Goal: Task Accomplishment & Management: Complete application form

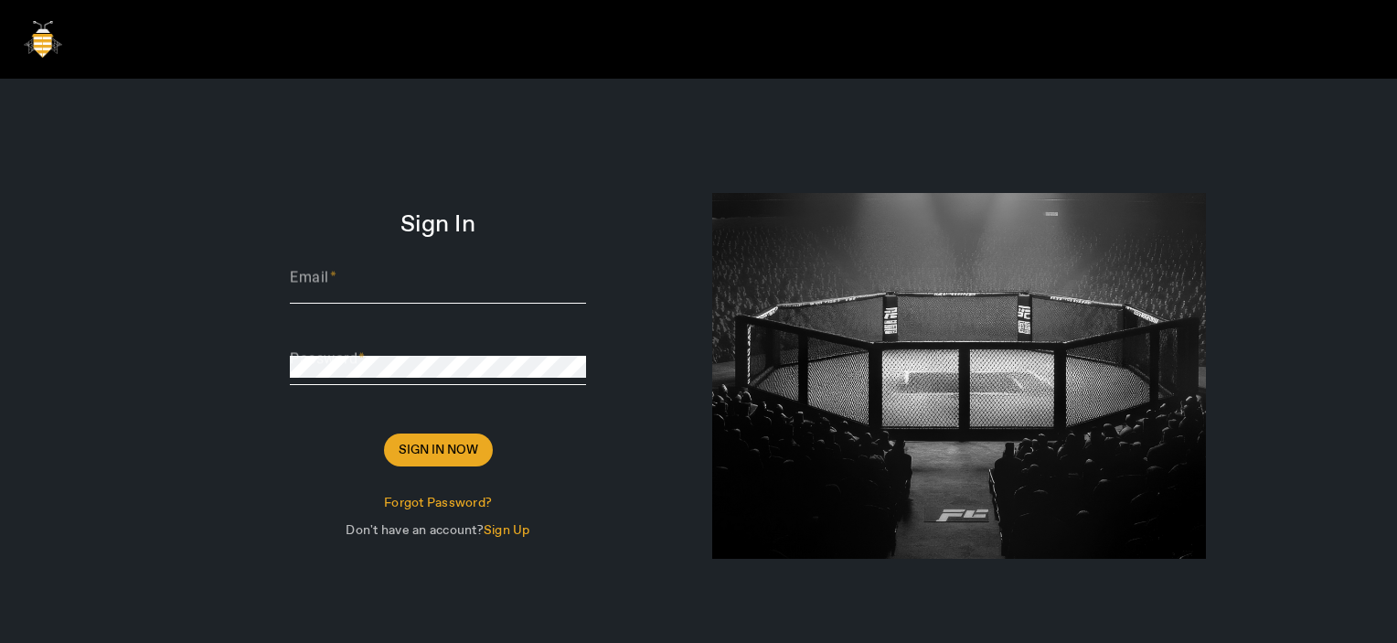
type input "[PERSON_NAME][EMAIL_ADDRESS][DOMAIN_NAME]"
click at [453, 445] on span "Sign In Now" at bounding box center [439, 450] width 80 height 18
type input "[PERSON_NAME][EMAIL_ADDRESS][DOMAIN_NAME]"
click at [435, 428] on div "Sign In Email Thomas@sharklasers.com Password Sign In Now Forgot Password? Don'…" at bounding box center [438, 380] width 296 height 328
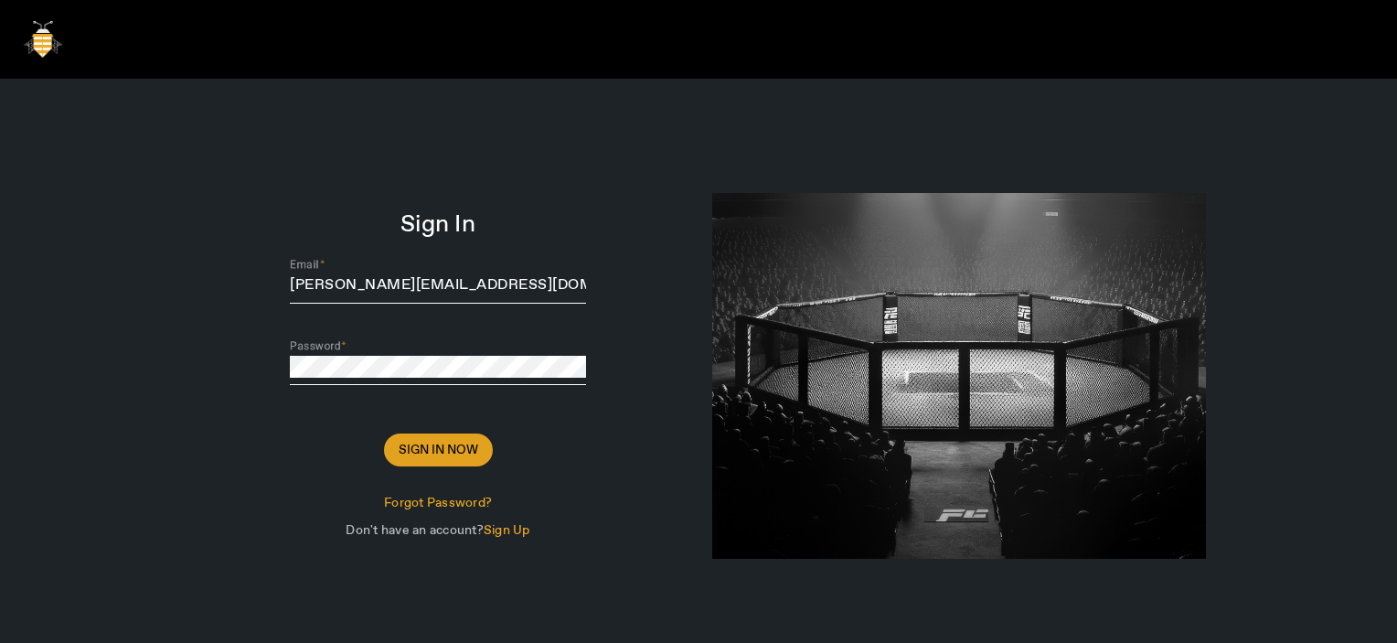
click at [435, 446] on span "Sign In Now" at bounding box center [439, 450] width 80 height 18
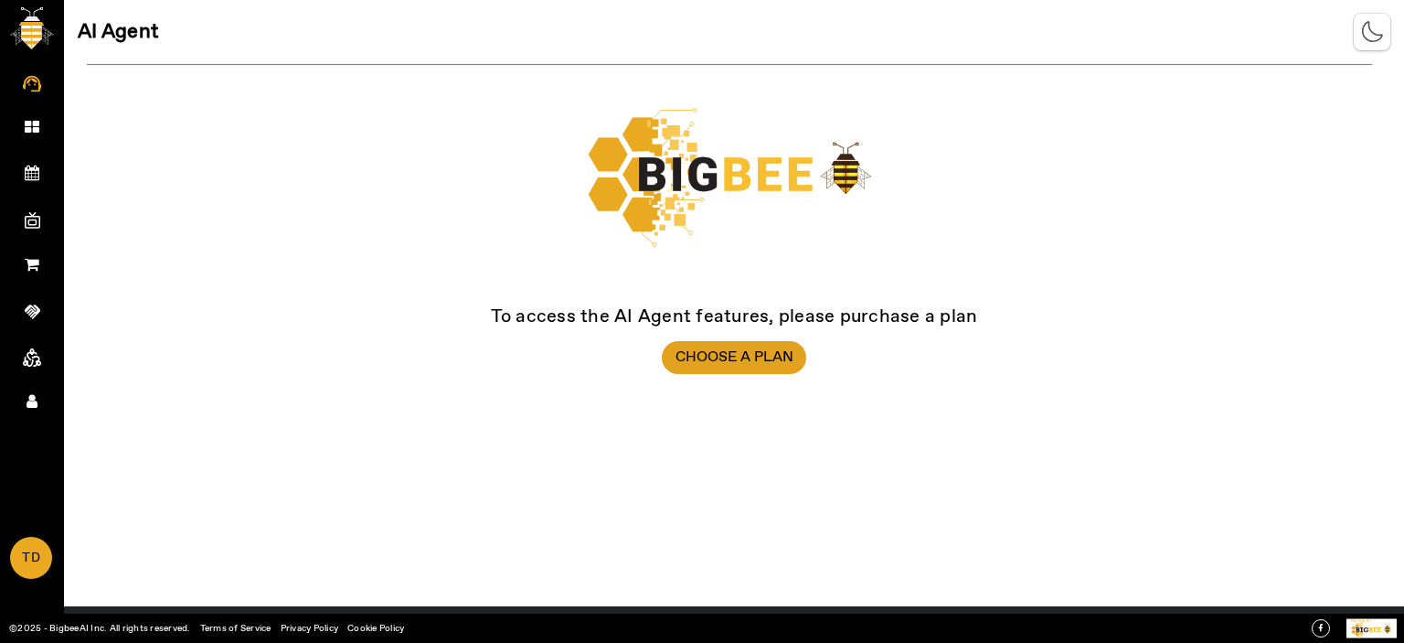
click at [772, 344] on span at bounding box center [734, 358] width 144 height 44
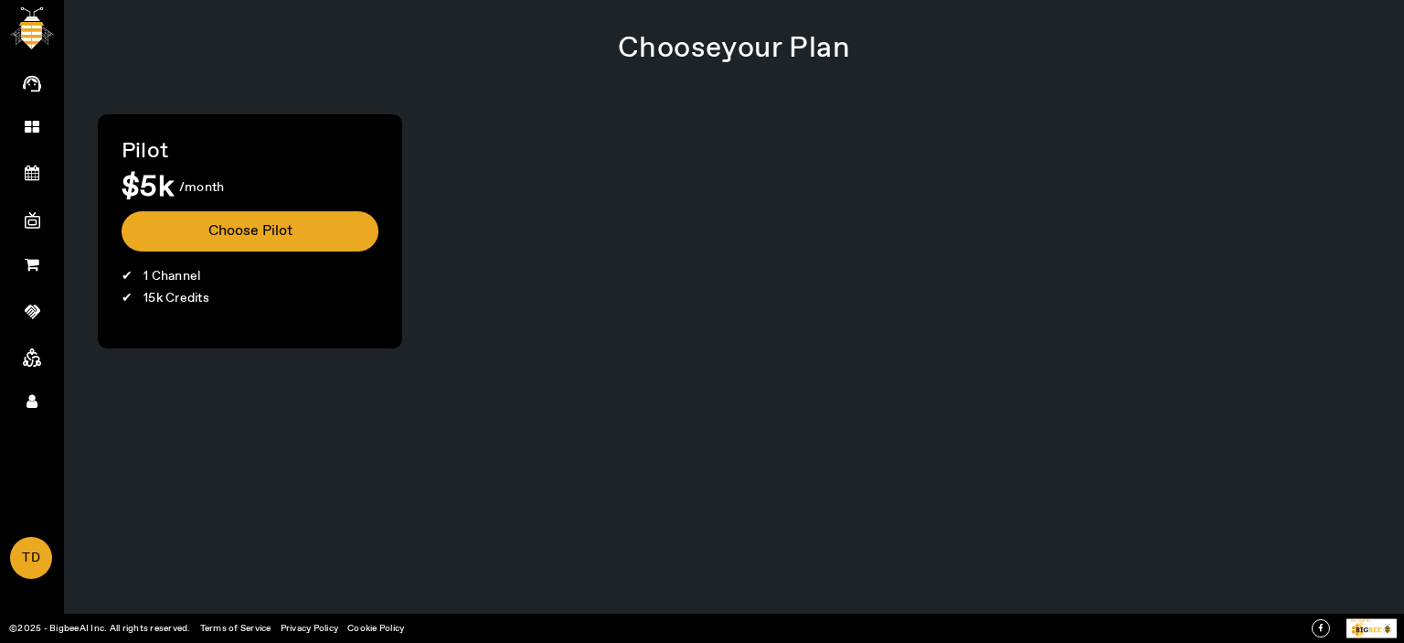
click at [213, 224] on button "Choose Pilot" at bounding box center [250, 231] width 257 height 40
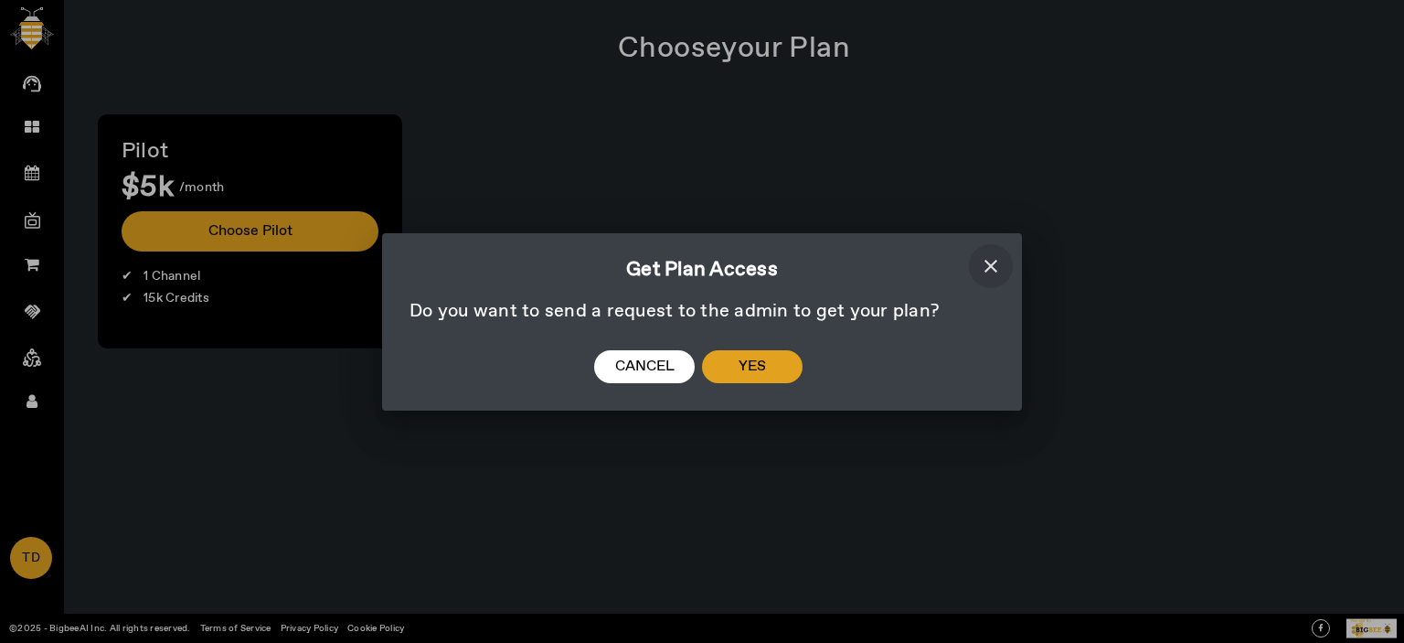
click at [746, 365] on span "Yes" at bounding box center [752, 366] width 27 height 18
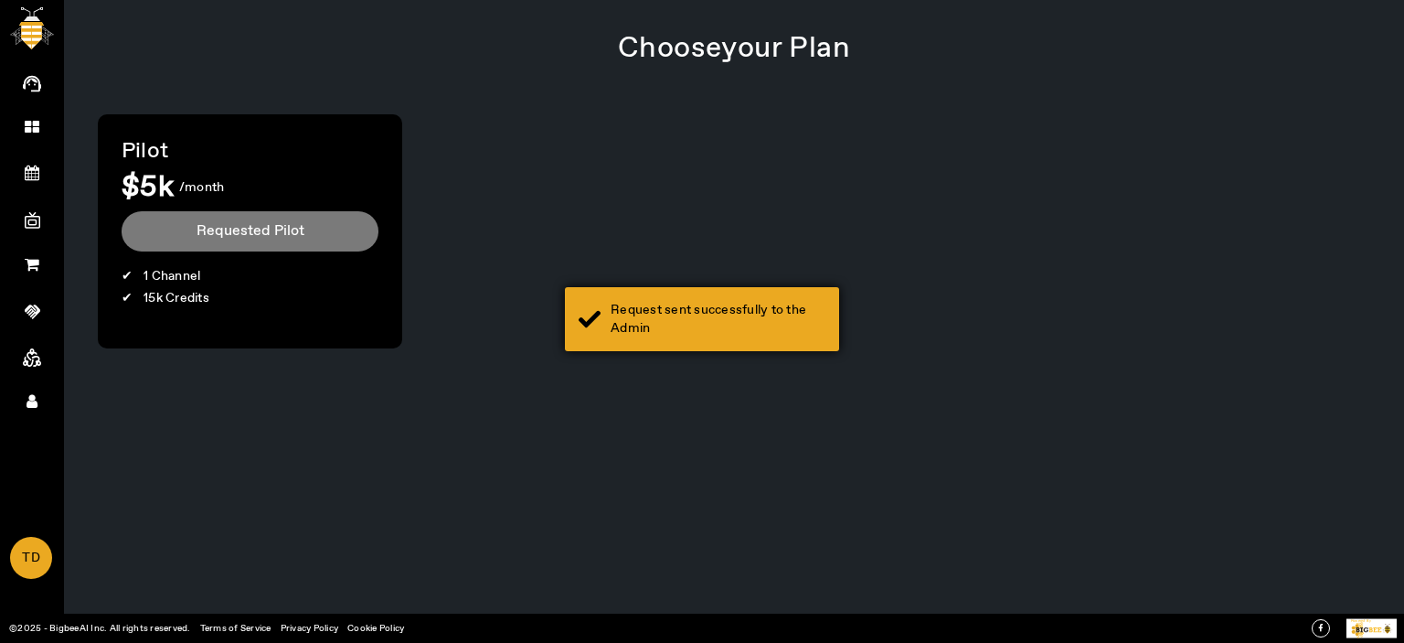
click at [684, 325] on div "Request sent successfully to the Admin" at bounding box center [718, 319] width 215 height 37
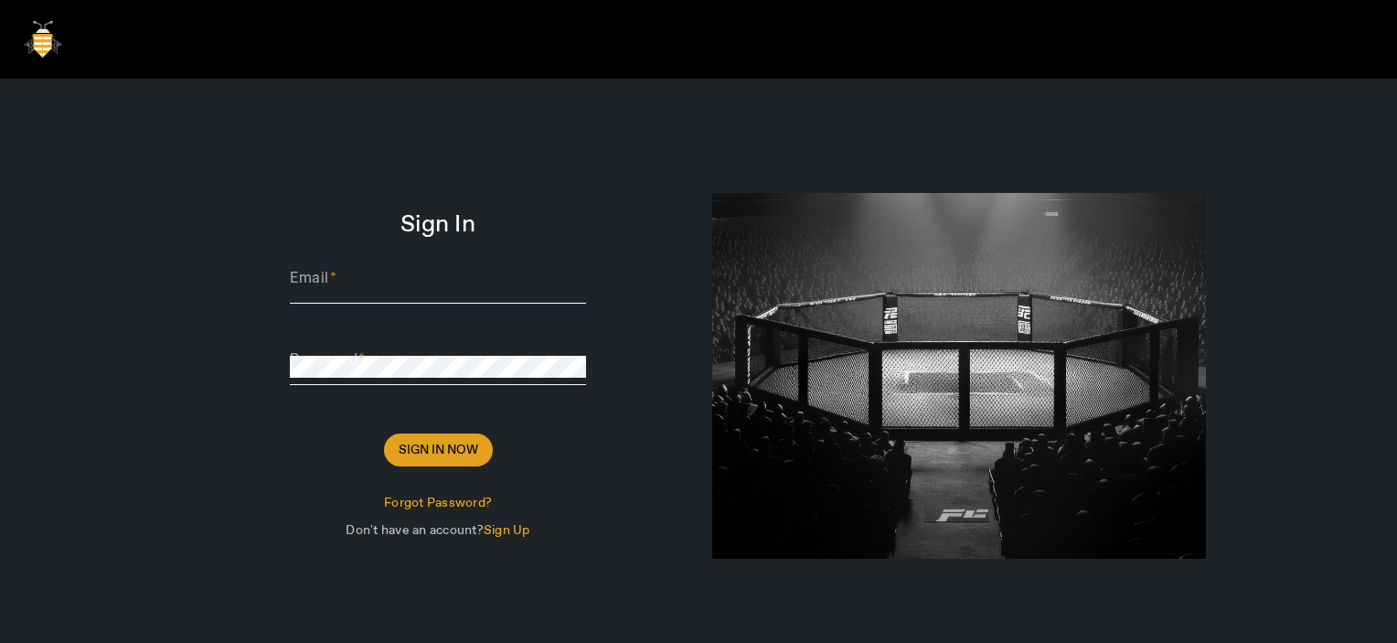
type input "[PERSON_NAME][EMAIL_ADDRESS][DOMAIN_NAME]"
click at [433, 445] on span "Sign In Now" at bounding box center [439, 450] width 80 height 18
type input "[PERSON_NAME][EMAIL_ADDRESS][DOMAIN_NAME]"
click at [466, 456] on span "Sign In Now" at bounding box center [439, 450] width 80 height 18
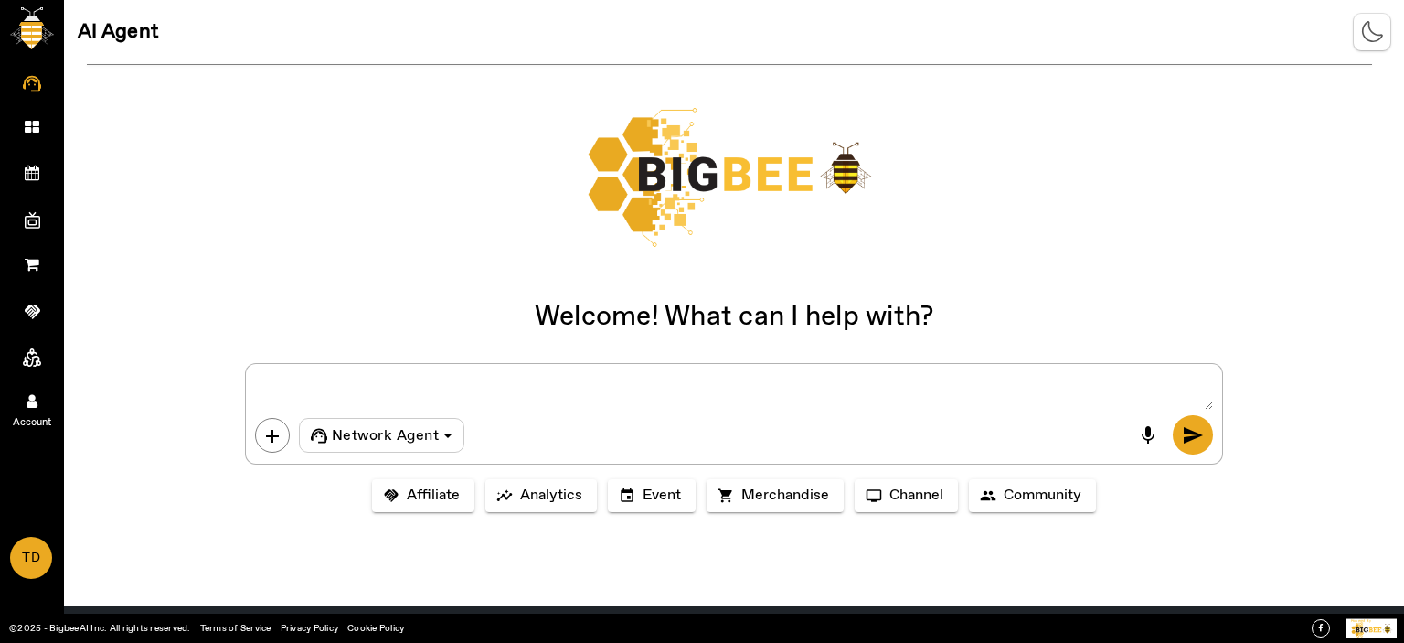
click at [33, 401] on icon at bounding box center [32, 401] width 11 height 16
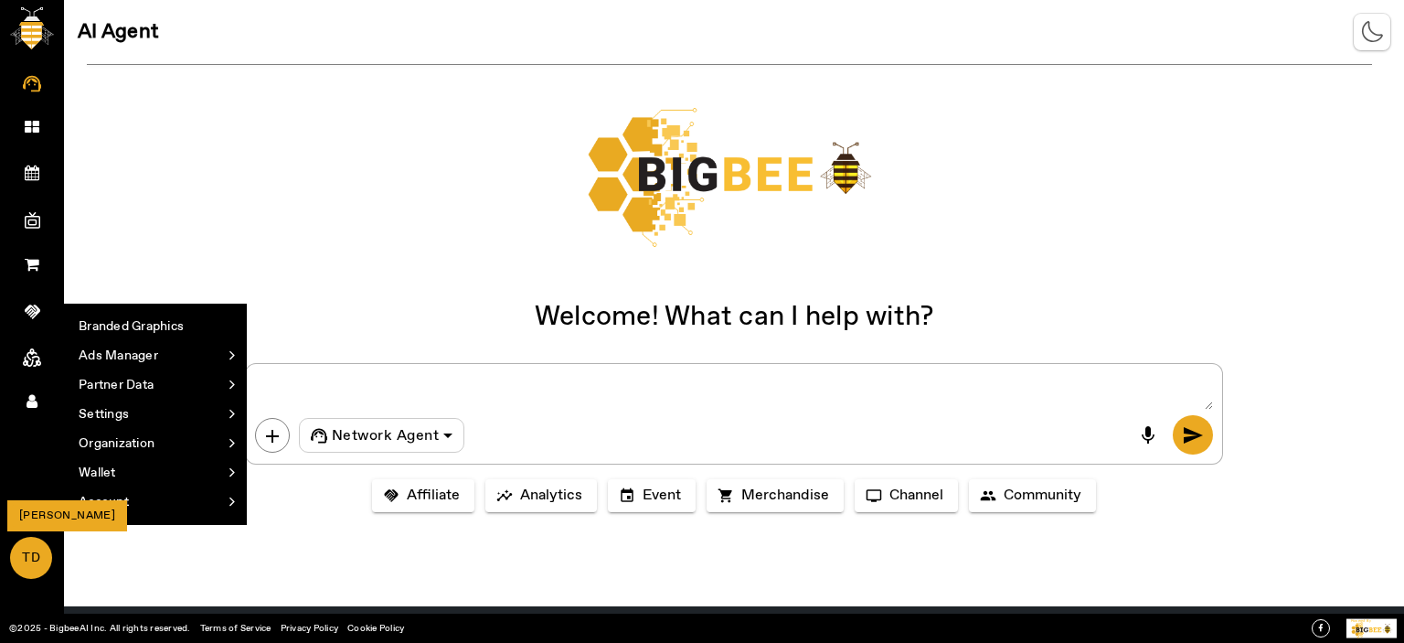
click at [39, 558] on span "TD" at bounding box center [31, 557] width 38 height 39
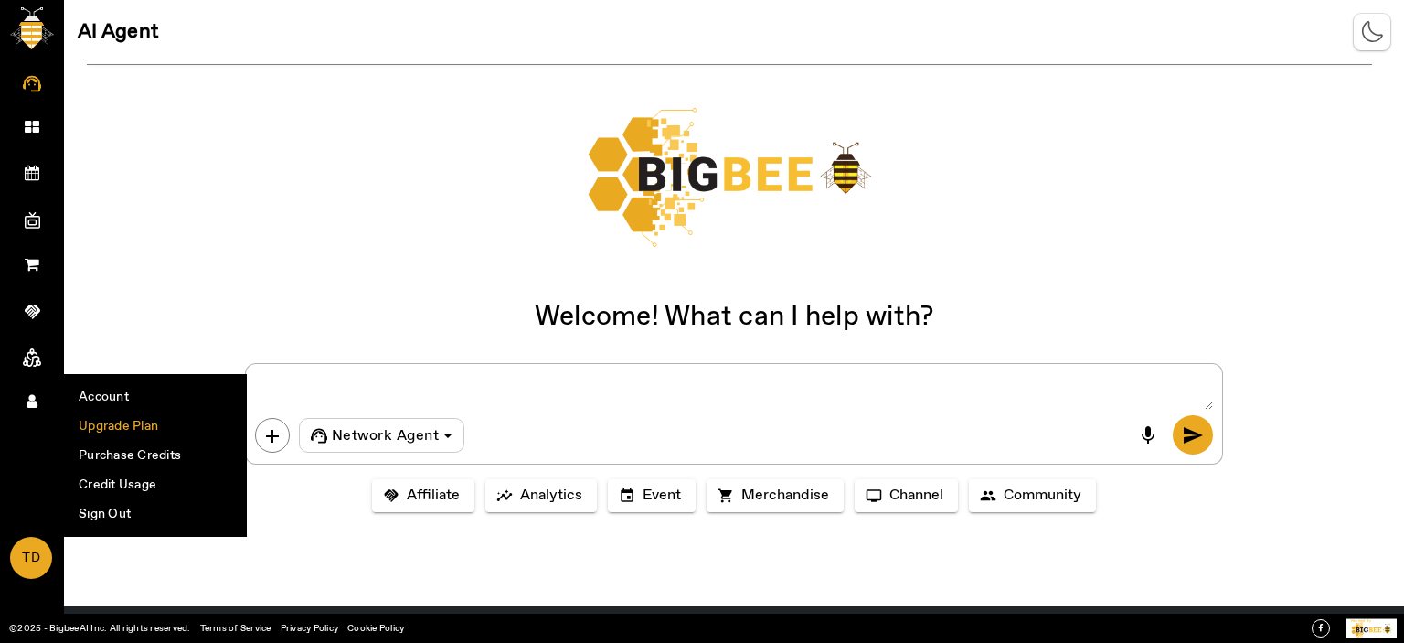
click at [126, 426] on li "Upgrade Plan" at bounding box center [155, 425] width 181 height 29
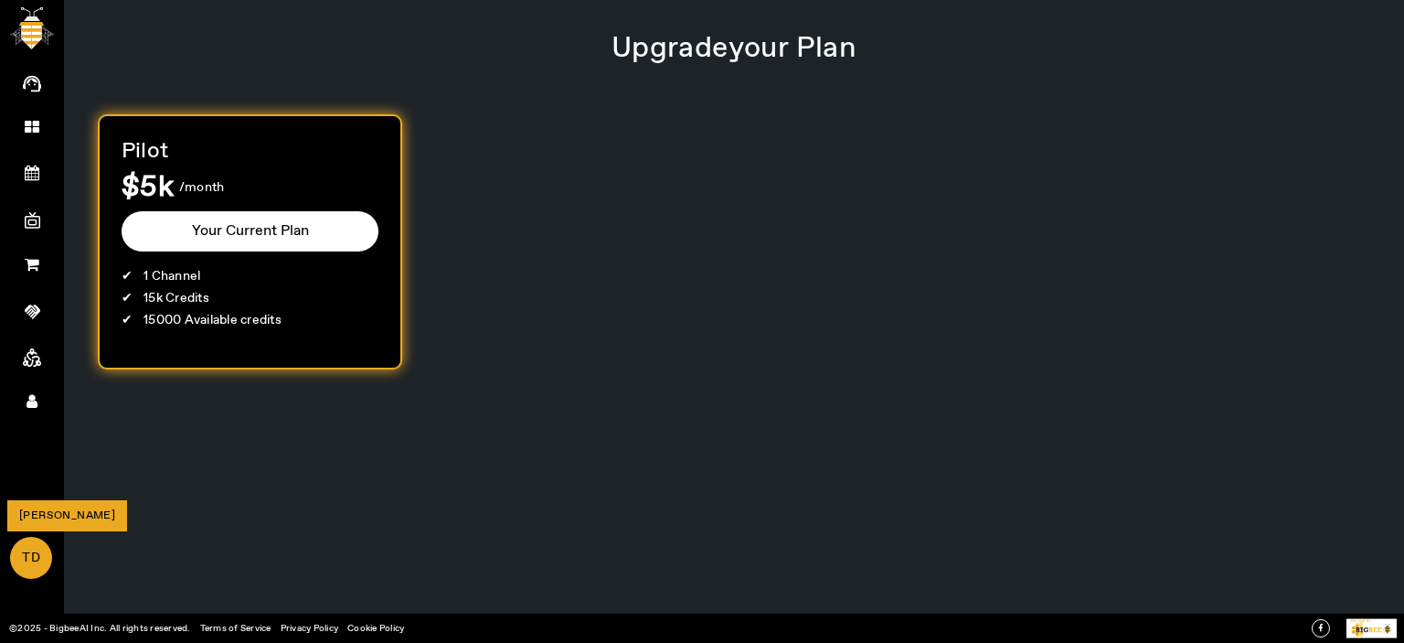
click at [40, 555] on span "TD" at bounding box center [31, 557] width 38 height 39
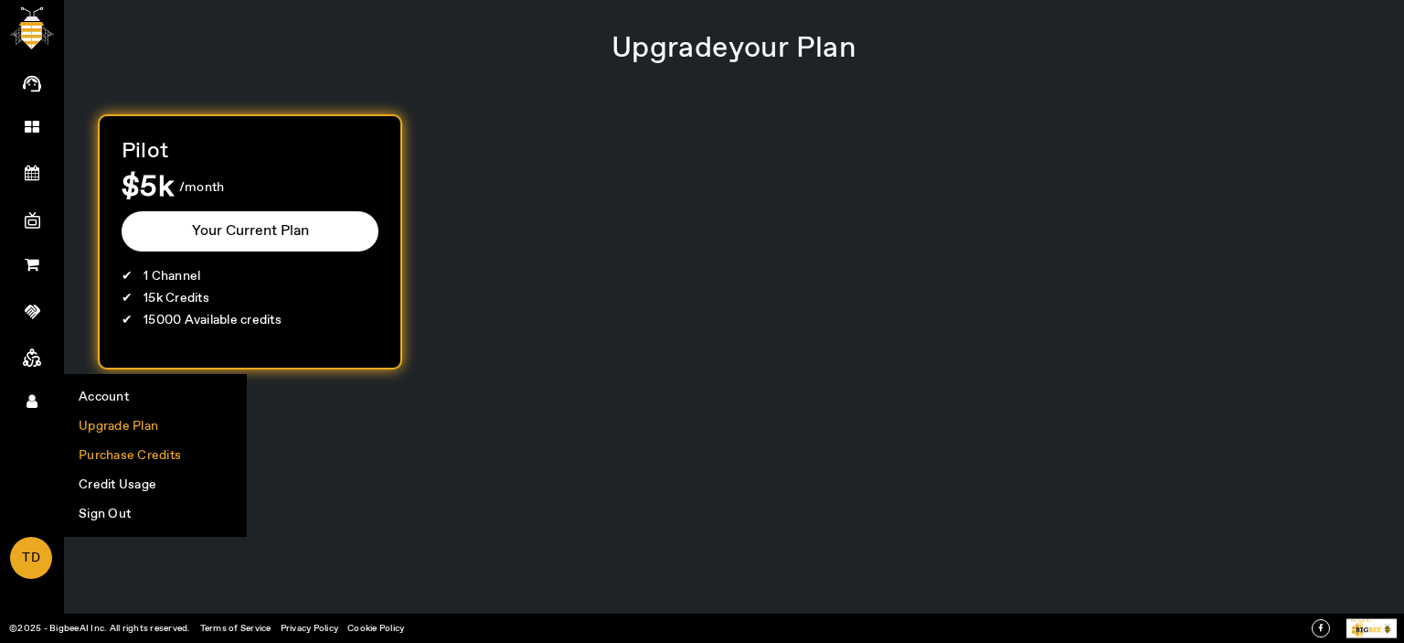
click at [151, 453] on li "Purchase Credits" at bounding box center [155, 455] width 181 height 29
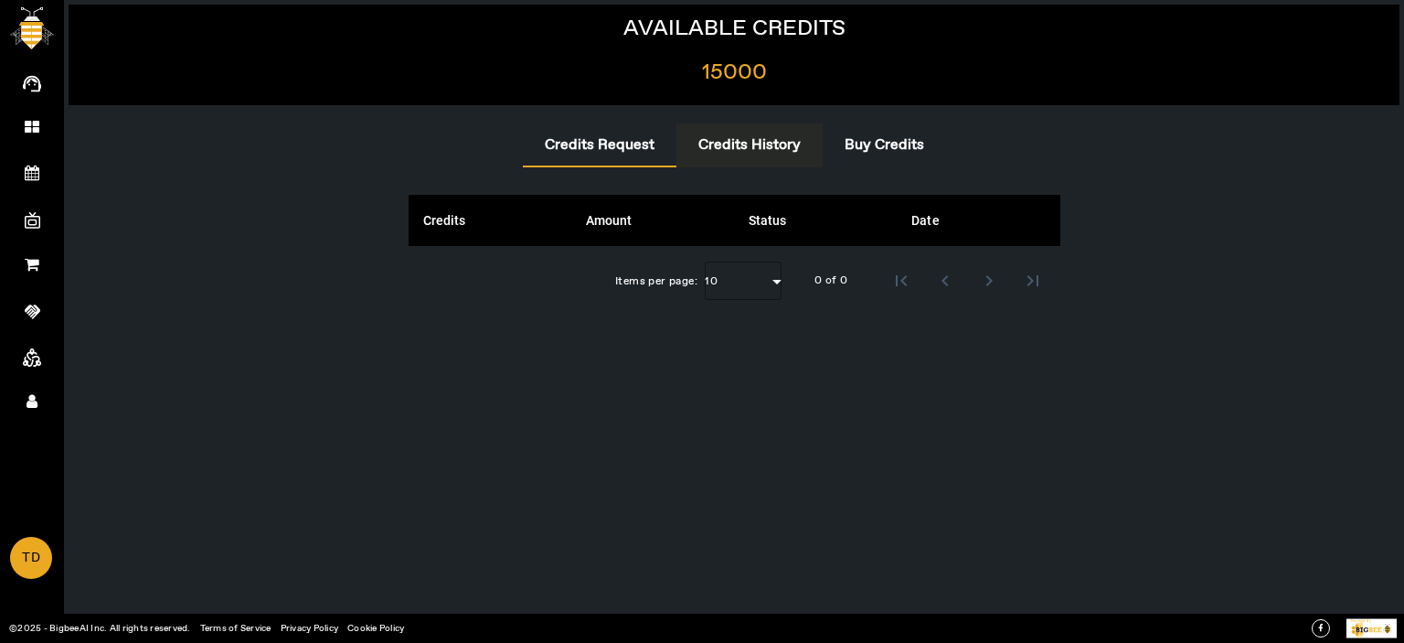
click at [739, 153] on span "Credits History" at bounding box center [749, 145] width 102 height 15
click at [903, 143] on span "Buy Credits" at bounding box center [885, 145] width 80 height 15
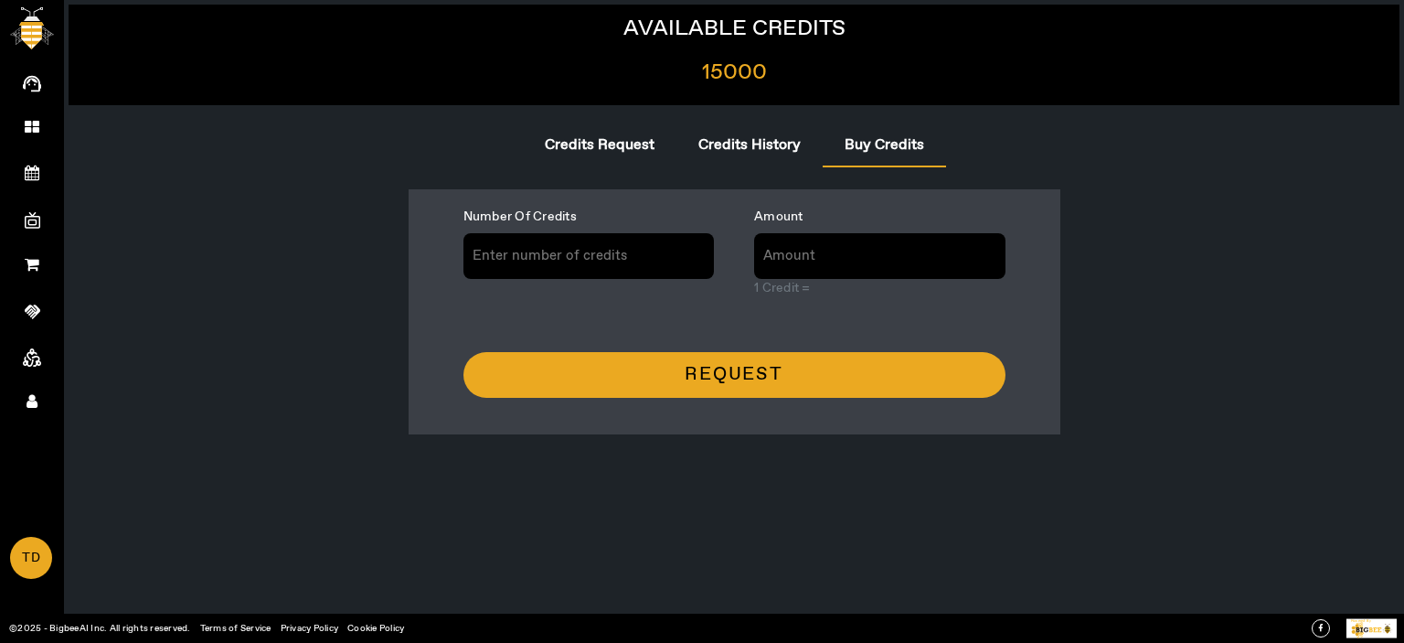
click at [598, 250] on input "number" at bounding box center [588, 256] width 251 height 46
click at [793, 373] on form "Number Of Credits Amount 1 Credit = REQUEST" at bounding box center [734, 303] width 542 height 190
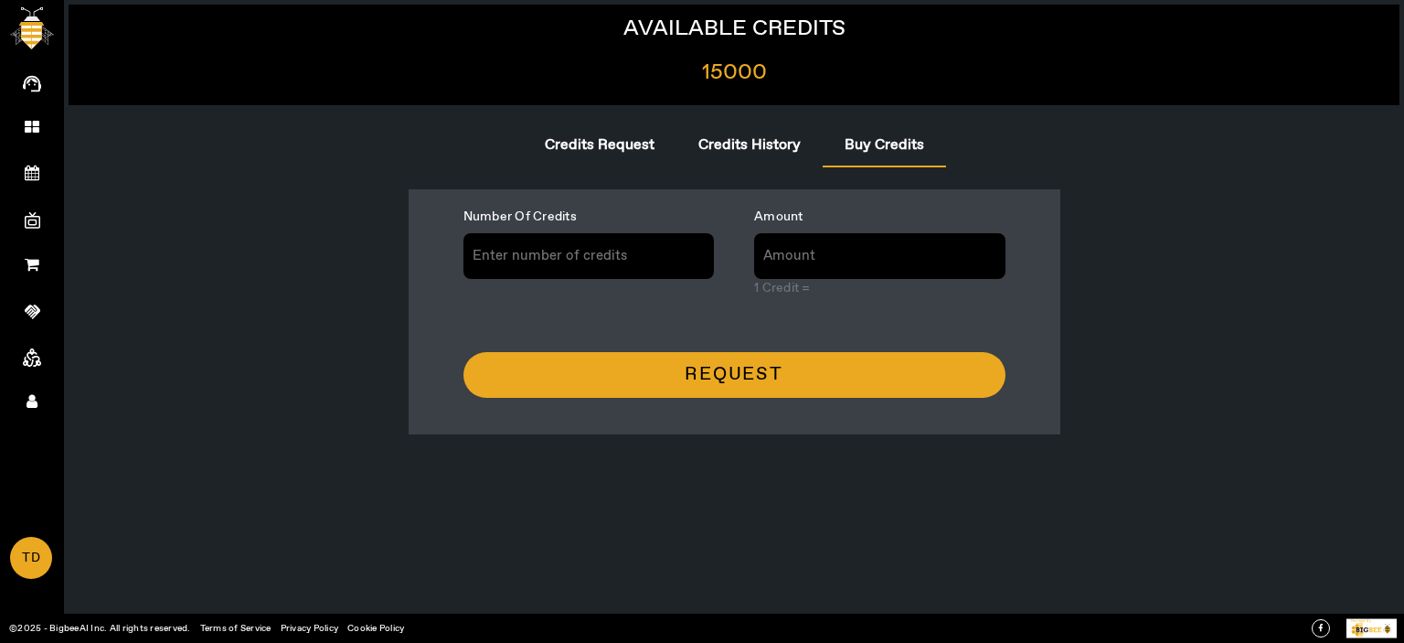
click at [808, 368] on form "Number Of Credits Amount 1 Credit = REQUEST" at bounding box center [734, 303] width 542 height 190
click at [575, 258] on input "number" at bounding box center [588, 256] width 251 height 46
click at [578, 258] on input "number" at bounding box center [588, 256] width 251 height 46
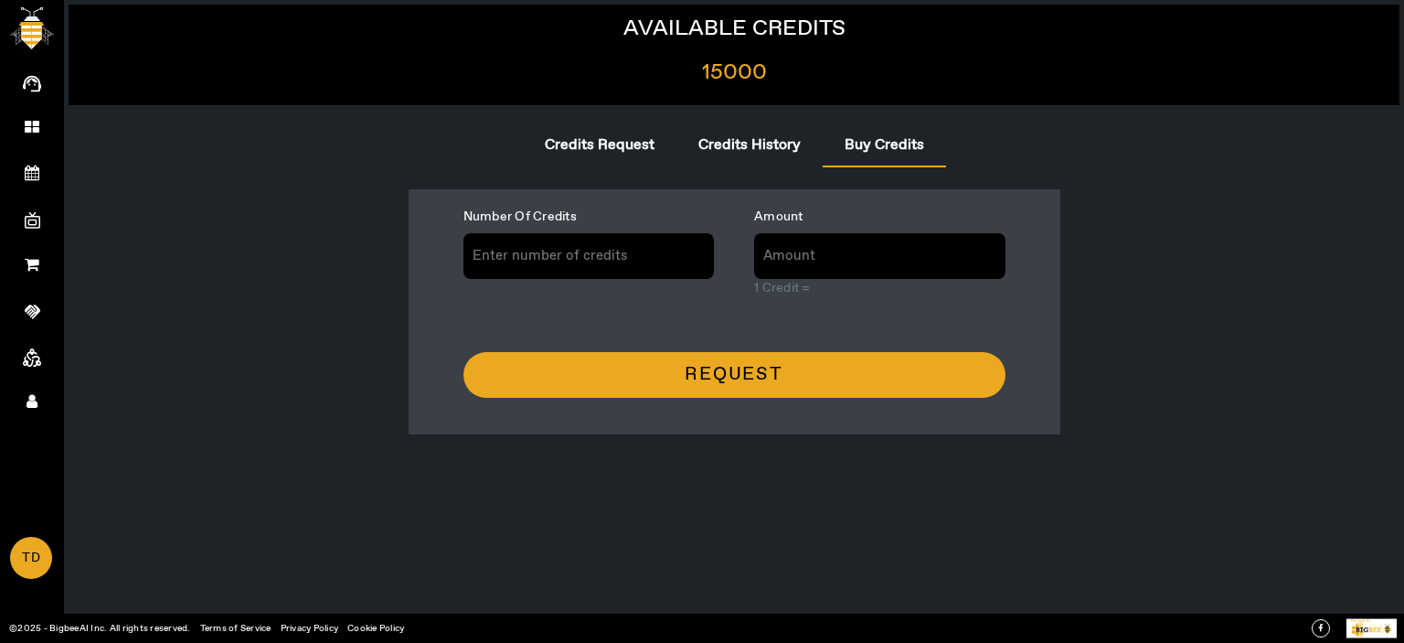
type input "1"
type input "NaN"
type input "100"
click at [750, 328] on form "Number Of Credits 100 Amount NaN 1 Credit = REQUEST" at bounding box center [734, 303] width 542 height 190
click at [778, 323] on form "Number Of Credits 100 Amount NaN 1 Credit = REQUEST" at bounding box center [734, 303] width 542 height 190
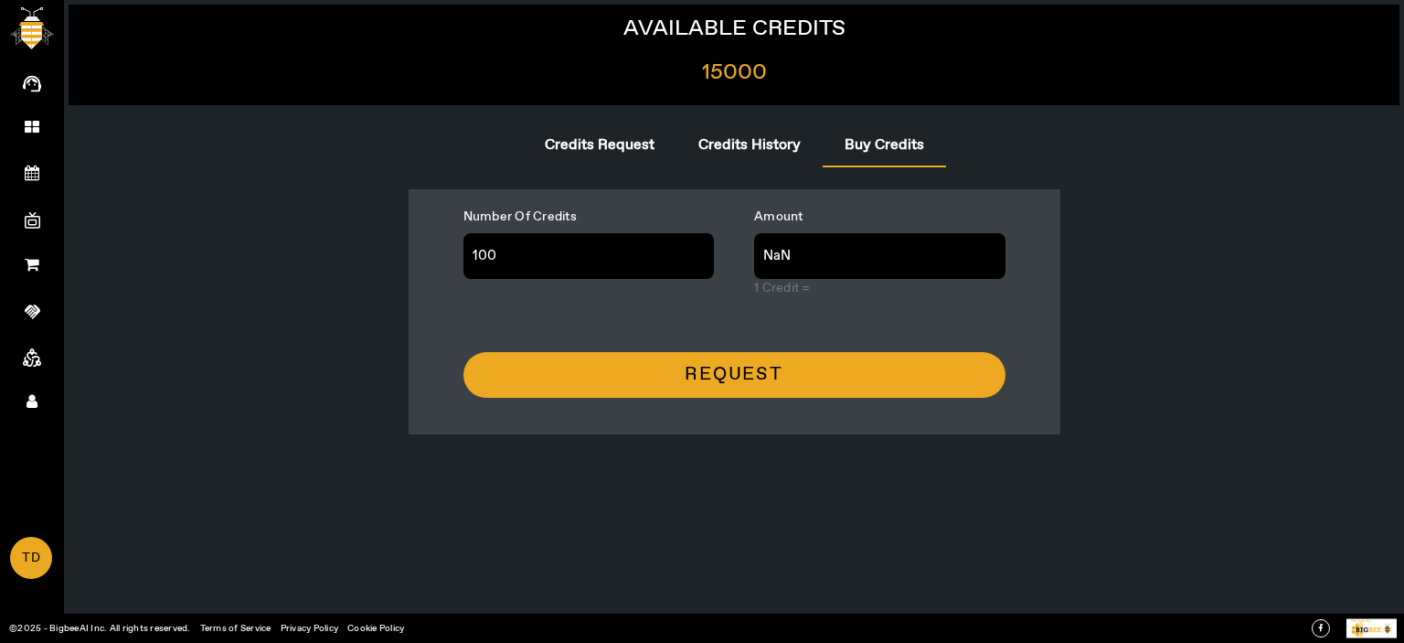
click at [740, 361] on span "submit" at bounding box center [734, 375] width 542 height 44
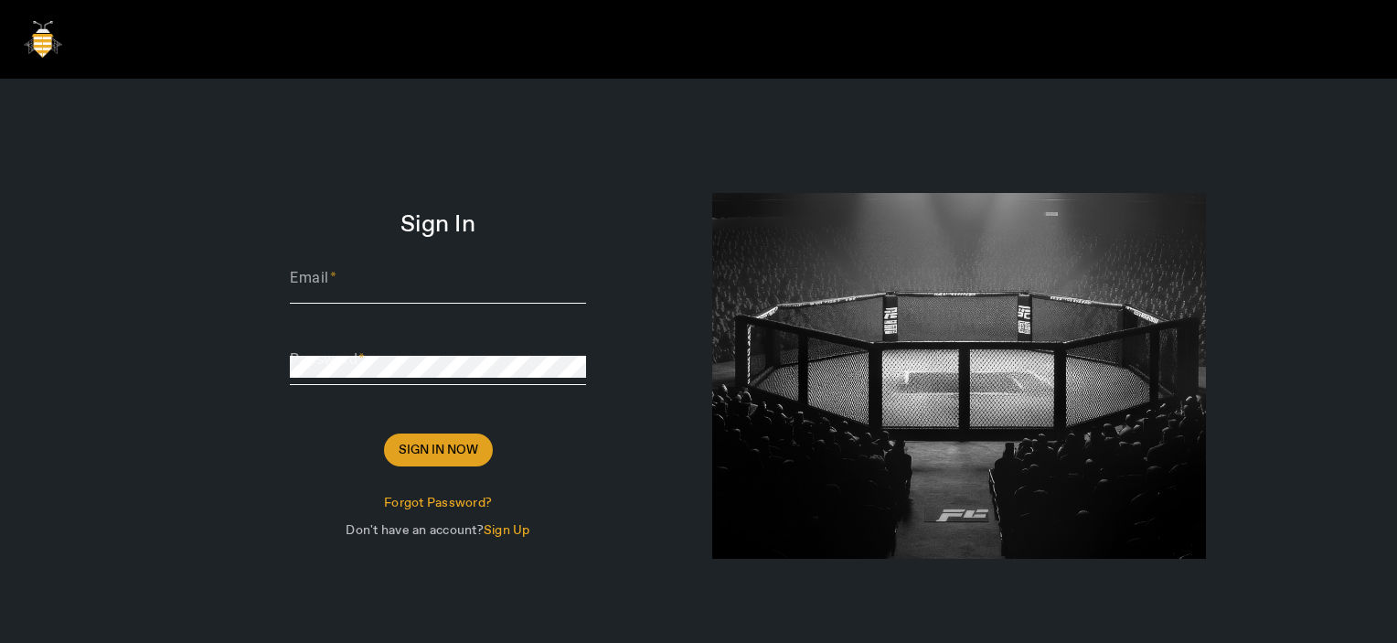
type input "[PERSON_NAME][EMAIL_ADDRESS][DOMAIN_NAME]"
click at [424, 453] on span "Sign In Now" at bounding box center [439, 450] width 80 height 18
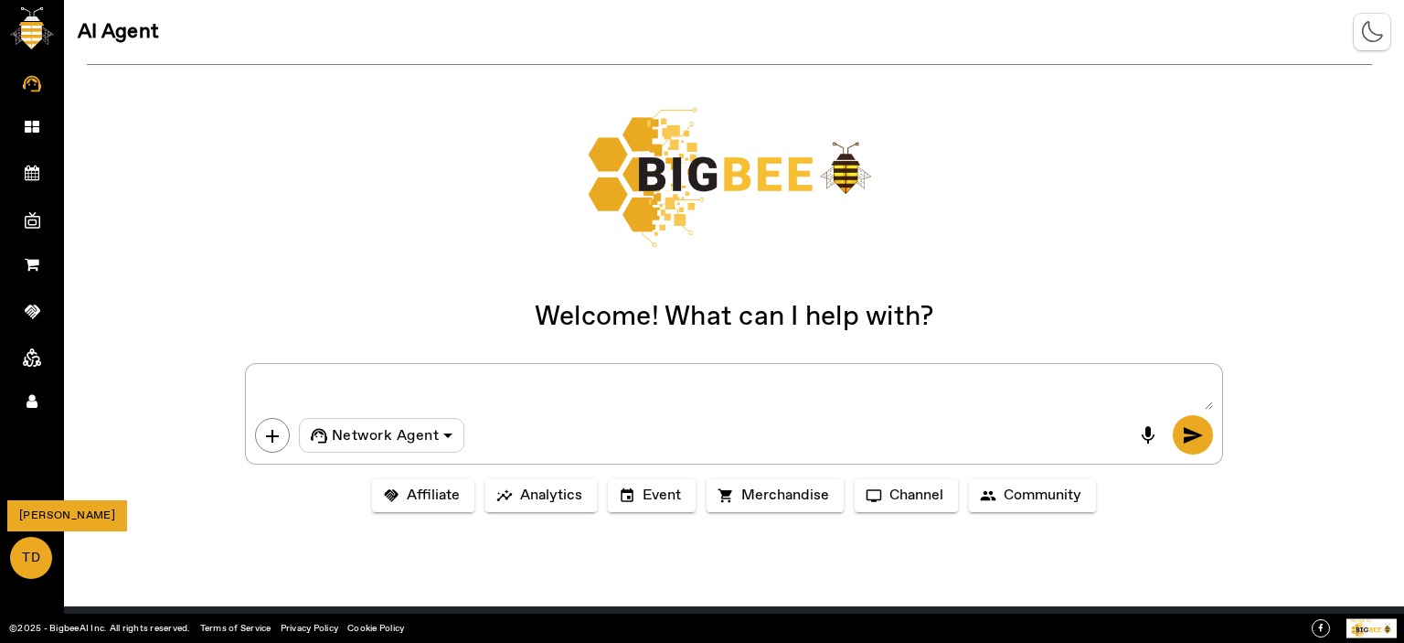
click at [33, 565] on span "TD" at bounding box center [31, 557] width 38 height 39
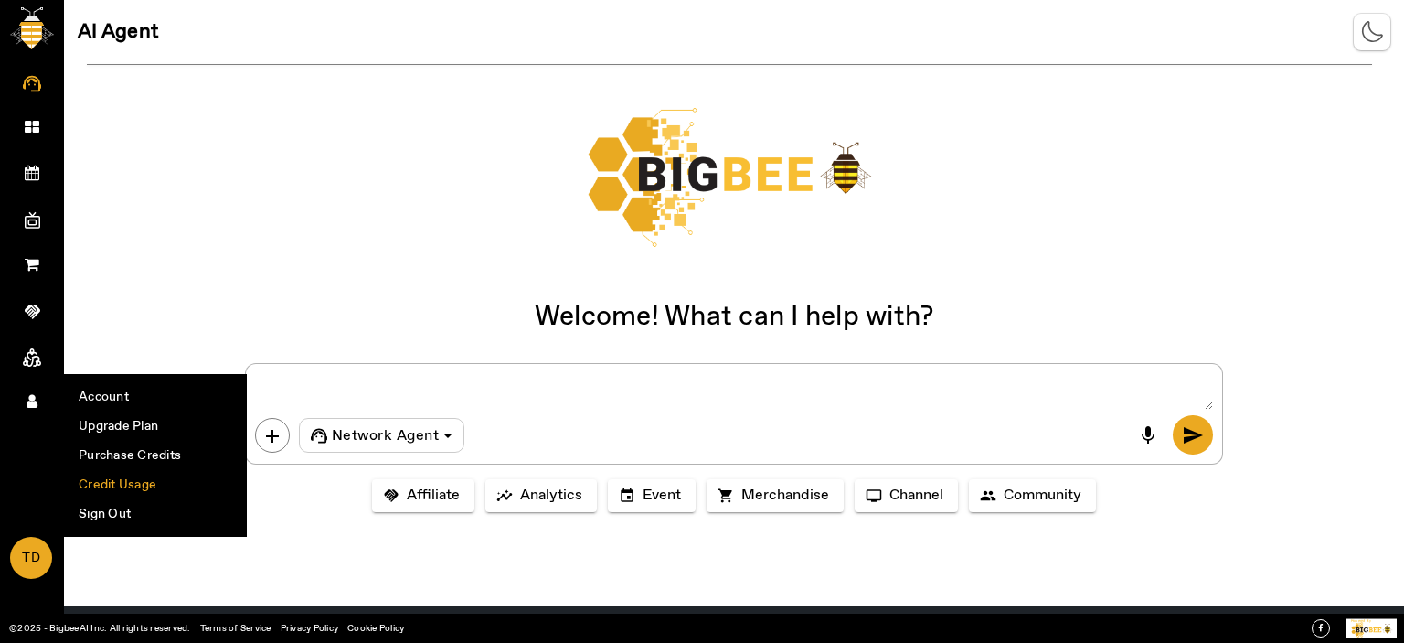
click at [112, 493] on li "Credit Usage" at bounding box center [155, 484] width 181 height 29
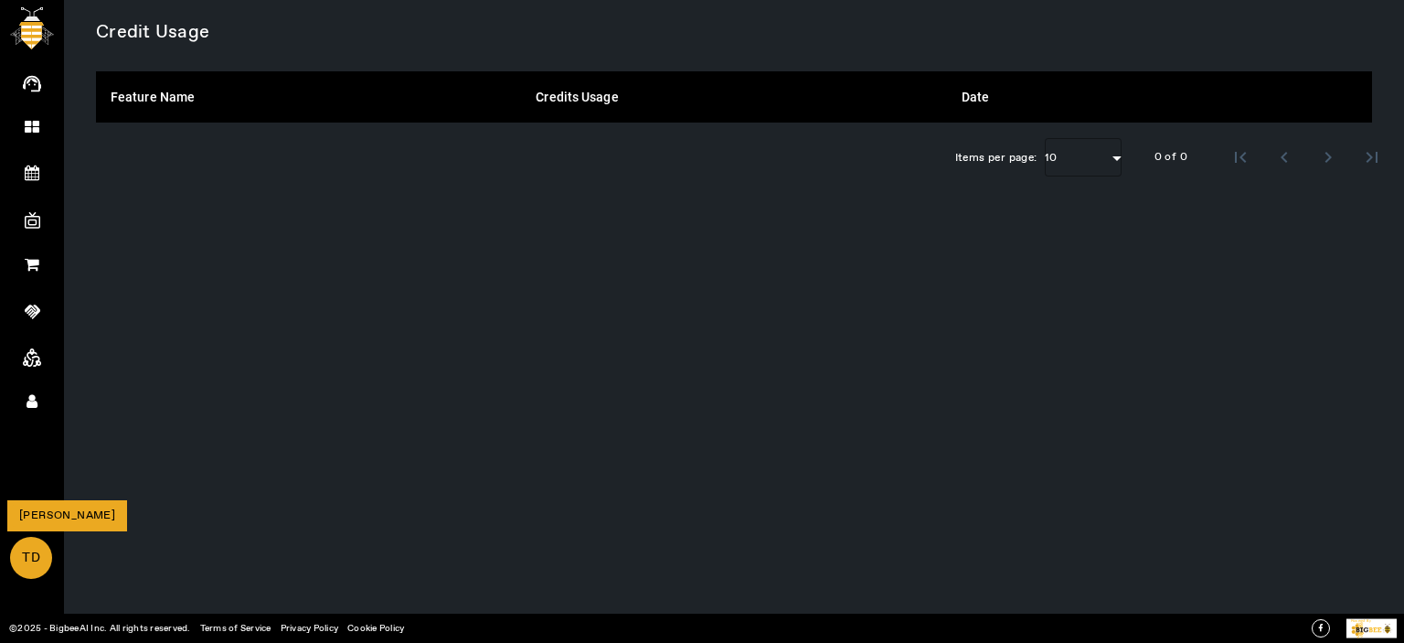
click at [36, 552] on span "TD" at bounding box center [31, 557] width 38 height 39
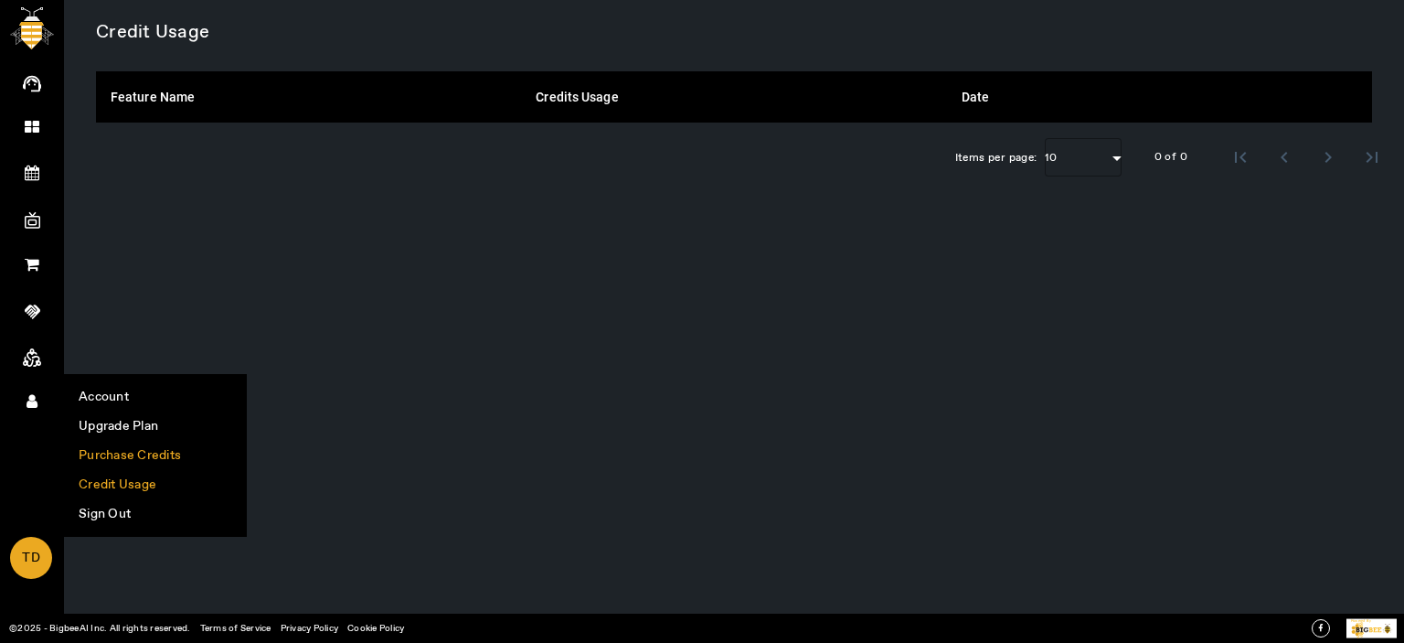
click at [106, 451] on li "Purchase Credits" at bounding box center [155, 455] width 181 height 29
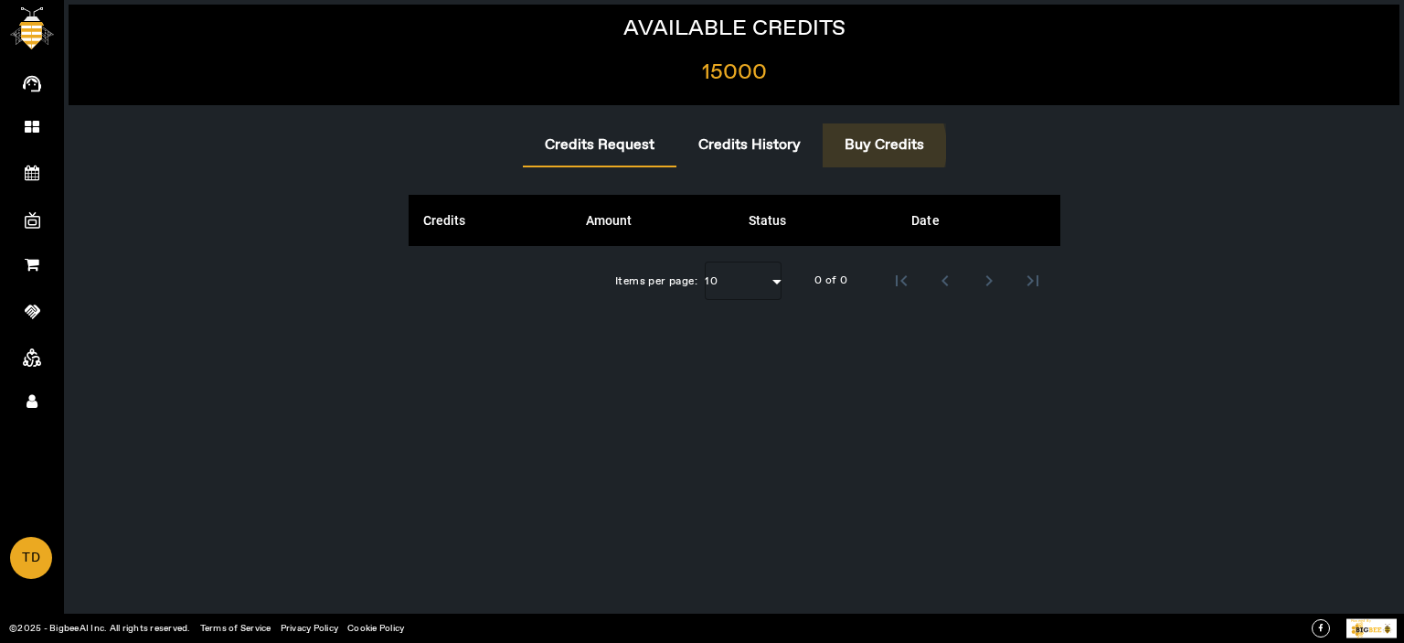
click at [860, 147] on span "Buy Credits" at bounding box center [885, 145] width 80 height 15
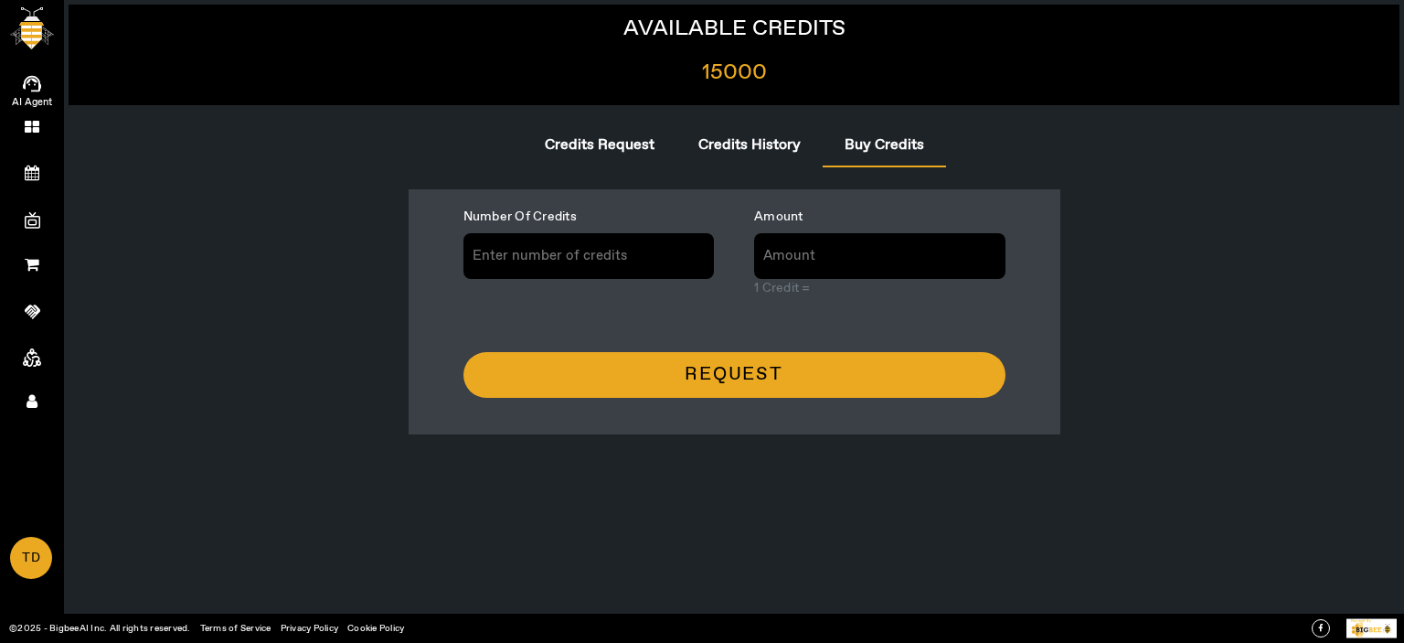
click at [31, 87] on icon at bounding box center [32, 83] width 18 height 21
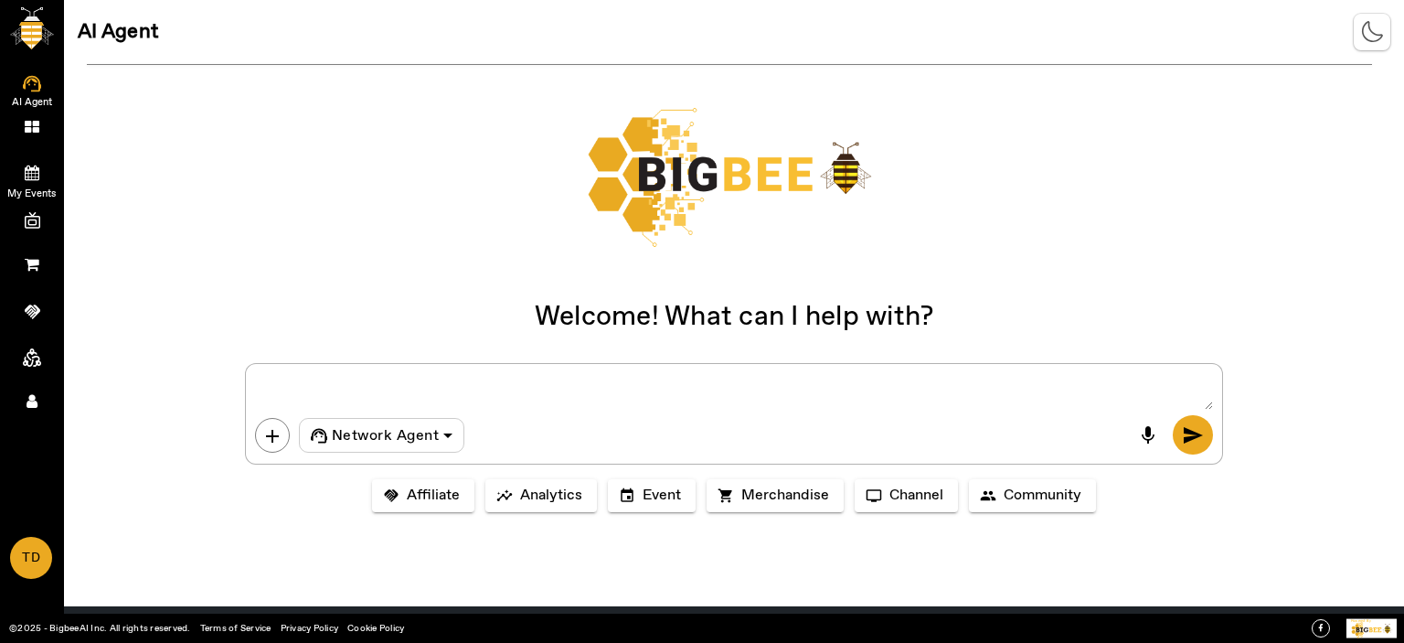
click at [29, 170] on icon at bounding box center [32, 173] width 15 height 16
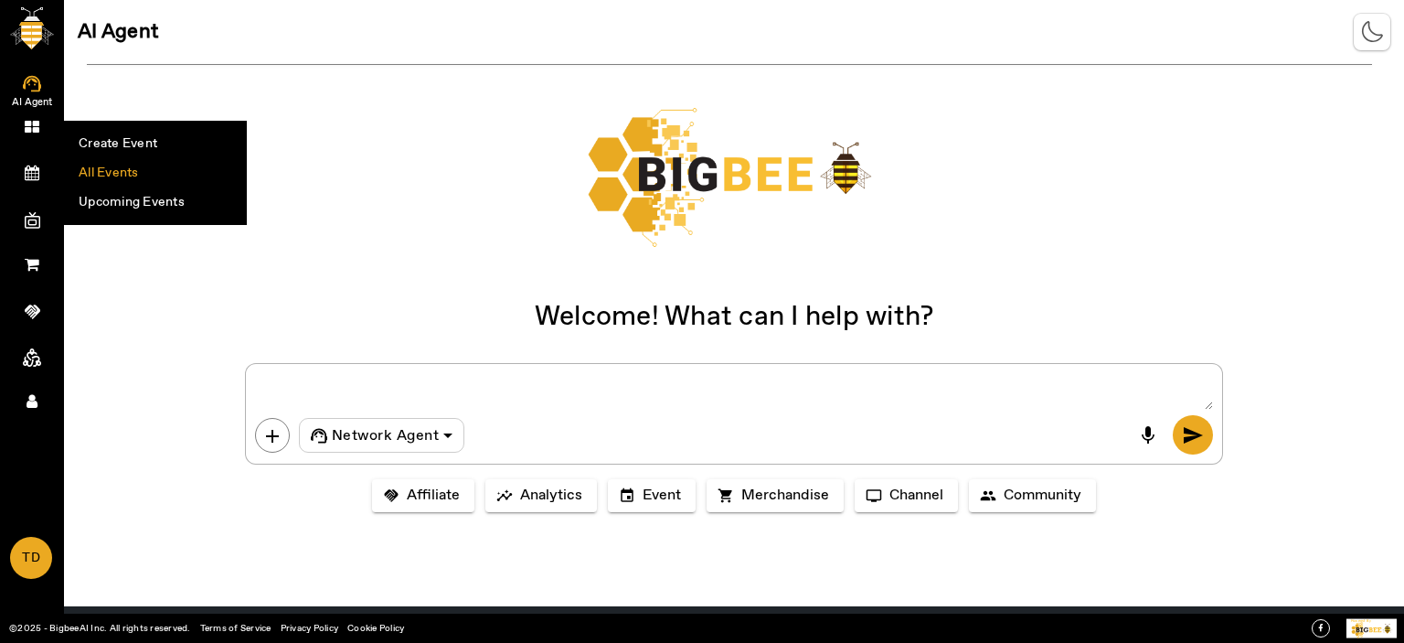
click at [90, 165] on li "All Events" at bounding box center [155, 172] width 181 height 29
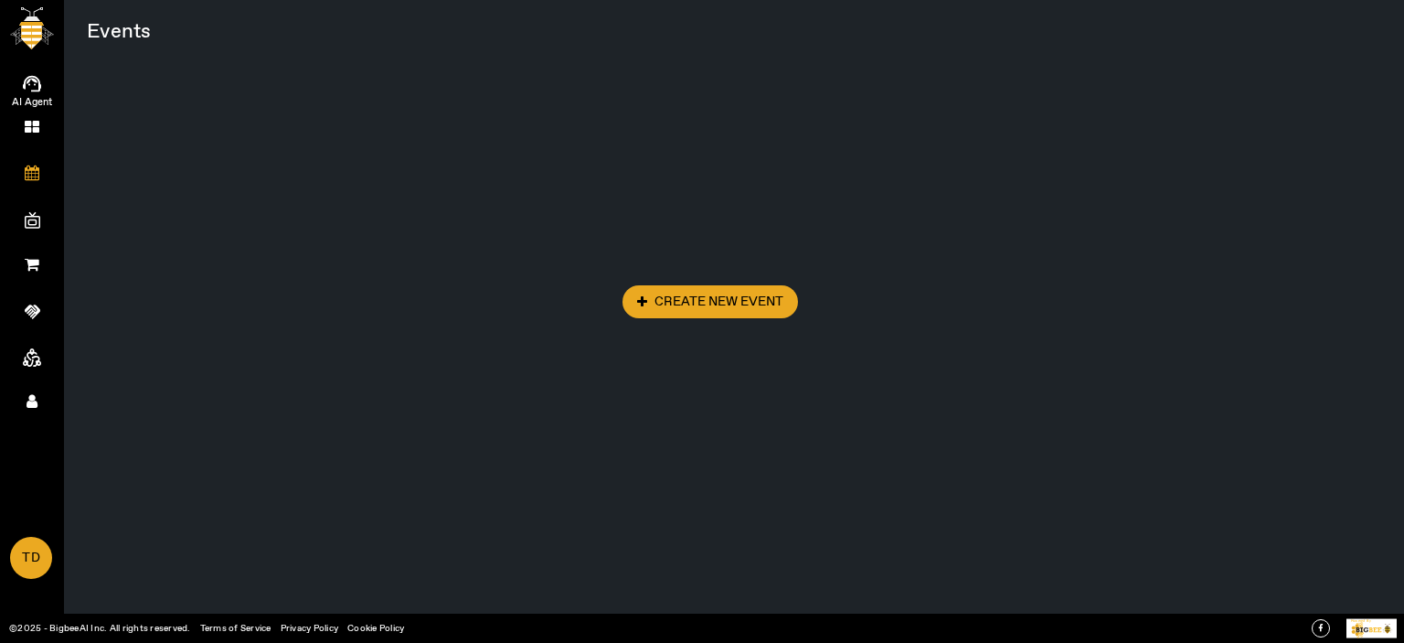
click at [734, 276] on div "Create New Event" at bounding box center [757, 394] width 1340 height 643
click at [745, 305] on span "Create New Event" at bounding box center [710, 302] width 146 height 18
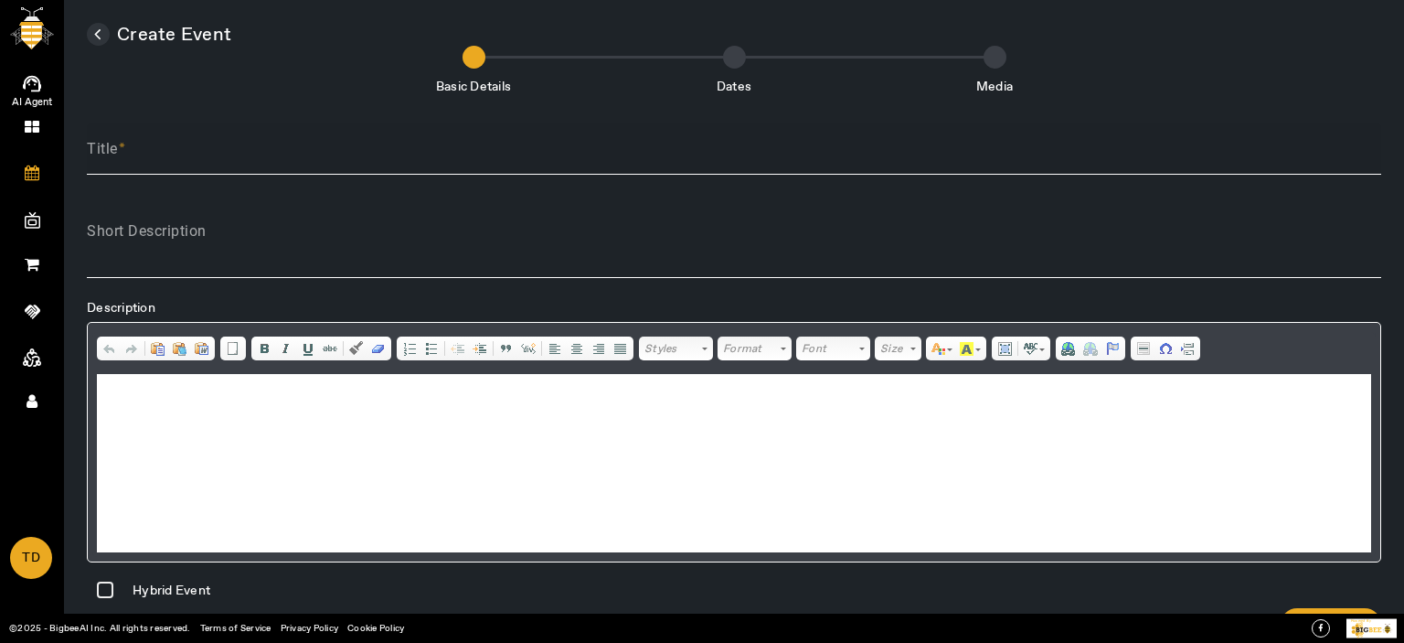
click at [223, 159] on input "Title" at bounding box center [734, 156] width 1294 height 22
click at [219, 153] on input "Test Stream" at bounding box center [734, 156] width 1294 height 22
type input "Test Stream"
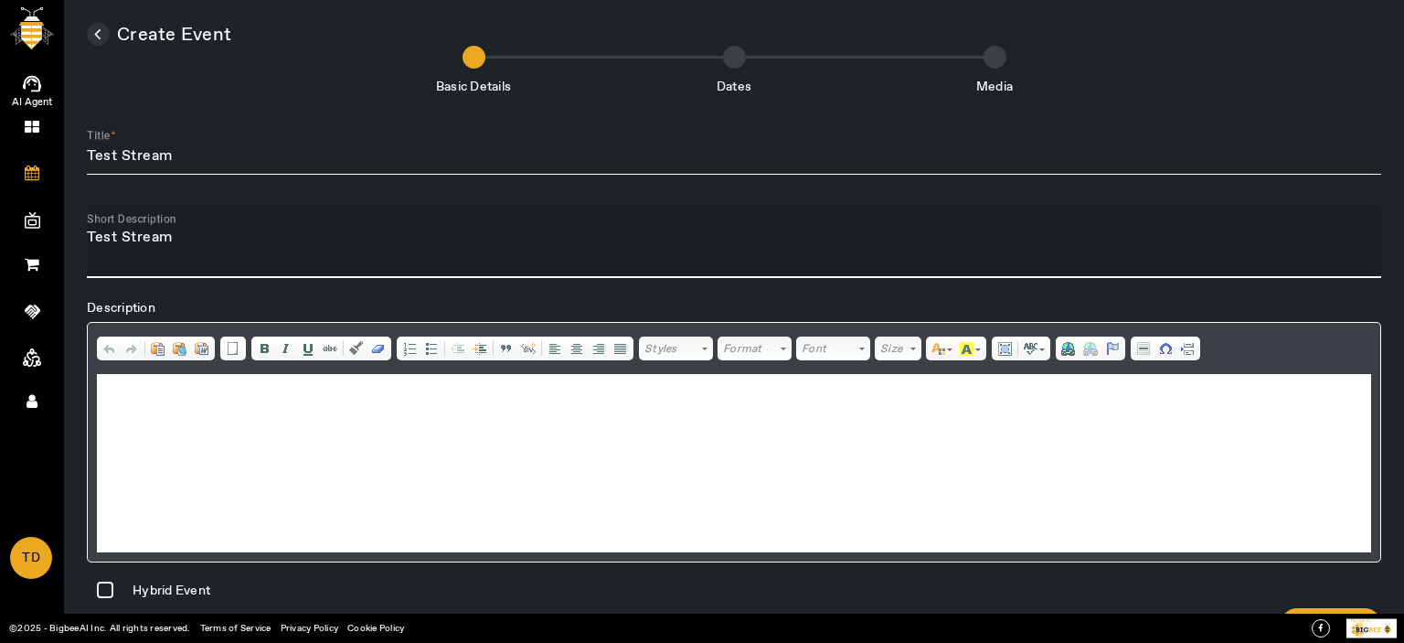
type textarea "Test Stream"
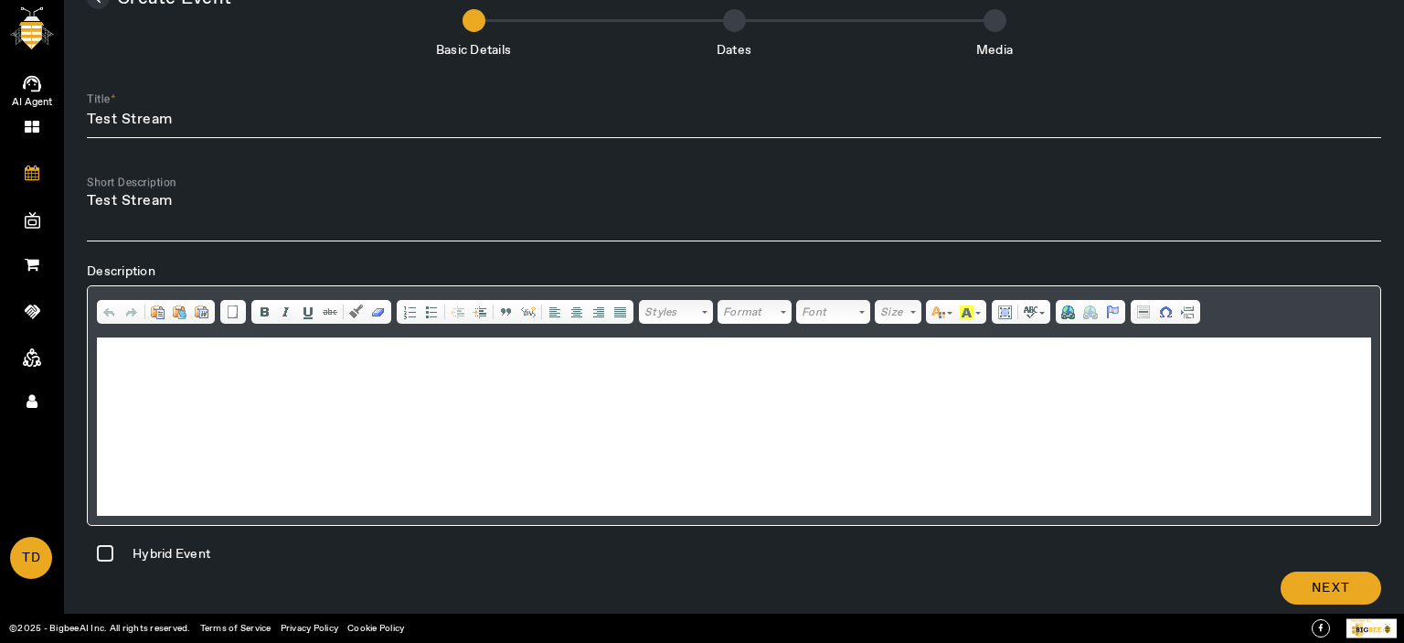
scroll to position [53, 0]
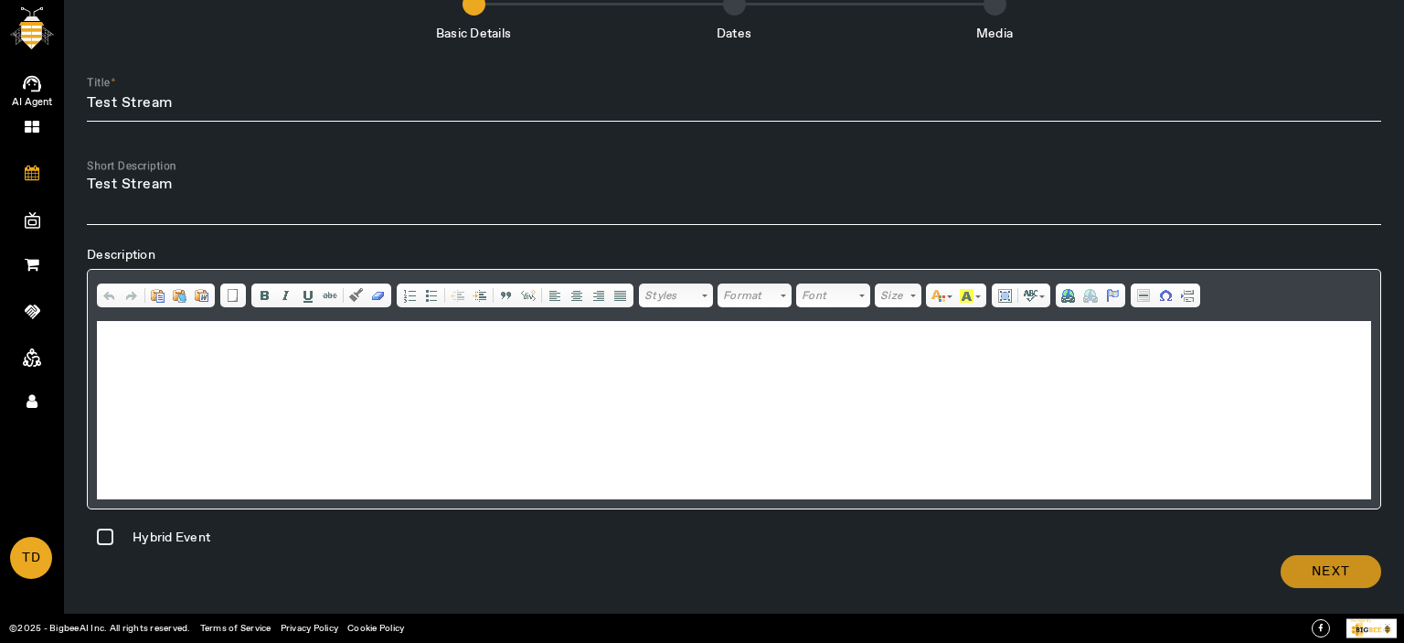
click at [1340, 568] on span "Next" at bounding box center [1331, 571] width 38 height 18
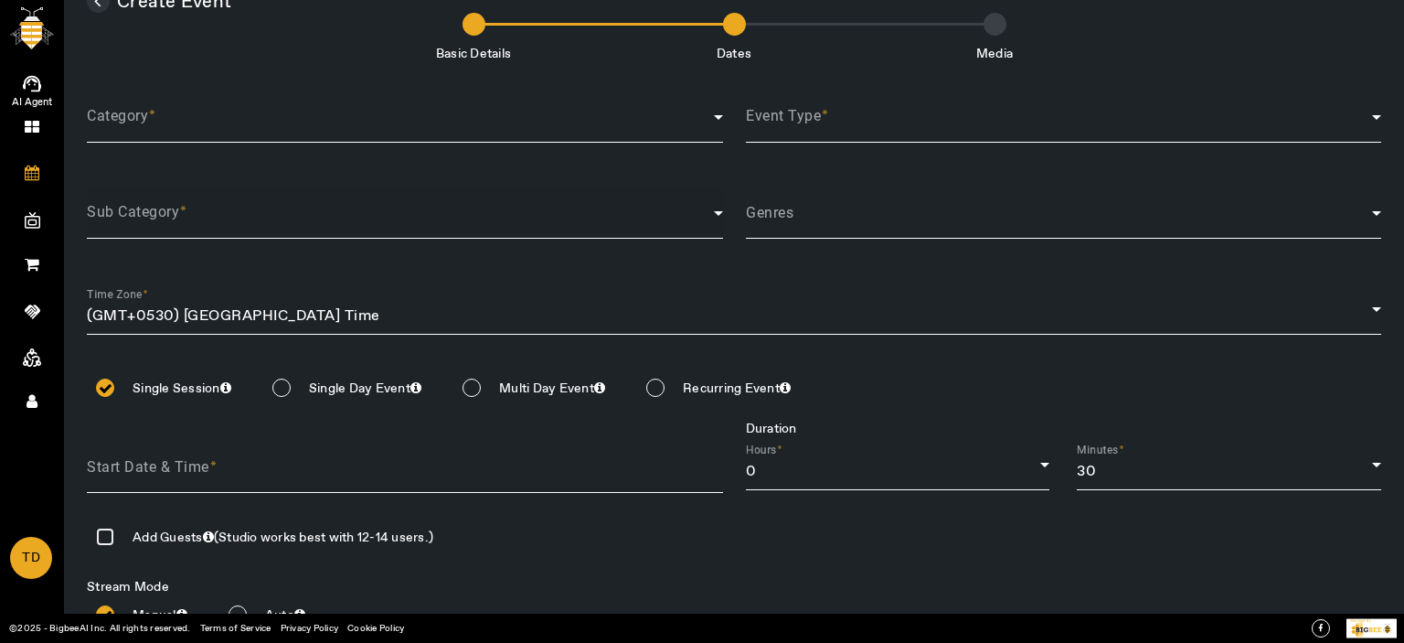
scroll to position [0, 0]
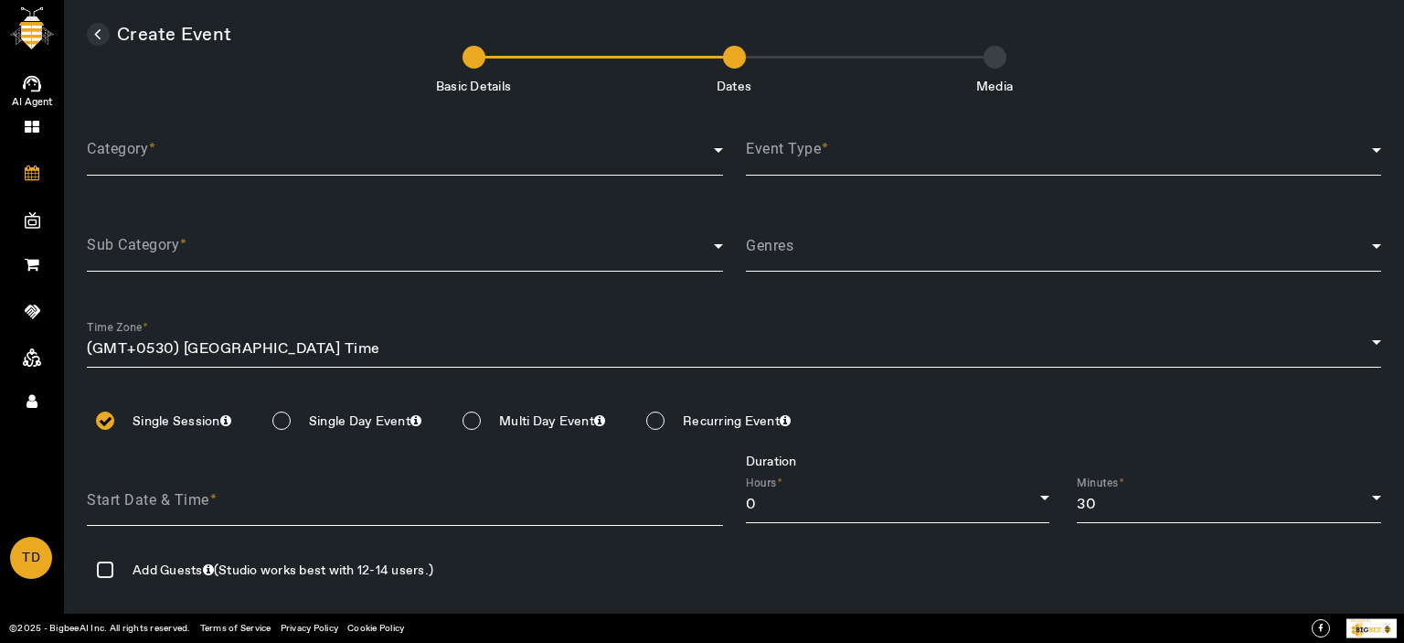
click at [233, 158] on span at bounding box center [400, 157] width 627 height 22
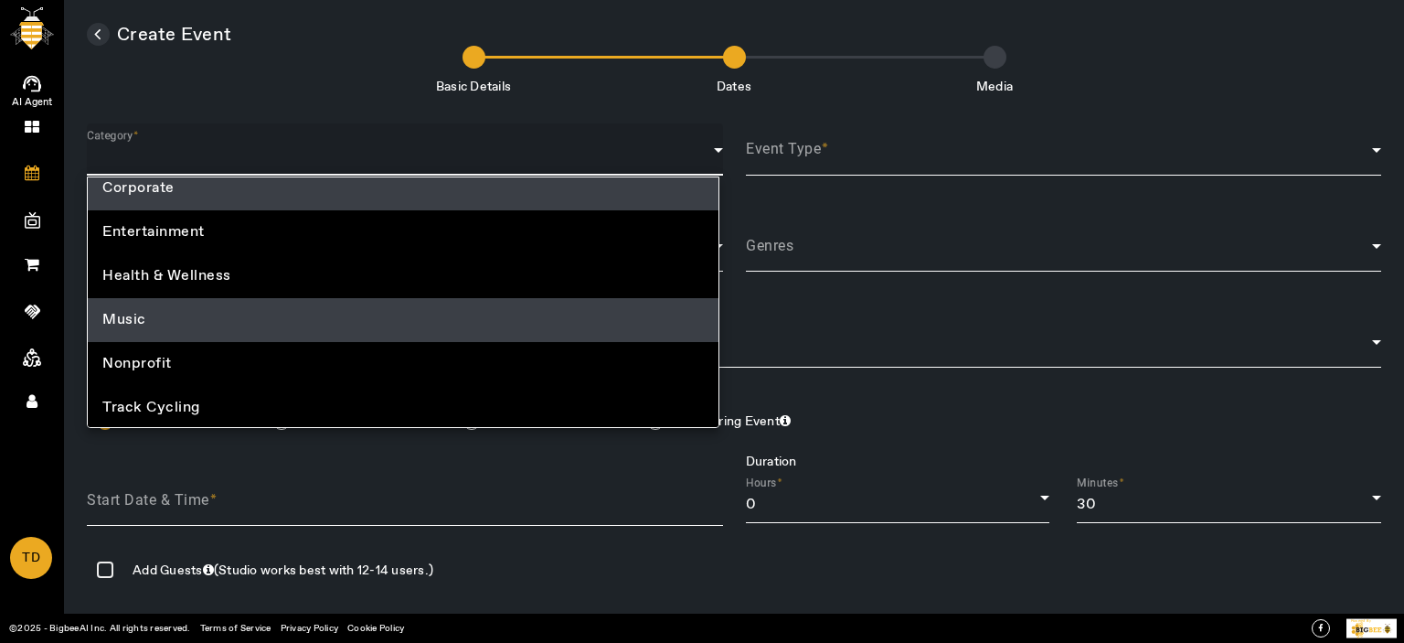
scroll to position [13, 0]
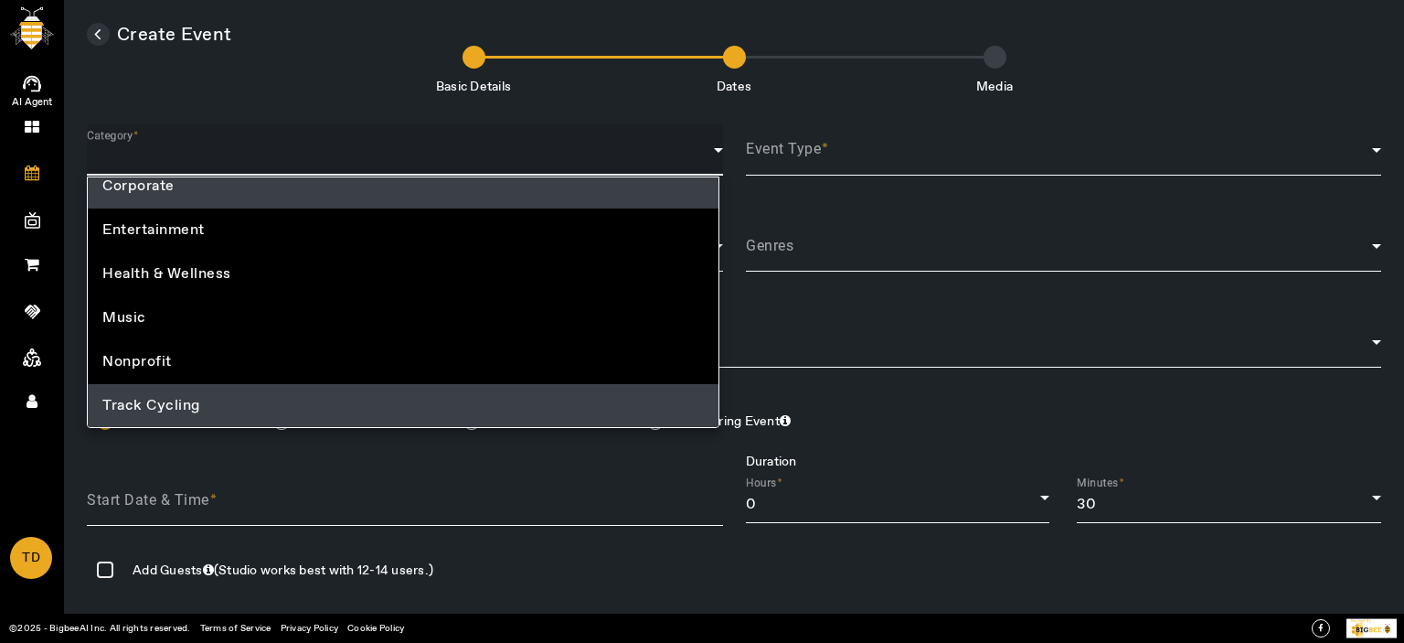
click at [211, 389] on mat-option "Track Cycling" at bounding box center [403, 406] width 631 height 44
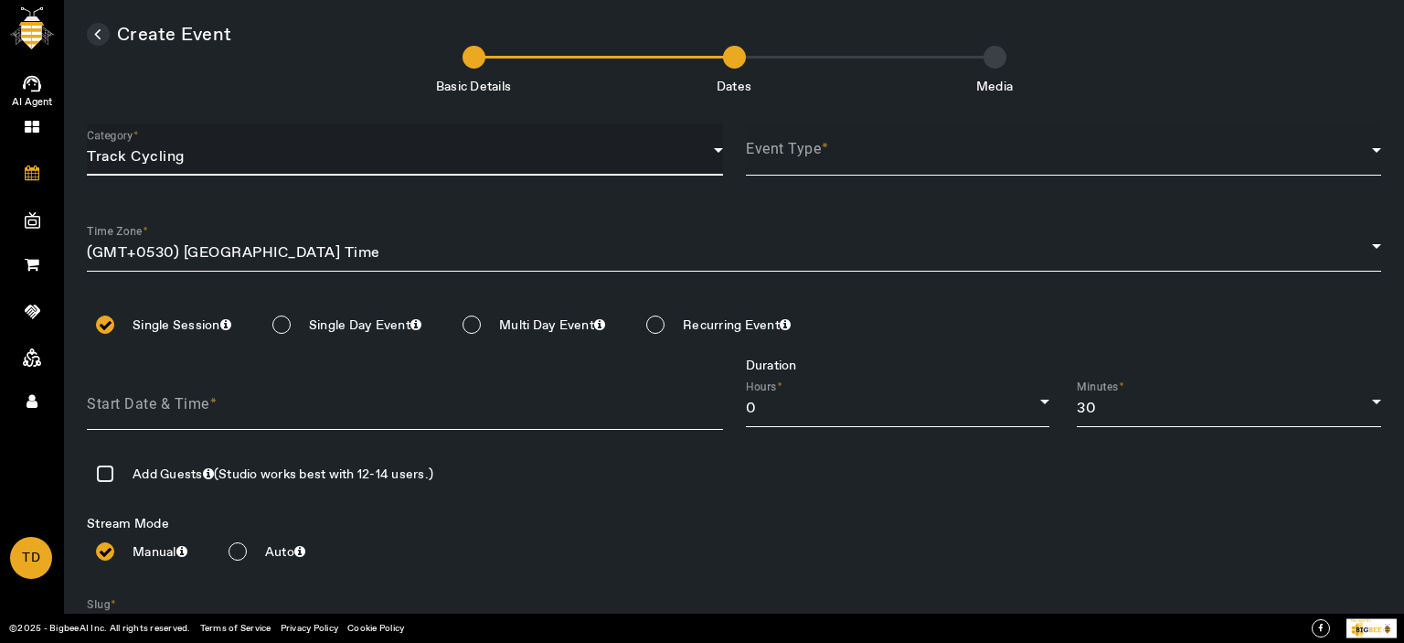
click at [851, 153] on span at bounding box center [1059, 157] width 627 height 22
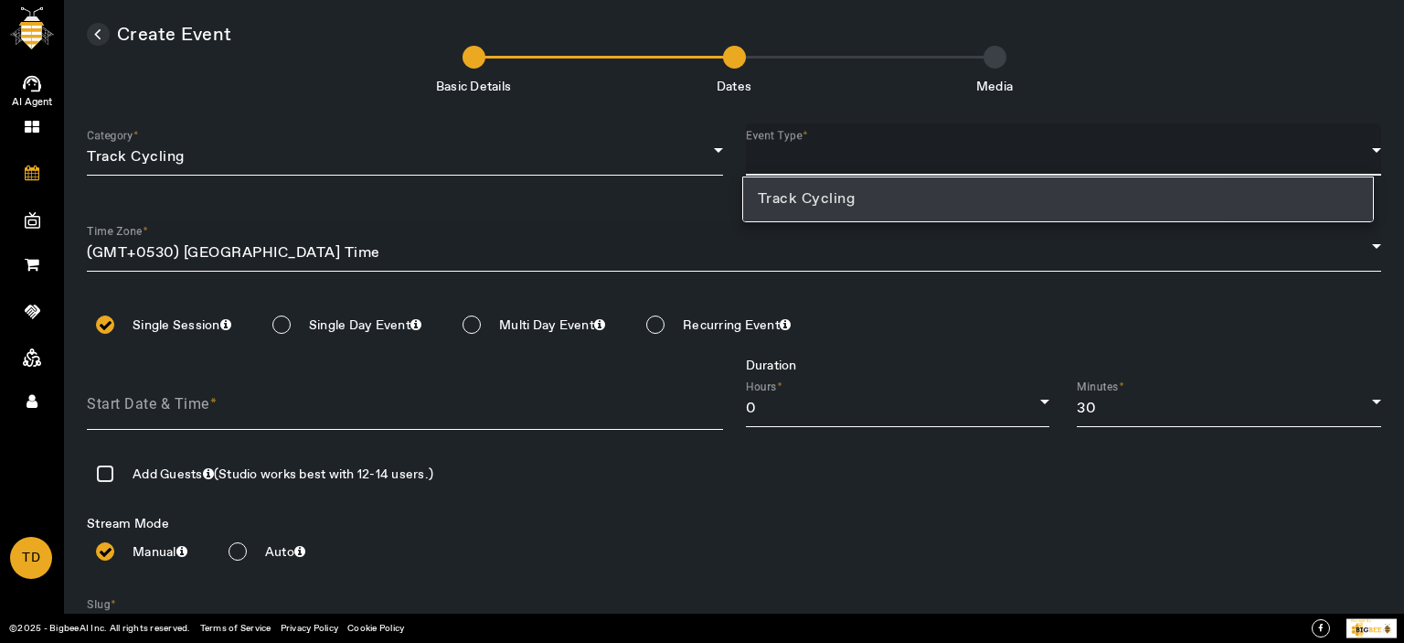
drag, startPoint x: 834, startPoint y: 192, endPoint x: 698, endPoint y: 263, distance: 152.9
click at [834, 191] on span "Track Cycling" at bounding box center [807, 199] width 98 height 22
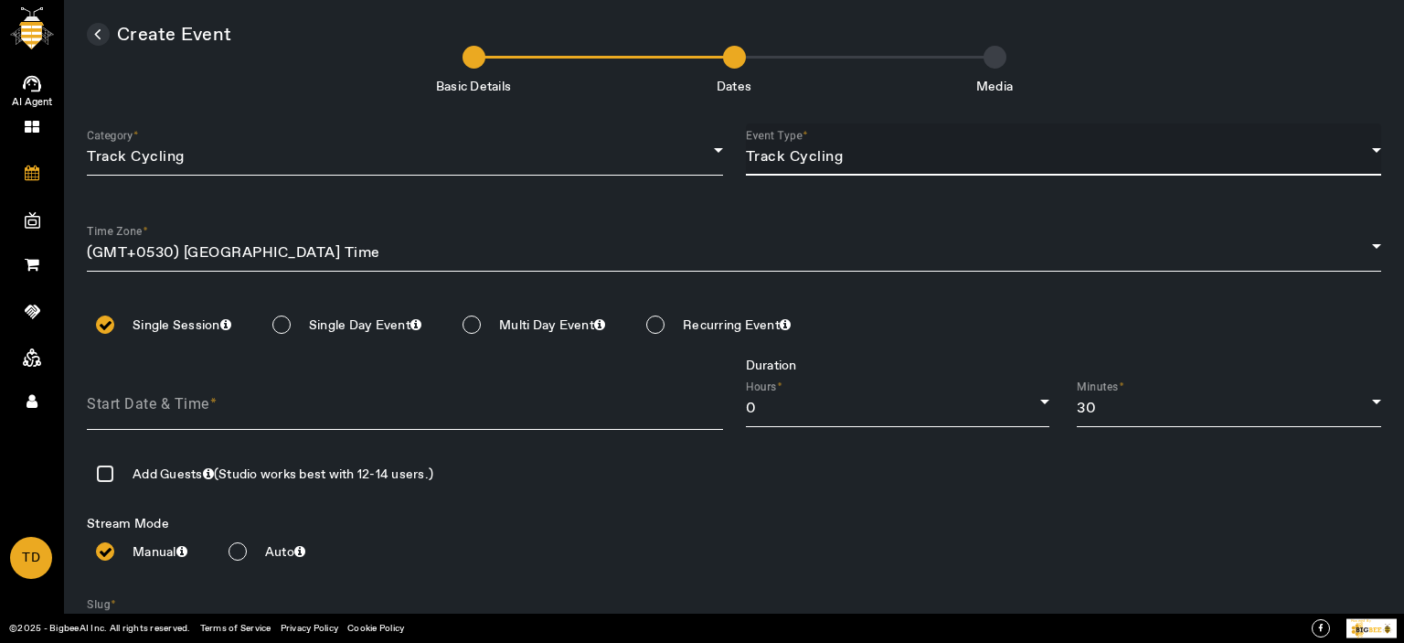
click at [206, 408] on input at bounding box center [416, 405] width 659 height 27
type input "[DATE]"
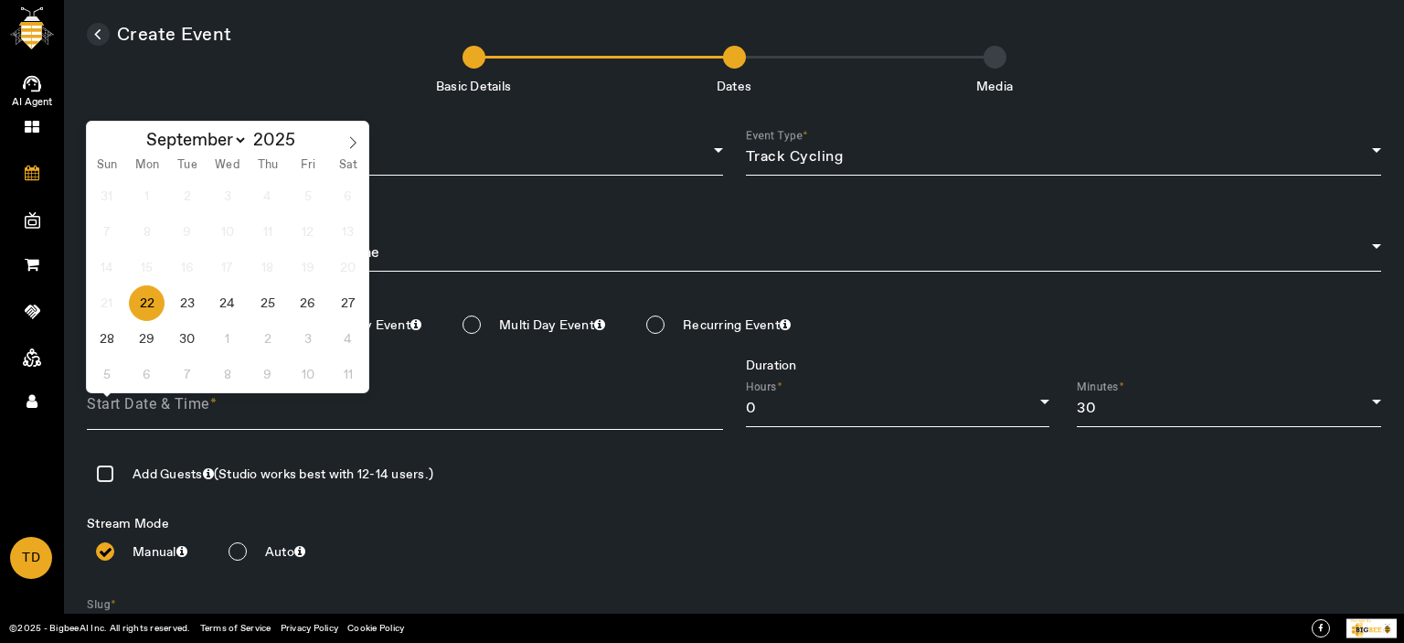
click at [144, 302] on span "22" at bounding box center [147, 303] width 36 height 36
type input "[DATE]"
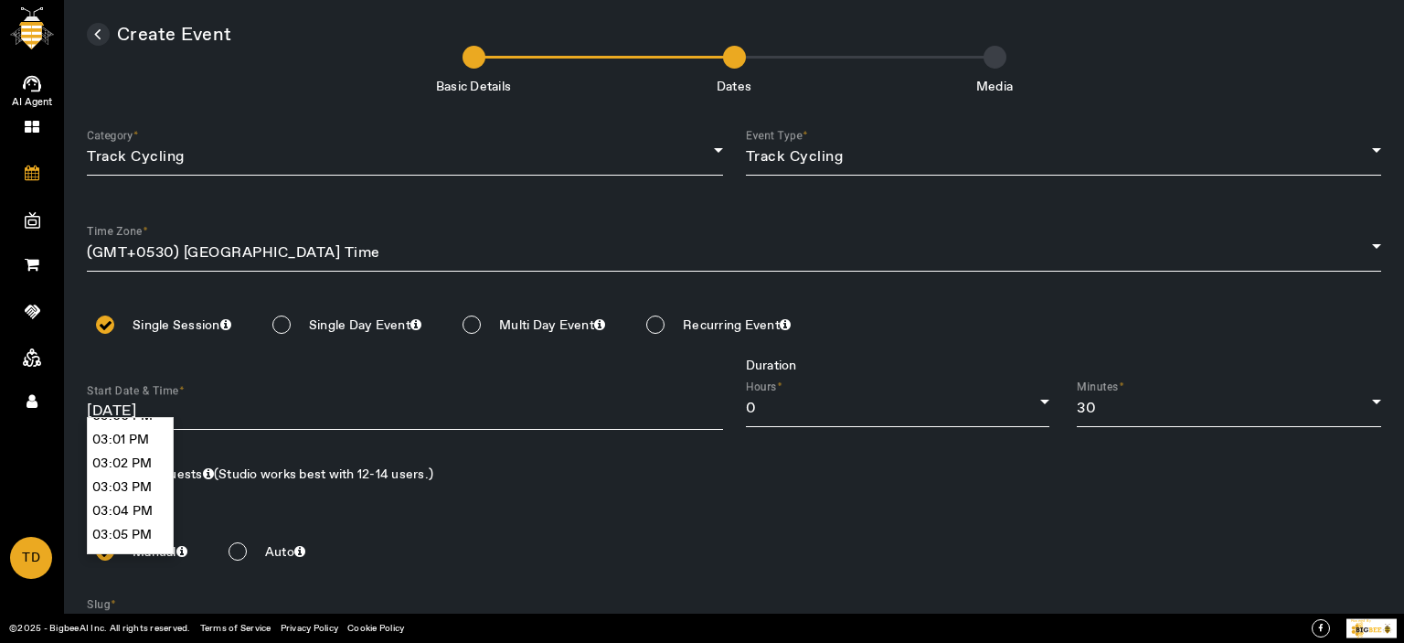
scroll to position [21288, 0]
type input "03:00 PM"
type input "[DATE] 03:00 PM"
type input "test-stream-[DATE]"
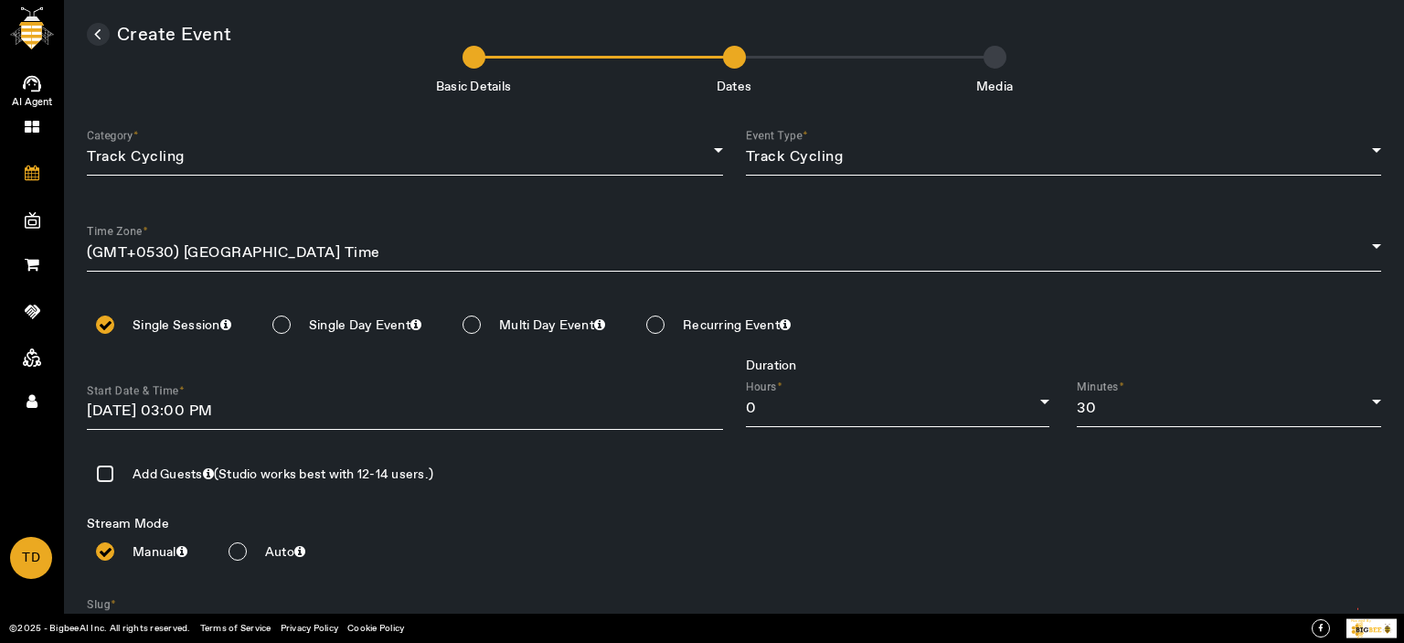
drag, startPoint x: 146, startPoint y: 531, endPoint x: 296, endPoint y: 496, distance: 153.9
click at [784, 424] on div "Hours 0" at bounding box center [898, 401] width 304 height 52
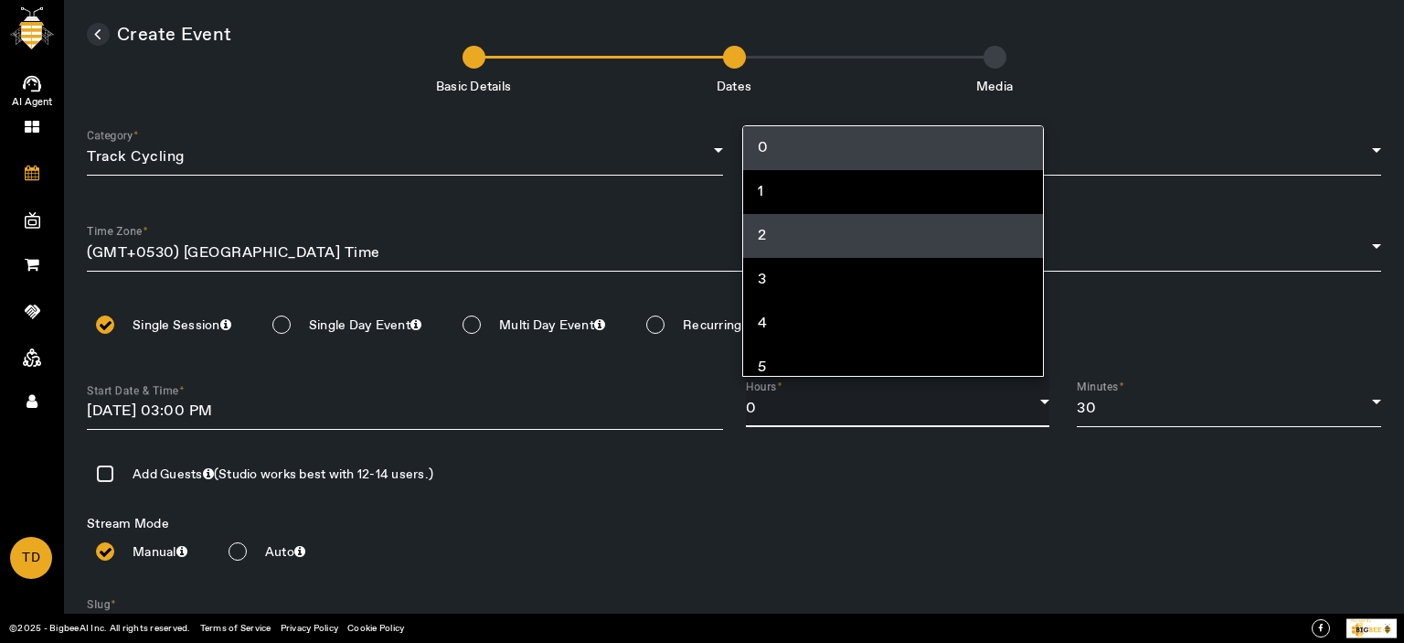
click at [794, 230] on mat-option "2" at bounding box center [893, 236] width 301 height 44
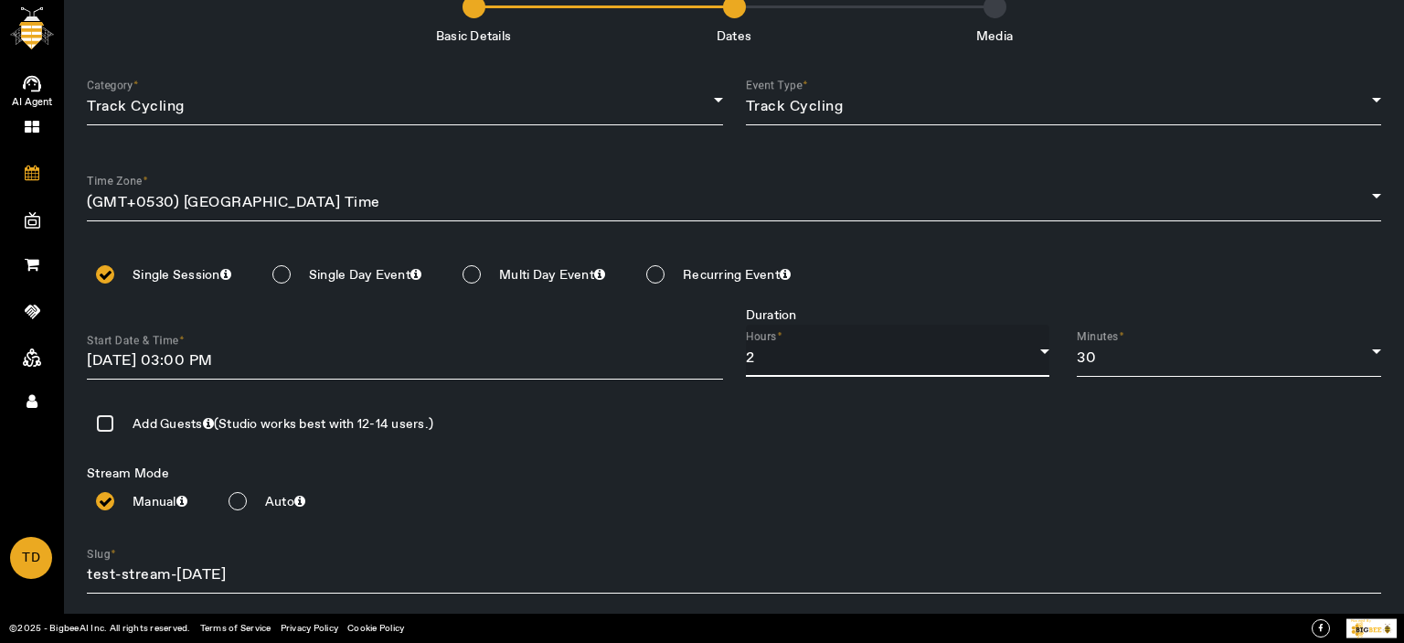
scroll to position [112, 0]
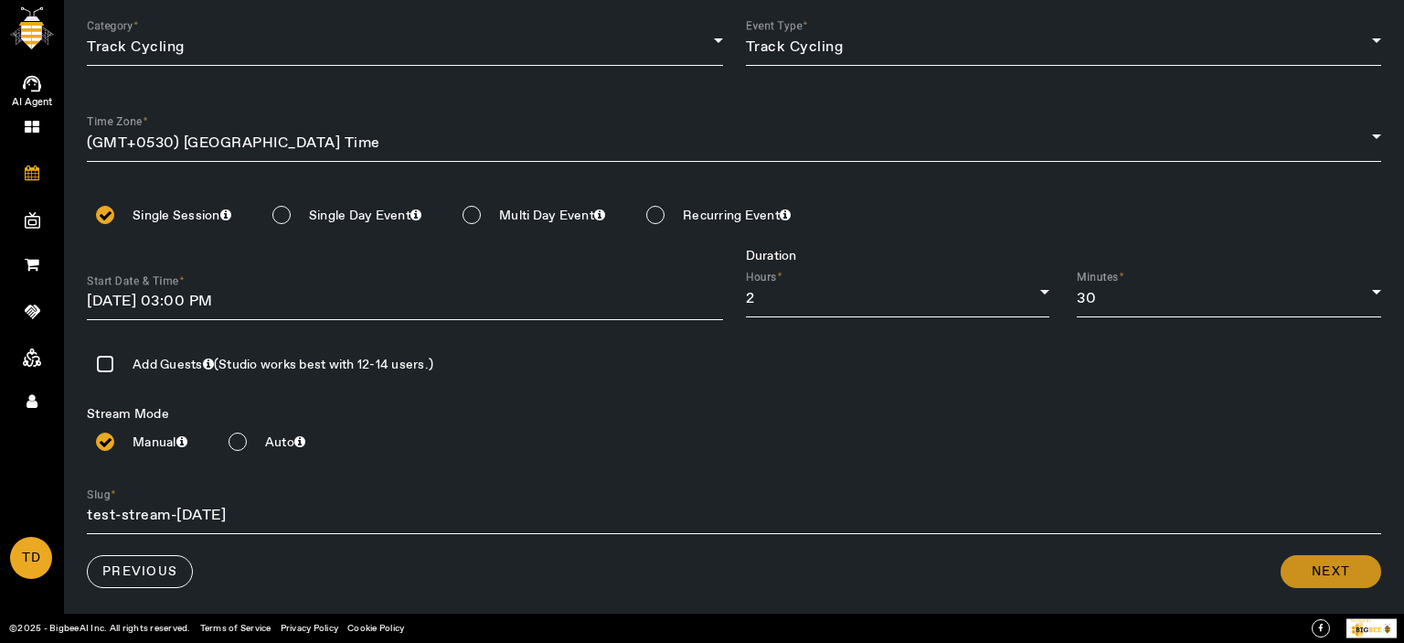
click at [1314, 581] on span "Next" at bounding box center [1331, 571] width 38 height 18
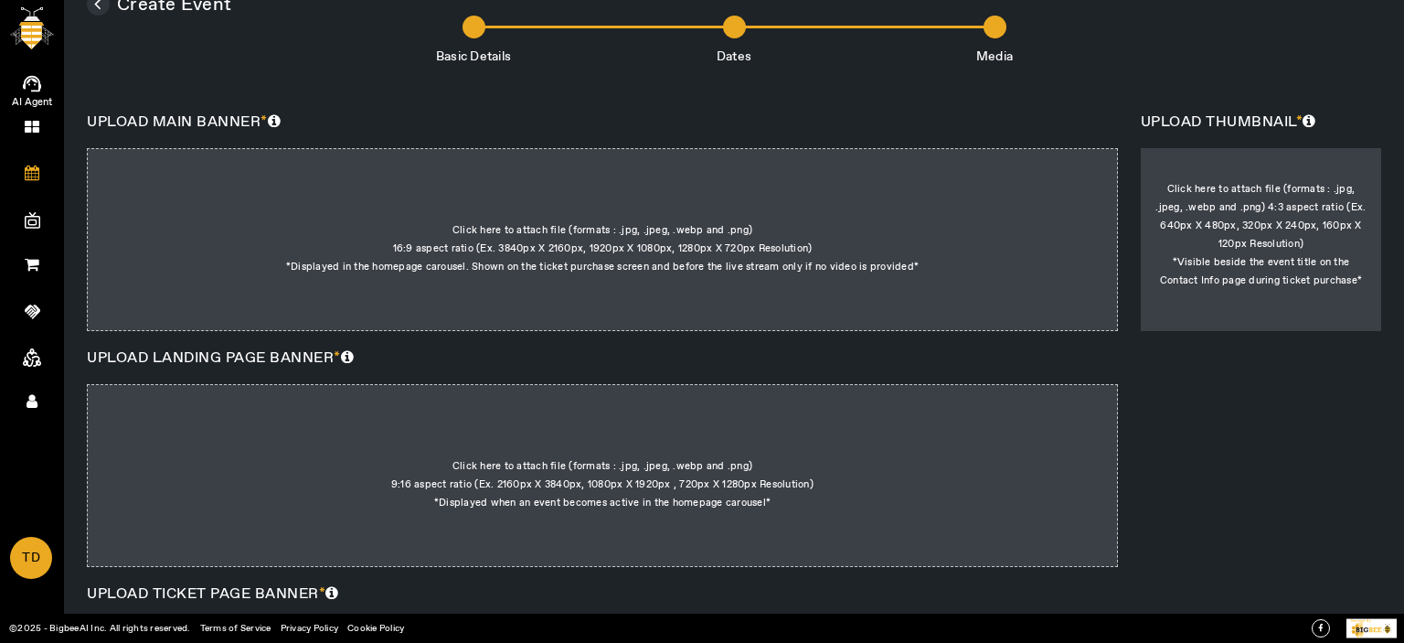
scroll to position [0, 0]
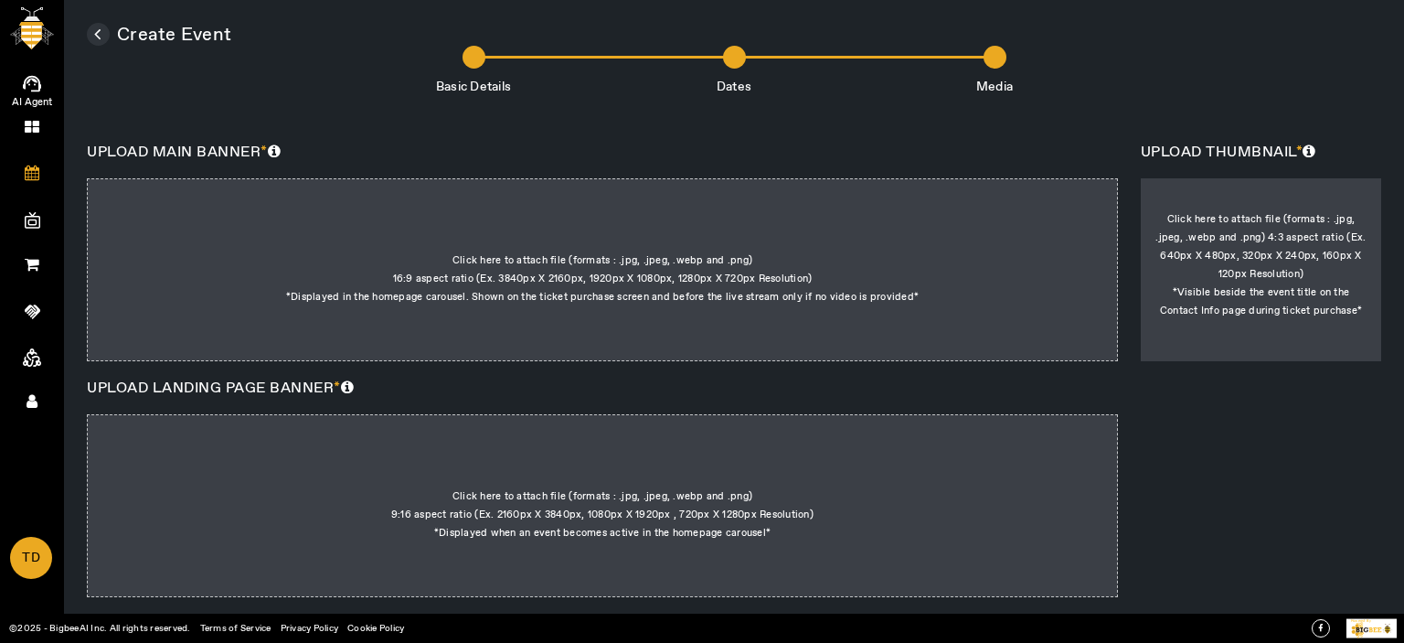
click at [762, 255] on div at bounding box center [602, 269] width 1031 height 183
click at [919, 216] on input "Click here to attach file (formats : .jpg, .jpeg, .webp and .png) 16:9 aspect r…" at bounding box center [919, 215] width 1 height 1
type input "C:\fakepath\images (5).jpg"
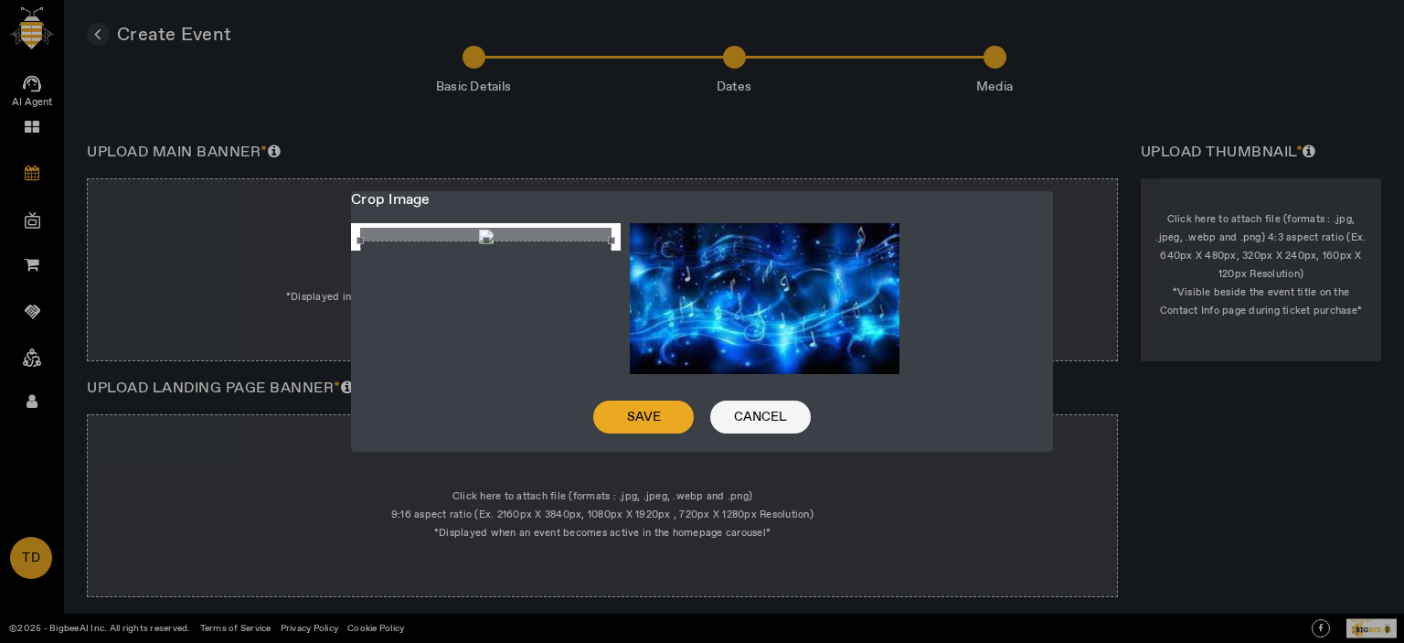
click at [771, 426] on span "Cancel" at bounding box center [760, 417] width 53 height 18
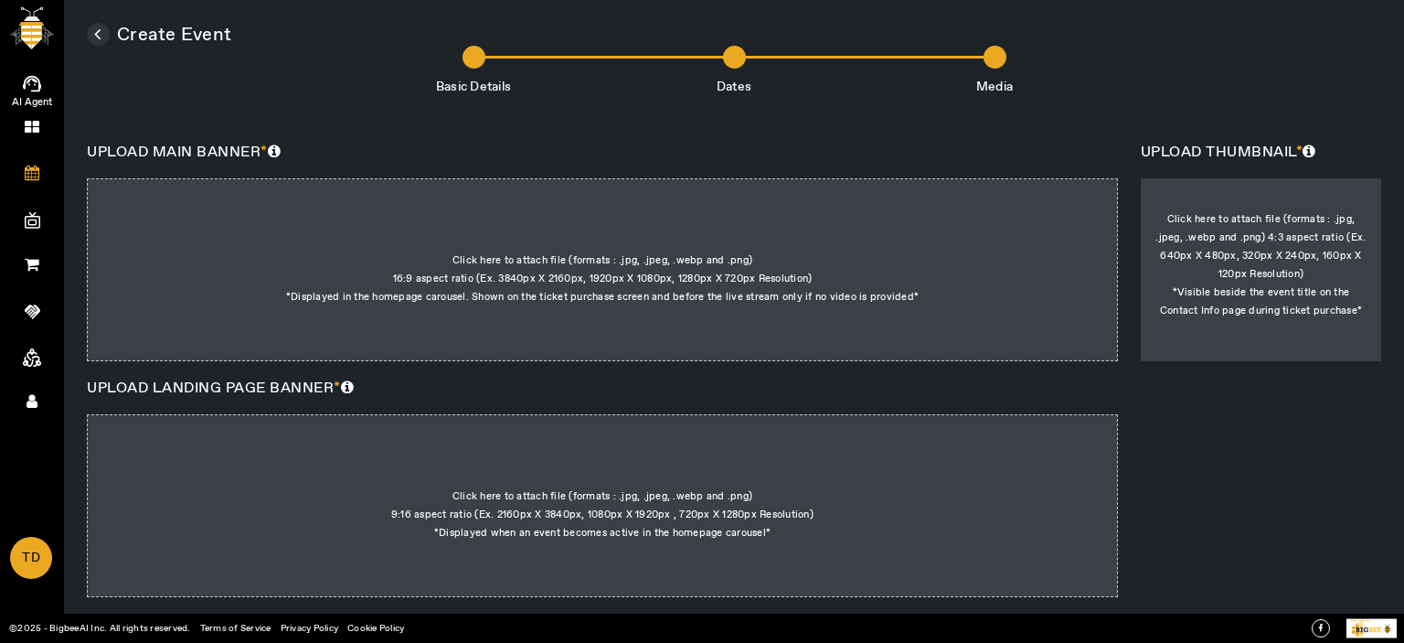
click at [773, 288] on div at bounding box center [602, 269] width 1031 height 183
click at [919, 216] on input "Click here to attach file (formats : .jpg, .jpeg, .webp and .png) 16:9 aspect r…" at bounding box center [919, 215] width 1 height 1
type input "C:\fakepath\images (12).jfif"
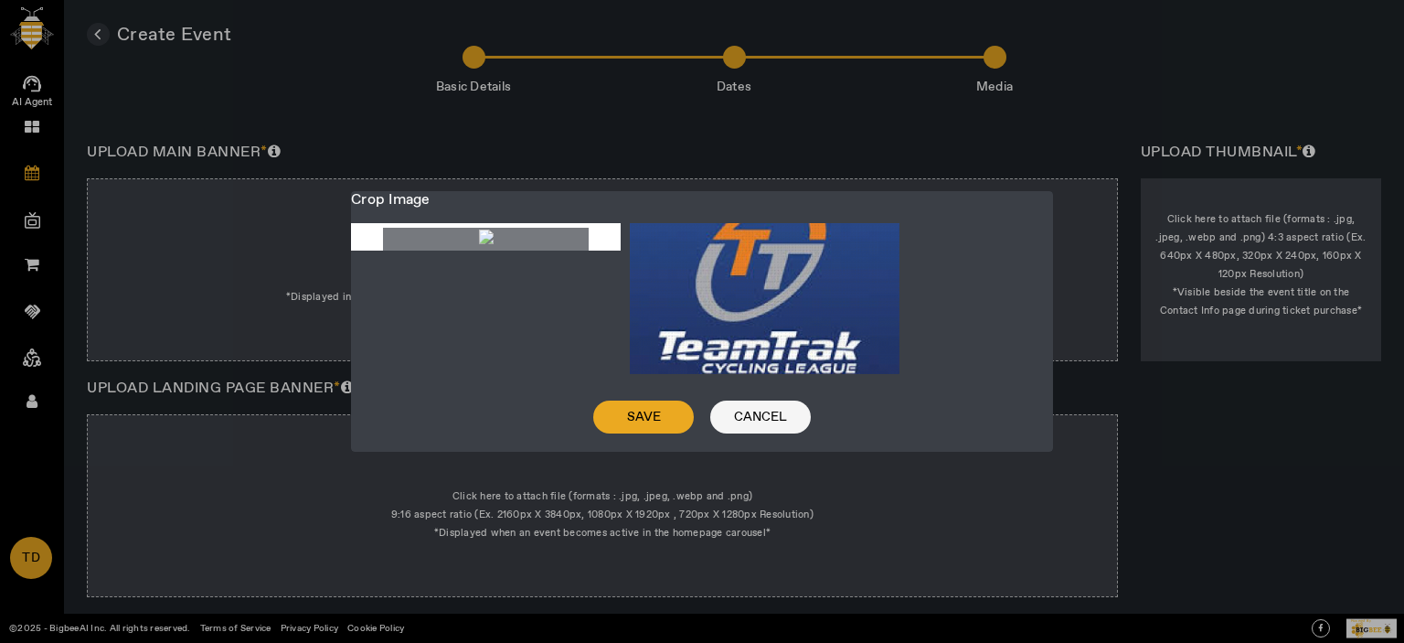
click at [771, 426] on span "Cancel" at bounding box center [760, 417] width 53 height 18
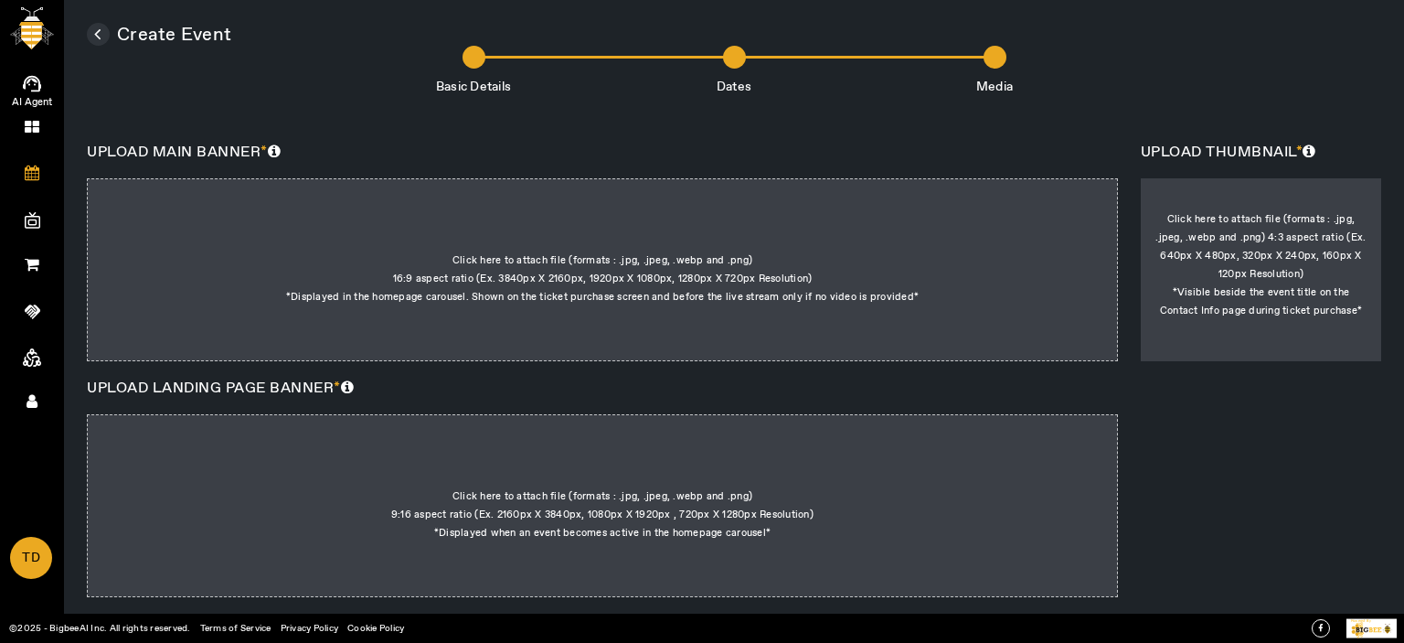
click at [596, 283] on div at bounding box center [602, 269] width 1031 height 183
click at [919, 216] on input "Click here to attach file (formats : .jpg, .jpeg, .webp and .png) 16:9 aspect r…" at bounding box center [919, 215] width 1 height 1
type input "C:\fakepath\channels4_banner.jpg"
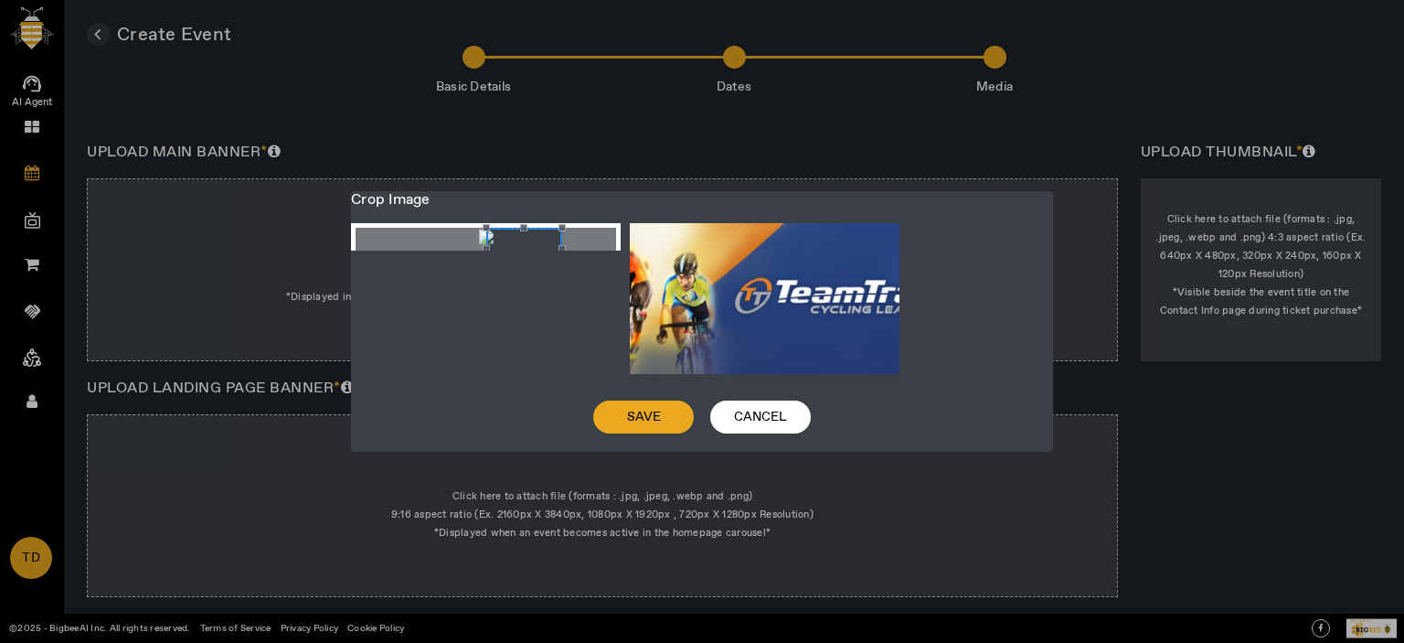
drag, startPoint x: 485, startPoint y: 247, endPoint x: 524, endPoint y: 257, distance: 39.7
click at [524, 257] on div "Crop photo" at bounding box center [524, 249] width 77 height 43
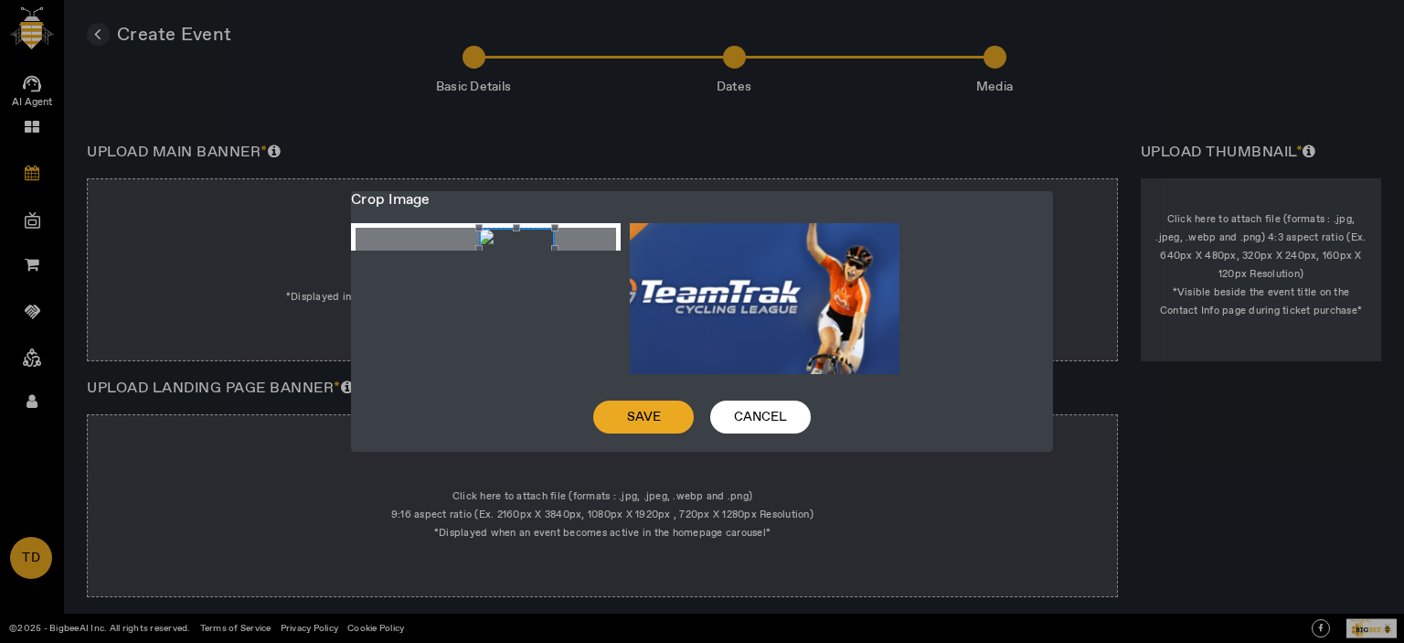
drag, startPoint x: 524, startPoint y: 256, endPoint x: 517, endPoint y: 262, distance: 9.7
click at [517, 262] on div "Crop photo" at bounding box center [517, 249] width 77 height 43
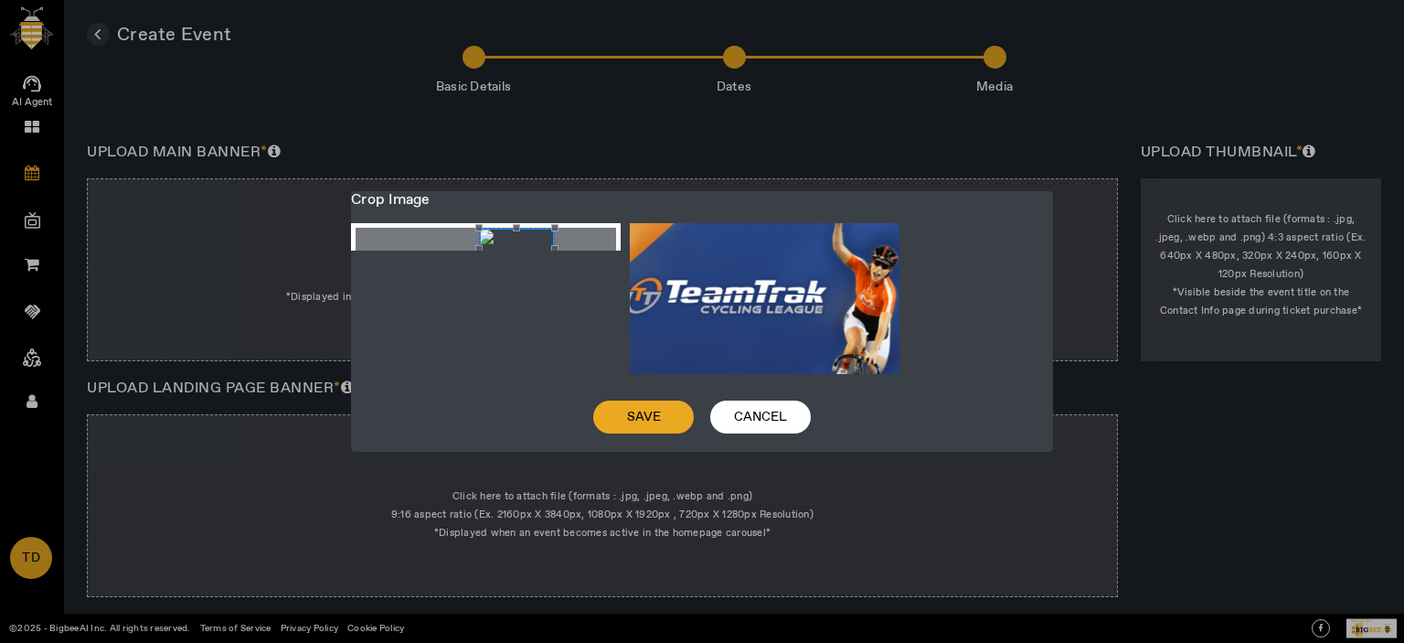
drag, startPoint x: 517, startPoint y: 259, endPoint x: 537, endPoint y: 248, distance: 22.1
click at [512, 255] on div "Crop photo" at bounding box center [517, 249] width 77 height 43
click at [549, 249] on span "Crop photo" at bounding box center [555, 249] width 20 height 23
click at [528, 251] on div "Crop photo" at bounding box center [517, 249] width 77 height 43
click at [558, 346] on div at bounding box center [488, 299] width 274 height 152
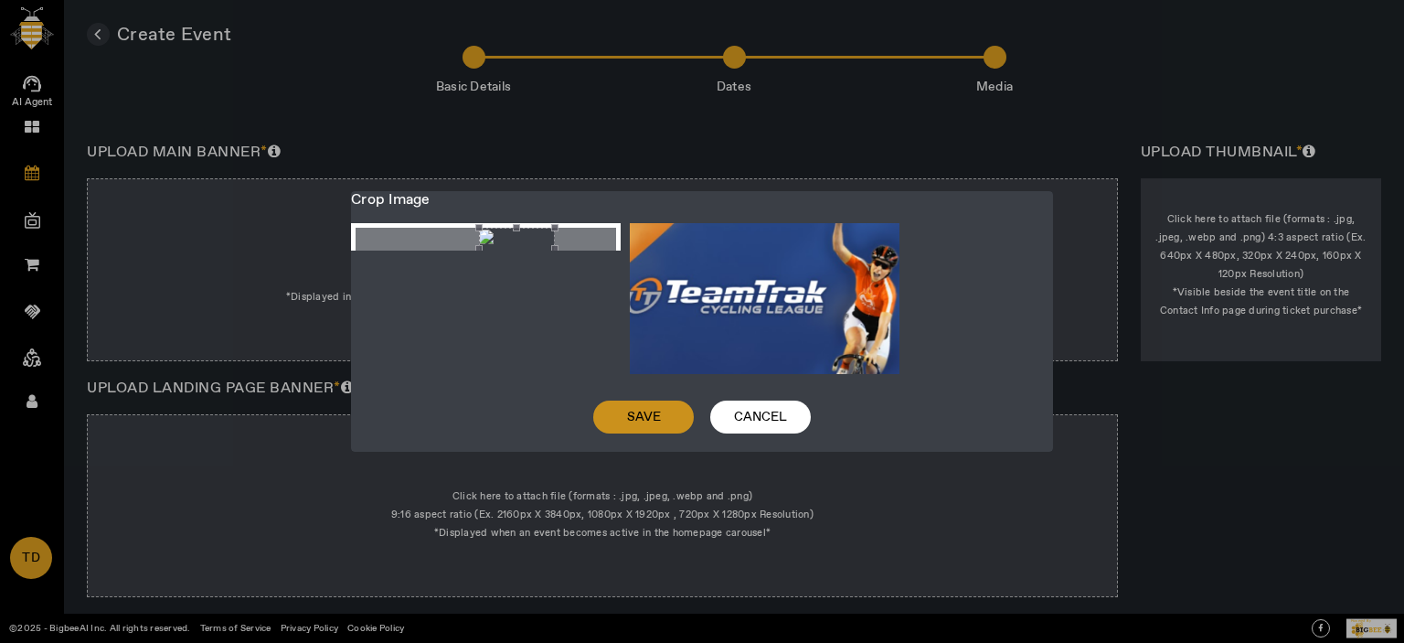
click at [640, 412] on span "Save" at bounding box center [644, 417] width 34 height 18
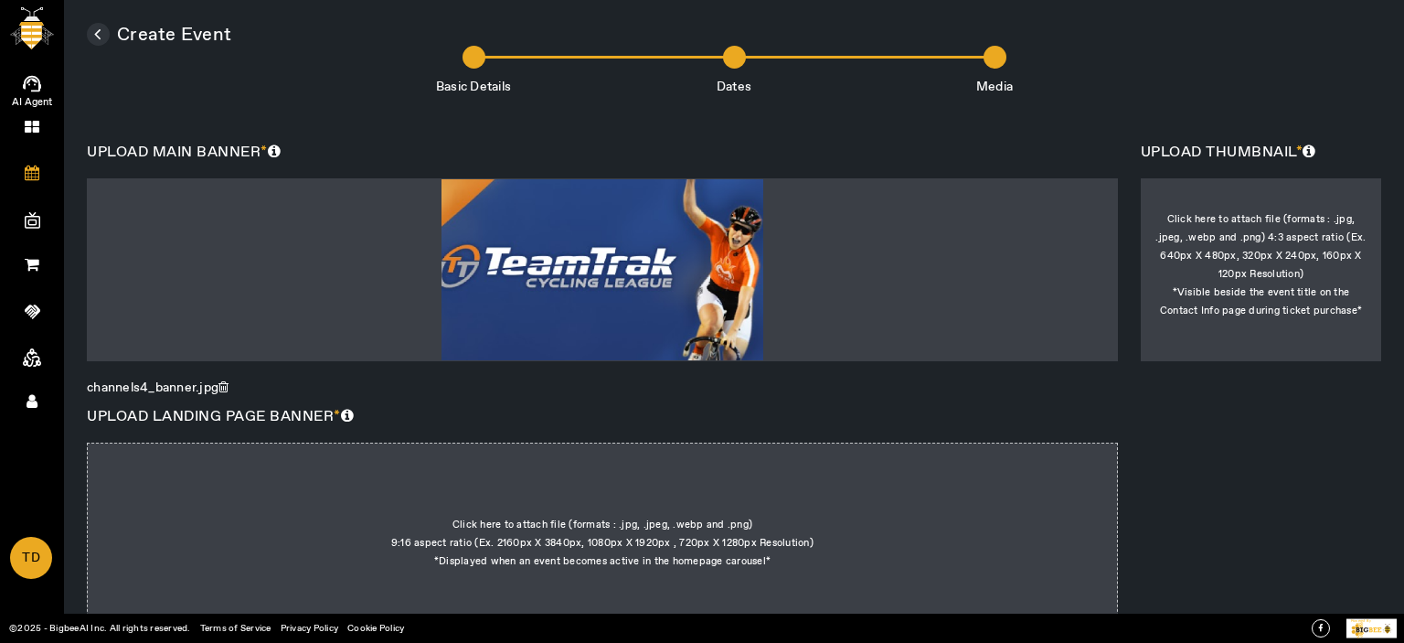
click at [1294, 252] on div at bounding box center [1261, 269] width 240 height 183
click at [1262, 303] on input "Click here to attach file (formats : .jpg, .jpeg, .webp and .png) 4:3 aspect ra…" at bounding box center [1261, 303] width 1 height 1
type input "C:\fakepath\teamtrak-CL-reverse-1024x272.png"
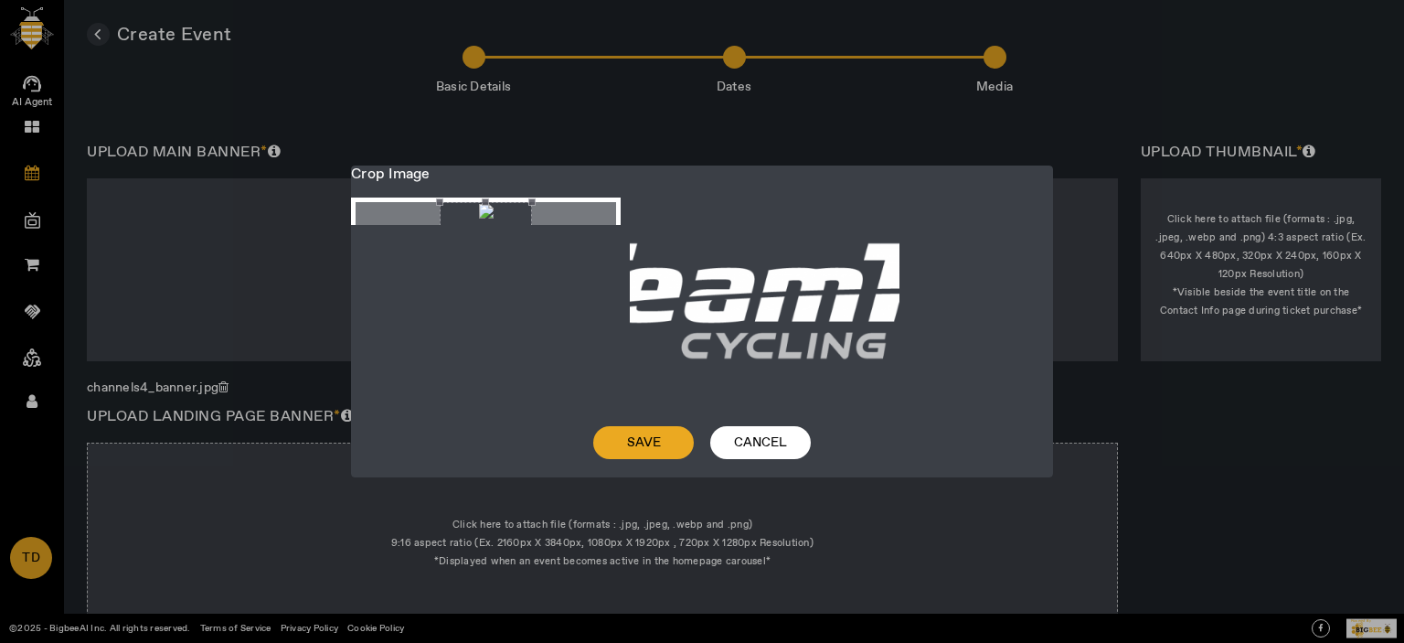
drag, startPoint x: 772, startPoint y: 434, endPoint x: 944, endPoint y: 394, distance: 176.5
click at [774, 434] on span "Cancel" at bounding box center [760, 442] width 53 height 18
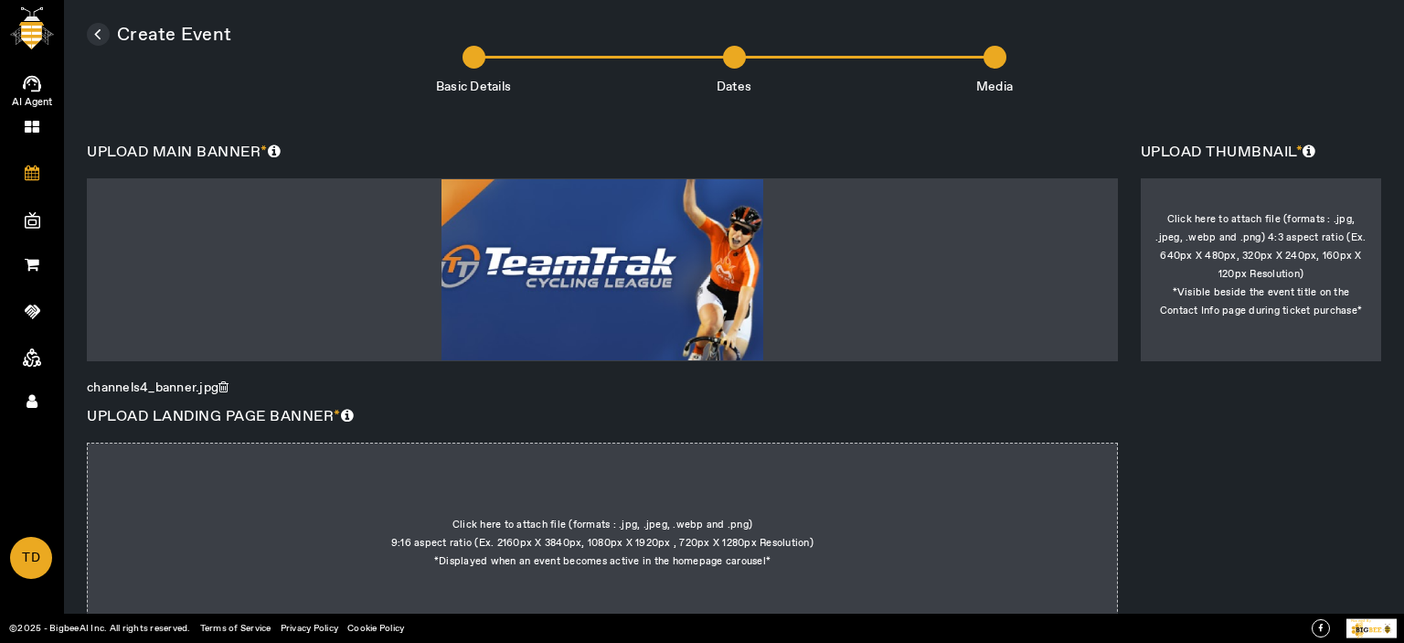
click at [1208, 272] on div at bounding box center [1261, 269] width 240 height 183
click at [1261, 303] on input "Click here to attach file (formats : .jpg, .jpeg, .webp and .png) 4:3 aspect ra…" at bounding box center [1261, 303] width 1 height 1
type input "C:\fakepath\images11.jfif"
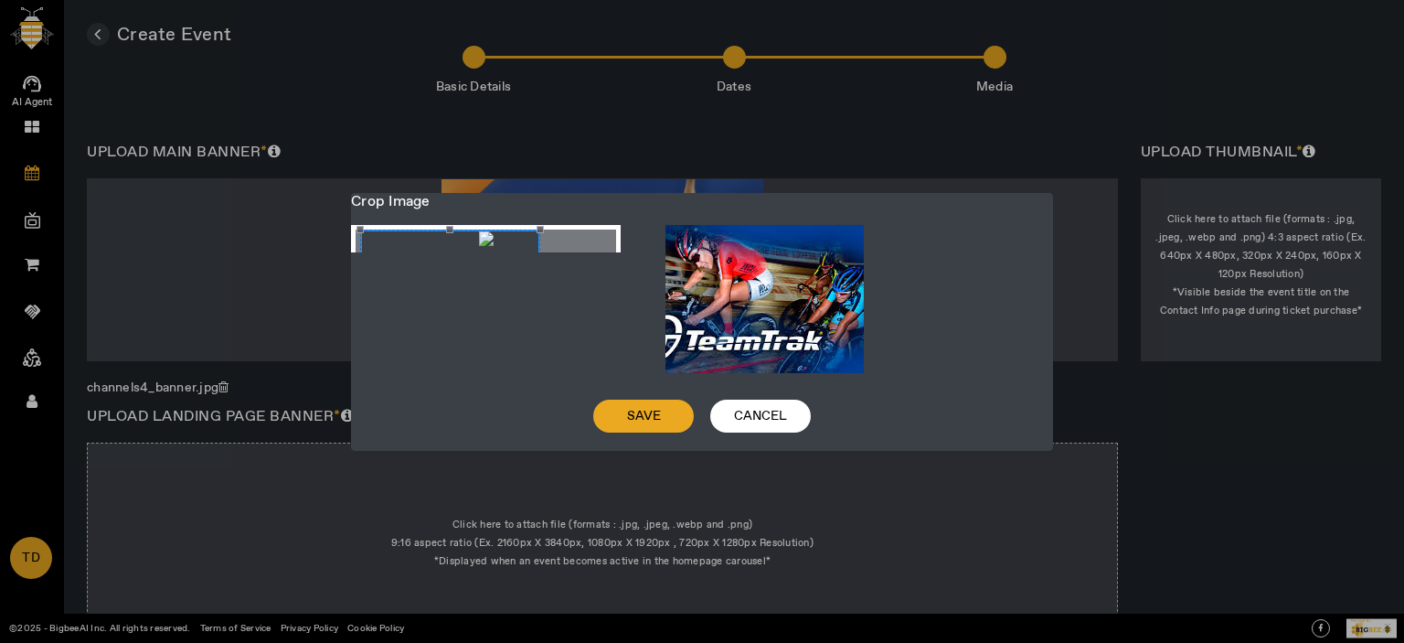
drag, startPoint x: 471, startPoint y: 320, endPoint x: 435, endPoint y: 323, distance: 35.8
click at [435, 323] on div "Crop photo" at bounding box center [450, 296] width 181 height 135
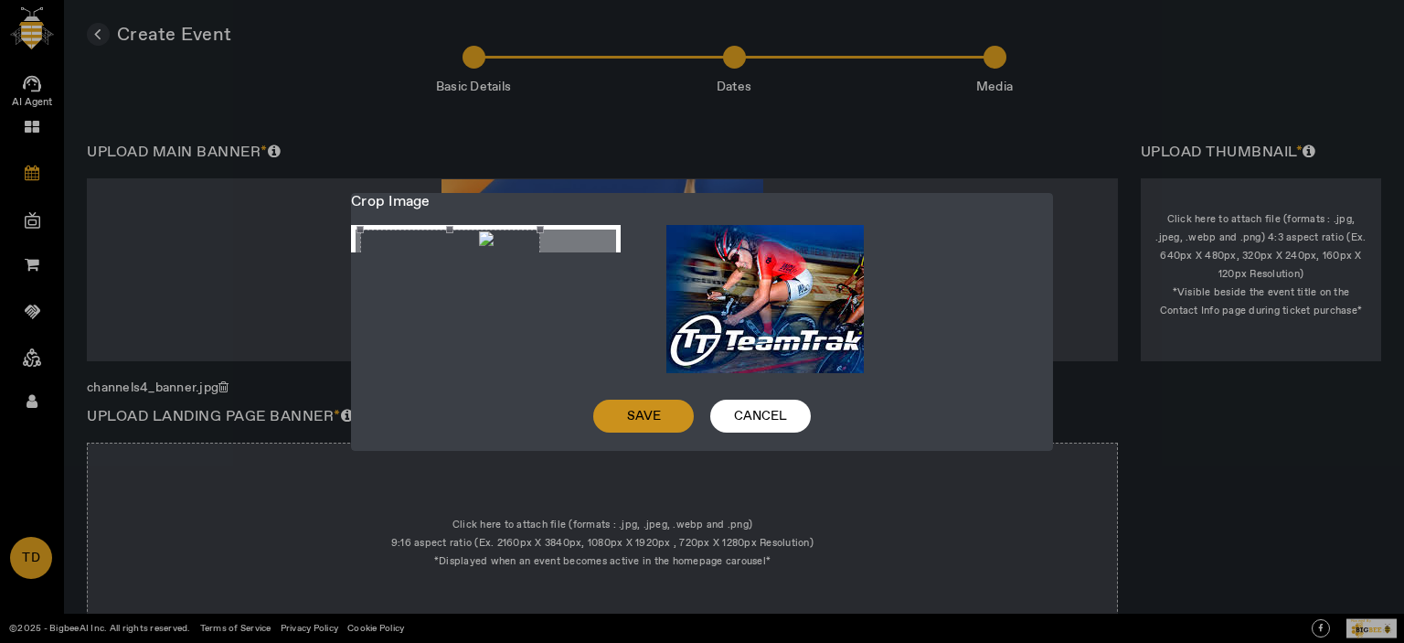
click at [637, 405] on span at bounding box center [643, 416] width 101 height 44
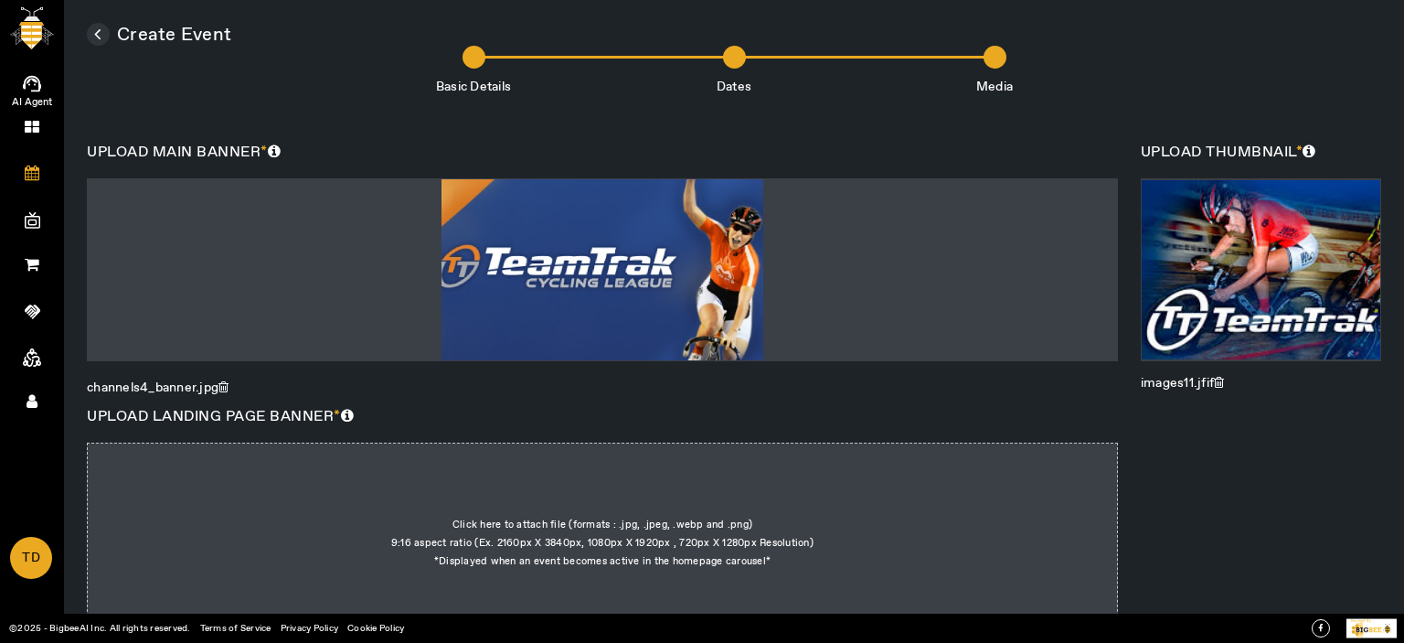
scroll to position [654, 0]
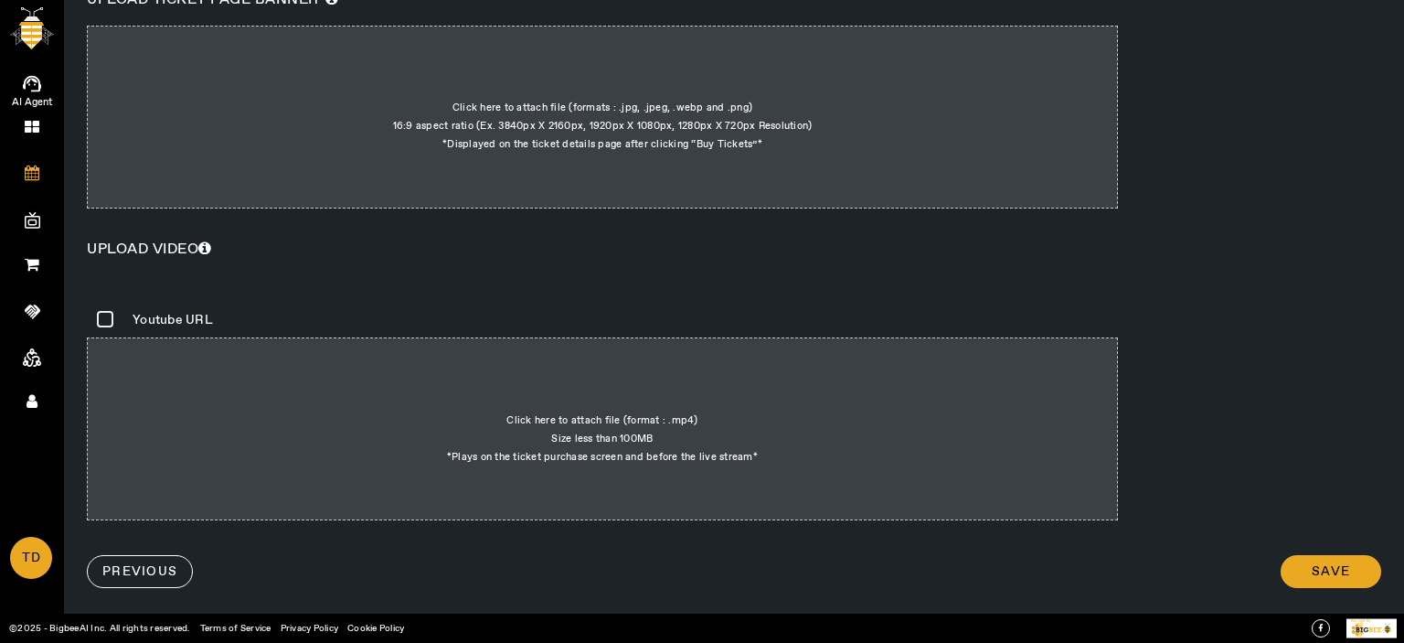
click at [702, 141] on div at bounding box center [602, 117] width 1031 height 183
click at [762, 63] on input "Click here to attach file (formats : .jpg, .jpeg, .webp and .png) 16:9 aspect r…" at bounding box center [762, 62] width 1 height 1
type input "C:\fakepath\images (13).jfif"
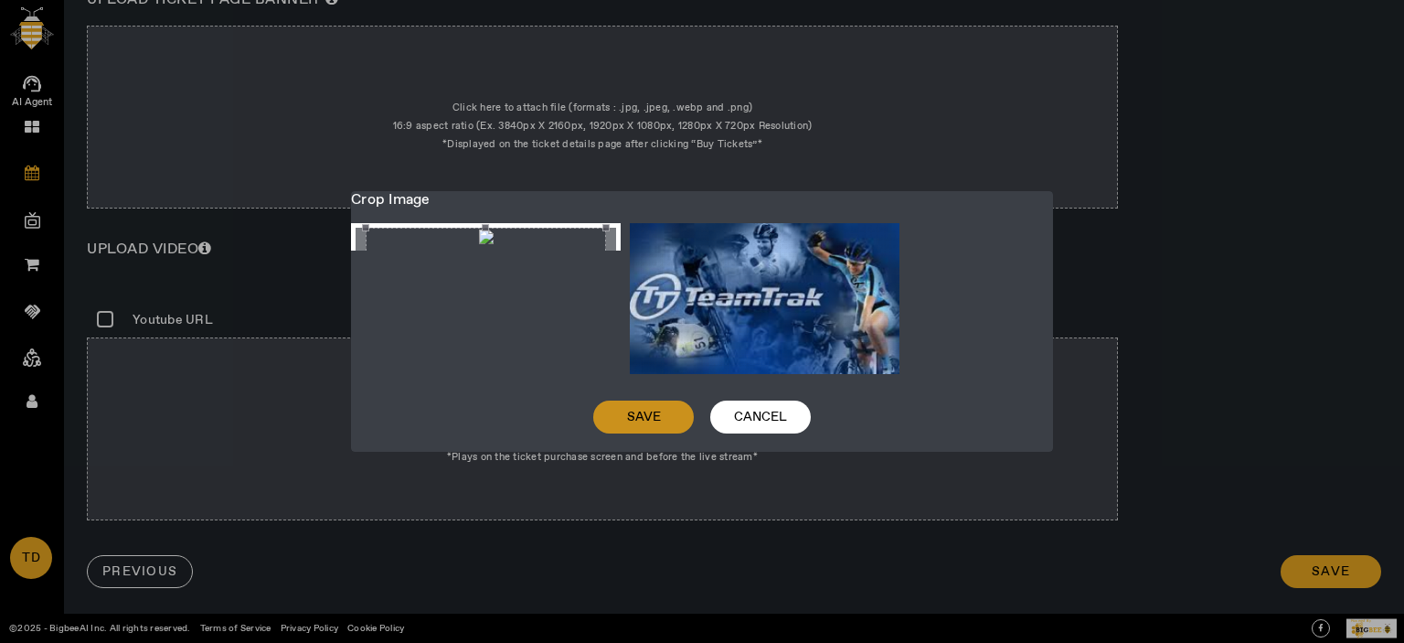
click at [620, 405] on span at bounding box center [643, 417] width 101 height 44
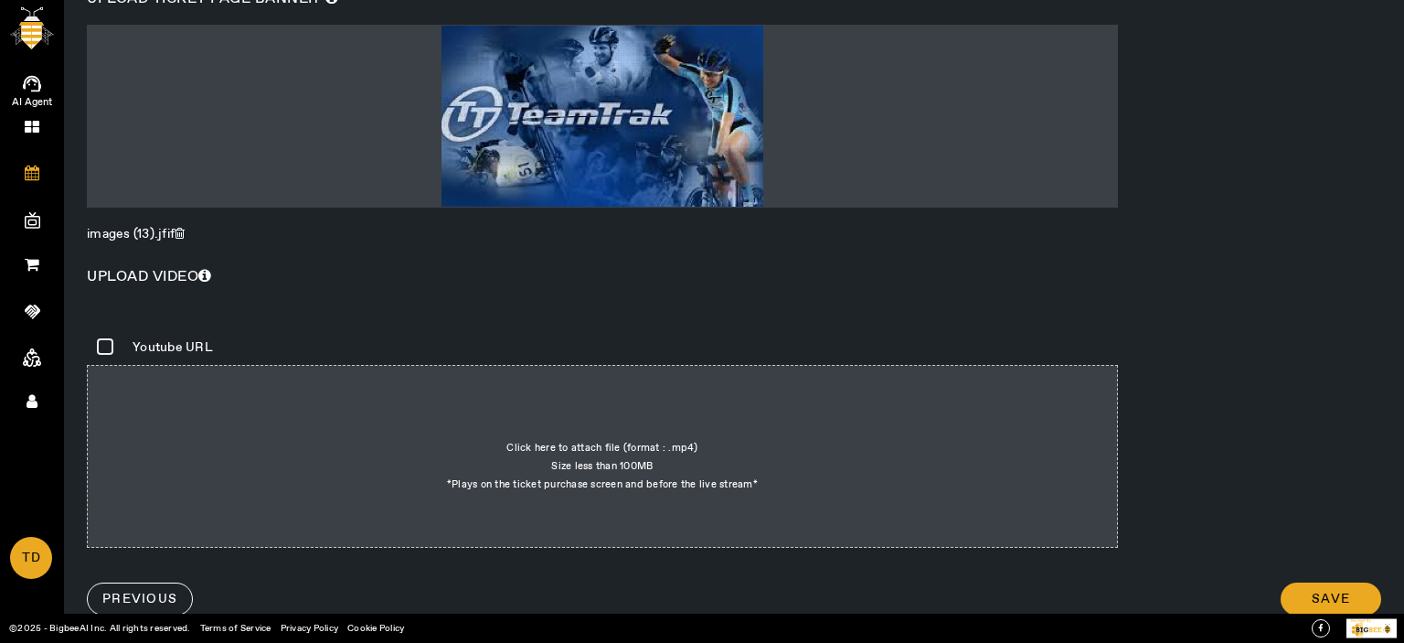
scroll to position [0, 0]
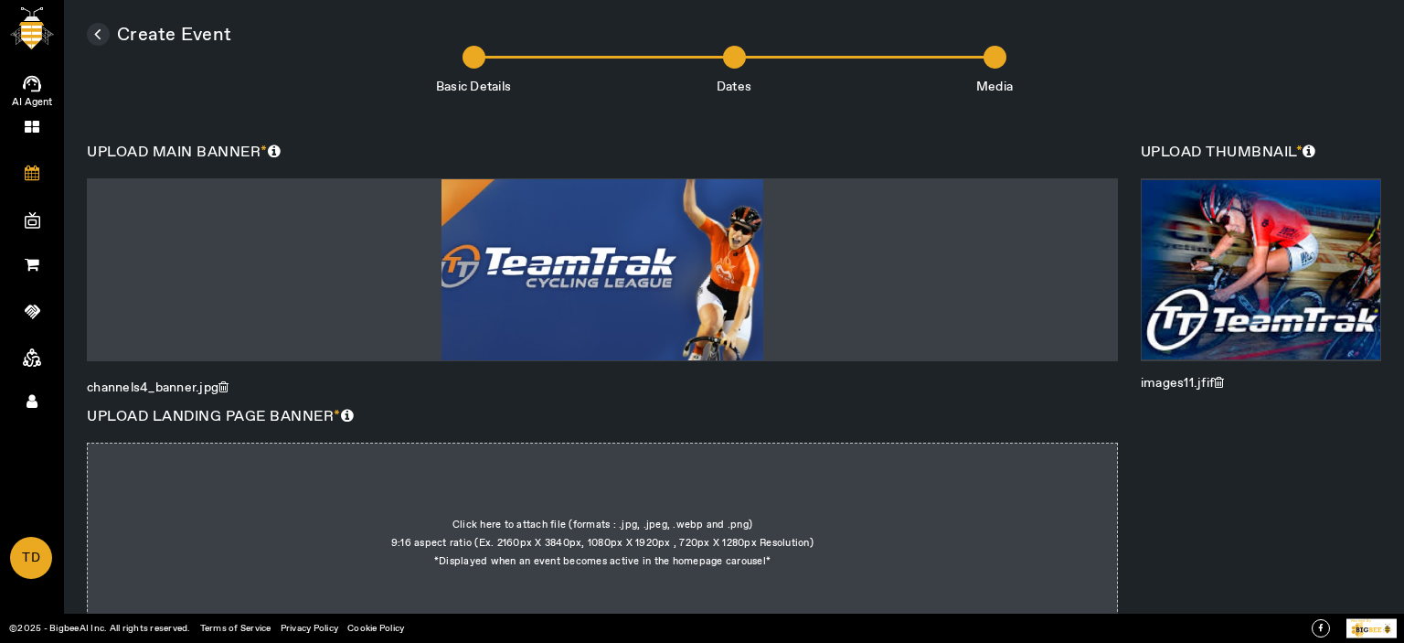
click at [667, 516] on div at bounding box center [602, 533] width 1031 height 183
click at [771, 480] on input "Click here to attach file (formats : .jpg, .jpeg, .webp and .png) 9:16 aspect r…" at bounding box center [771, 479] width 1 height 1
type input "C:\fakepath\images (12).jfif"
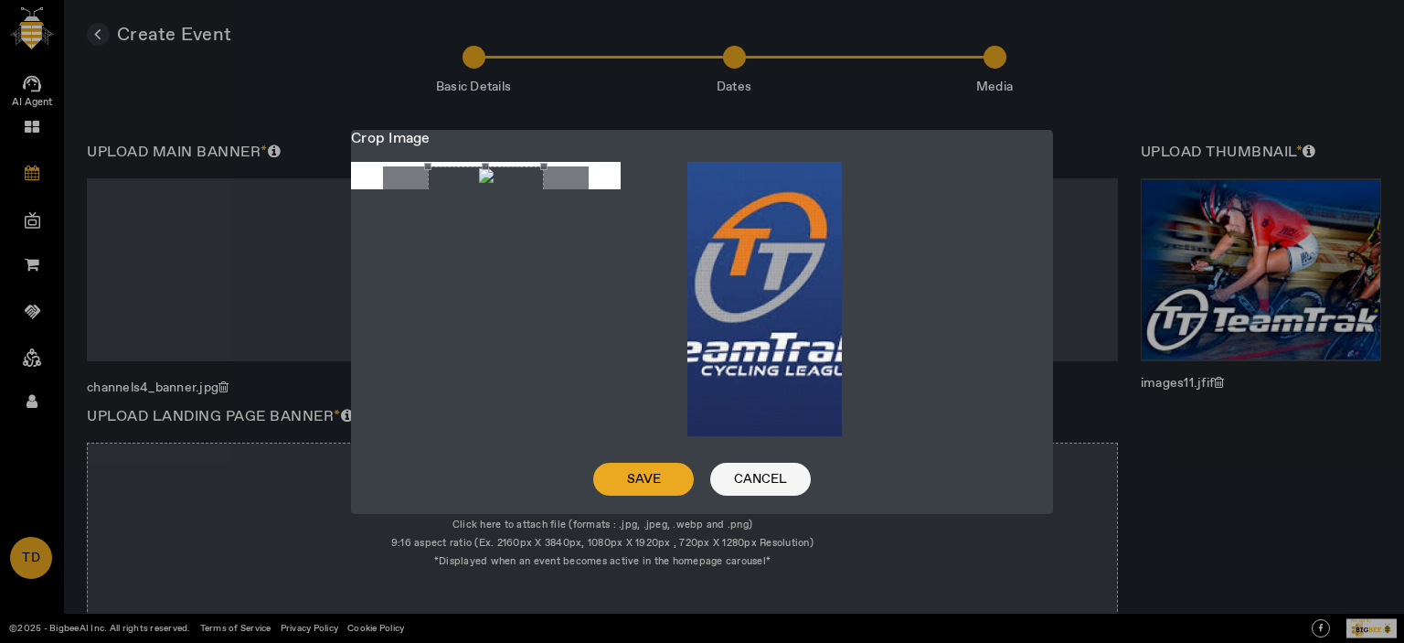
click at [779, 474] on span "Cancel" at bounding box center [760, 479] width 53 height 18
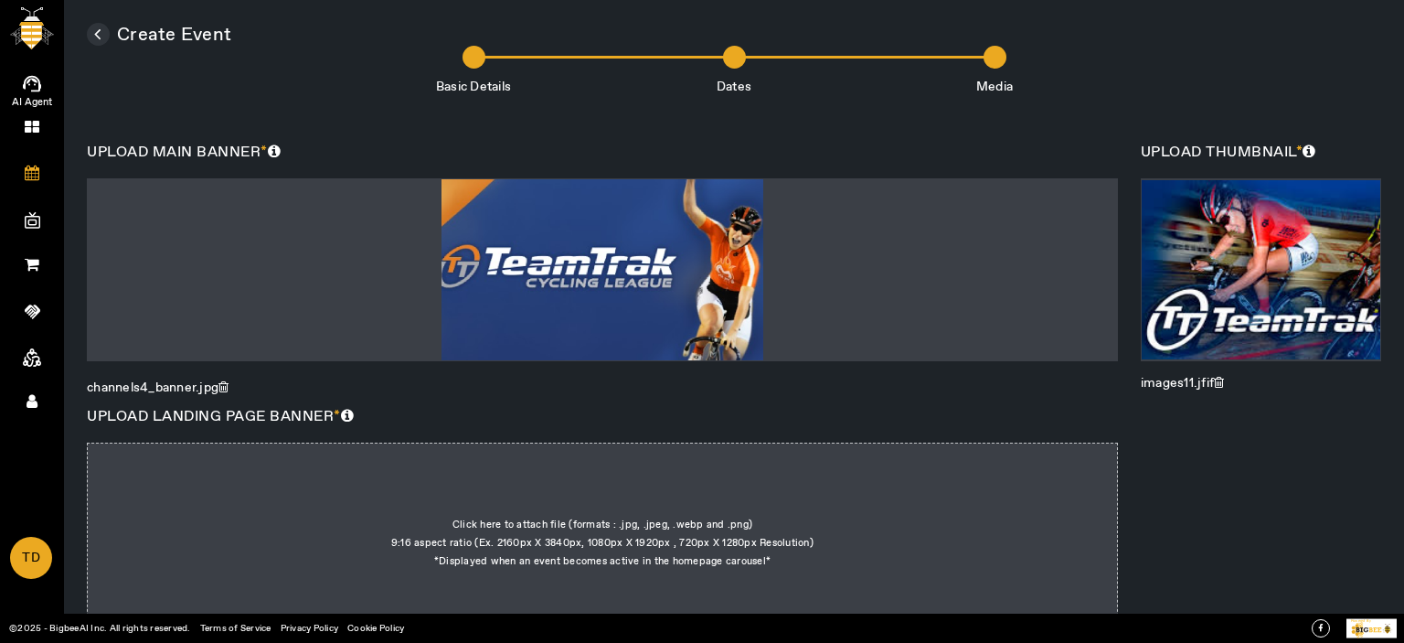
click at [601, 535] on div at bounding box center [602, 533] width 1031 height 183
click at [771, 480] on input "Click here to attach file (formats : .jpg, .jpeg, .webp and .png) 9:16 aspect r…" at bounding box center [771, 479] width 1 height 1
type input "C:\fakepath\channels4_banner.jpg"
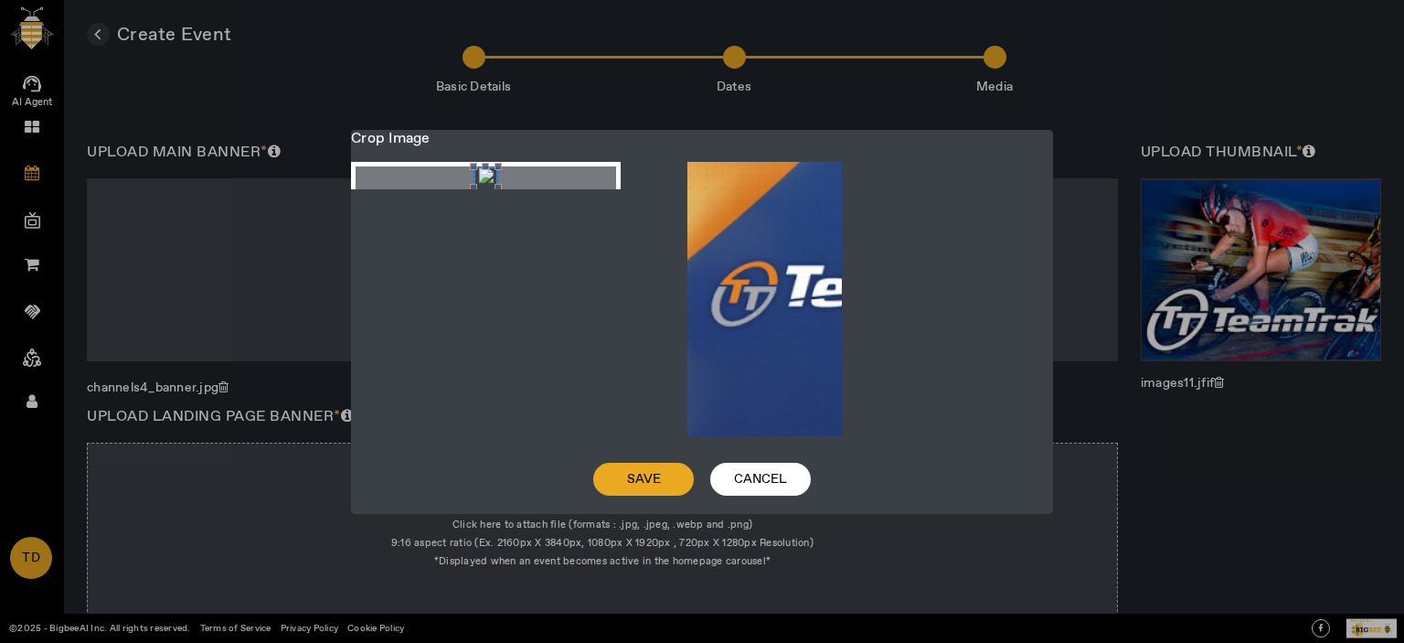
drag, startPoint x: 477, startPoint y: 197, endPoint x: 435, endPoint y: 199, distance: 42.1
click at [435, 185] on div at bounding box center [486, 175] width 261 height 18
drag, startPoint x: 472, startPoint y: 186, endPoint x: 512, endPoint y: 188, distance: 40.3
click at [558, 185] on div at bounding box center [486, 175] width 261 height 18
drag, startPoint x: 487, startPoint y: 185, endPoint x: 527, endPoint y: 195, distance: 41.5
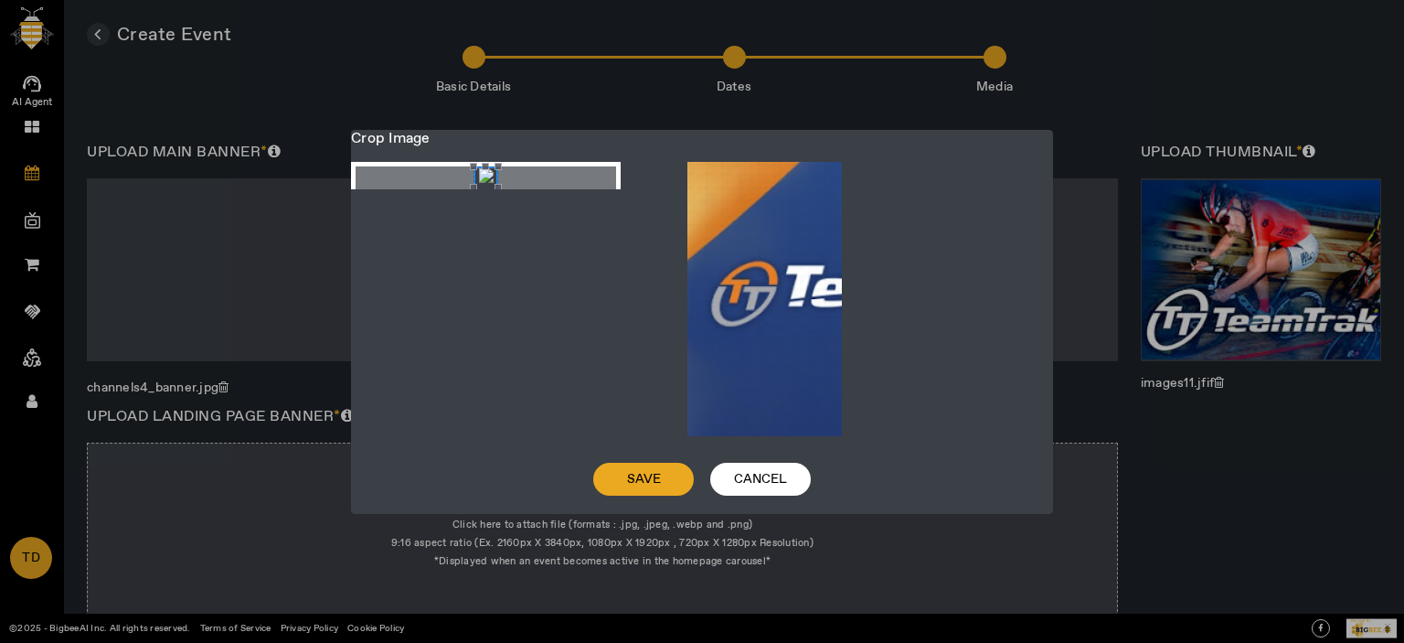
click at [547, 185] on div at bounding box center [486, 175] width 261 height 18
drag, startPoint x: 484, startPoint y: 189, endPoint x: 534, endPoint y: 198, distance: 51.1
click at [534, 185] on div at bounding box center [486, 175] width 261 height 18
drag, startPoint x: 497, startPoint y: 209, endPoint x: 567, endPoint y: 211, distance: 69.5
click at [567, 189] on image-cropper at bounding box center [486, 175] width 270 height 27
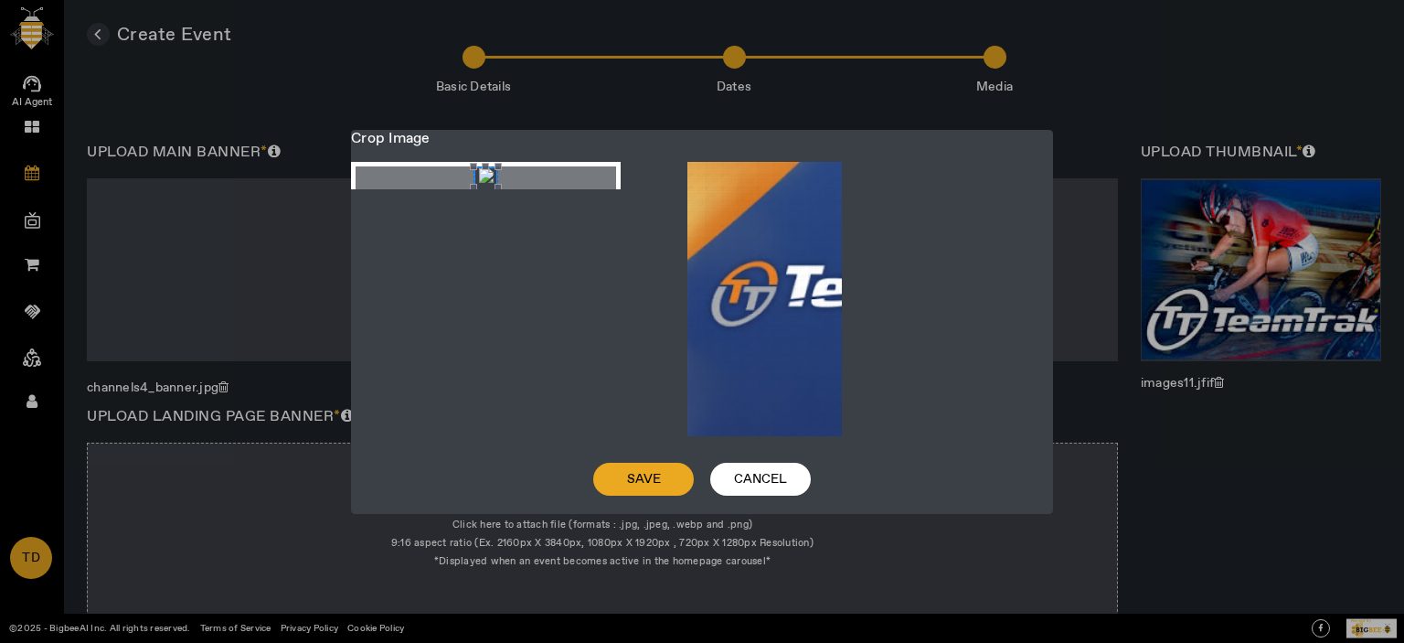
click at [484, 186] on span "Crop photo" at bounding box center [474, 187] width 22 height 22
drag, startPoint x: 484, startPoint y: 182, endPoint x: 530, endPoint y: 180, distance: 46.7
click at [530, 180] on div at bounding box center [486, 175] width 261 height 18
drag, startPoint x: 485, startPoint y: 181, endPoint x: 541, endPoint y: 182, distance: 56.7
click at [541, 182] on div "Crop photo" at bounding box center [542, 187] width 24 height 43
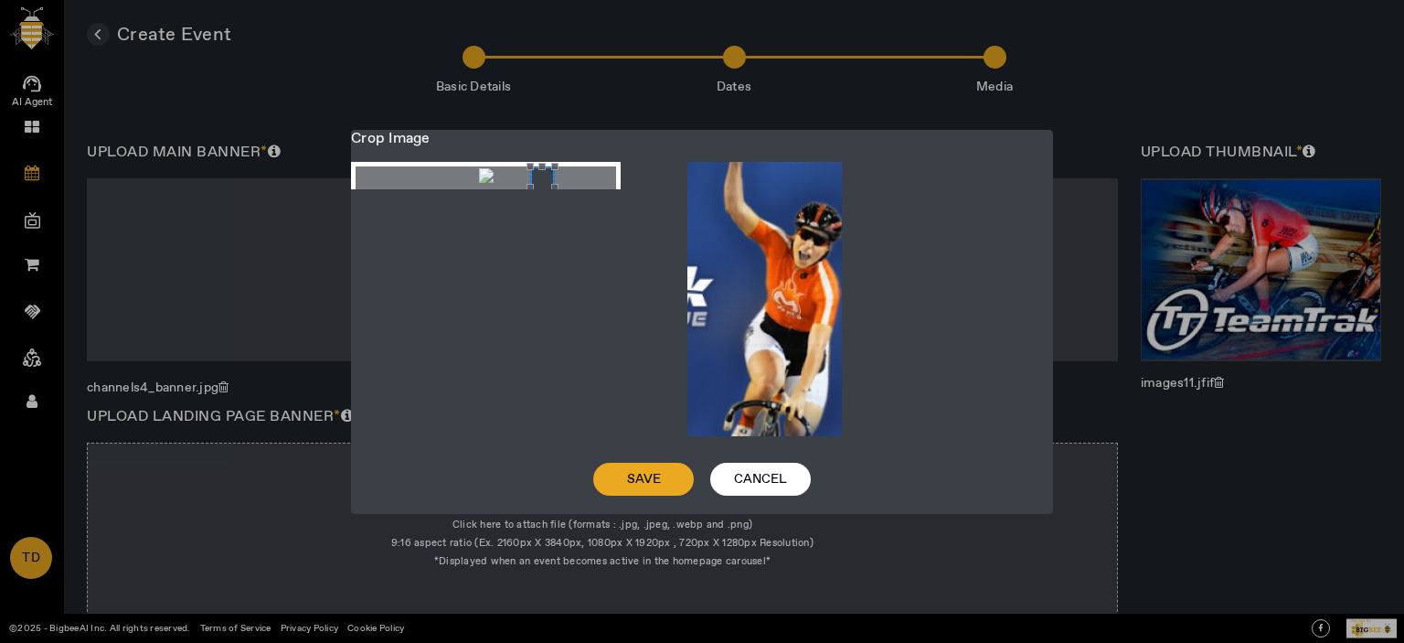
click at [540, 181] on span "Crop photo" at bounding box center [530, 187] width 20 height 23
click at [545, 192] on div "Crop photo" at bounding box center [546, 187] width 24 height 43
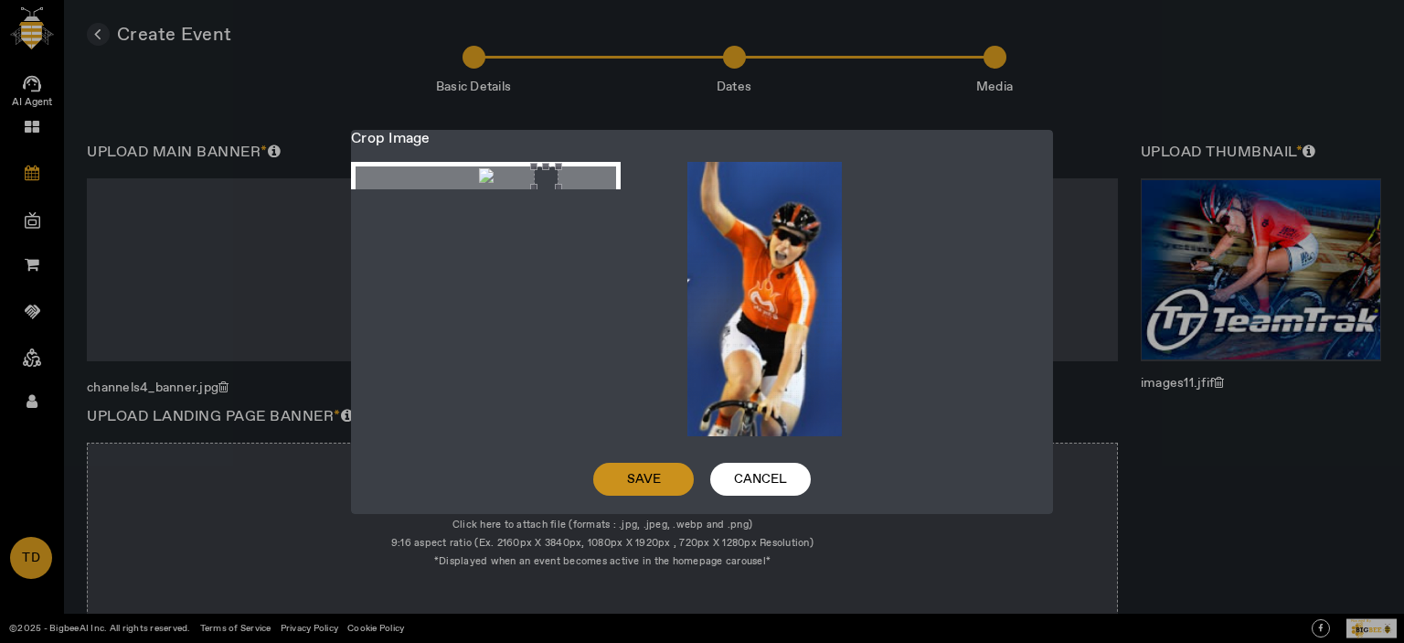
click at [638, 476] on span "Save" at bounding box center [644, 479] width 34 height 18
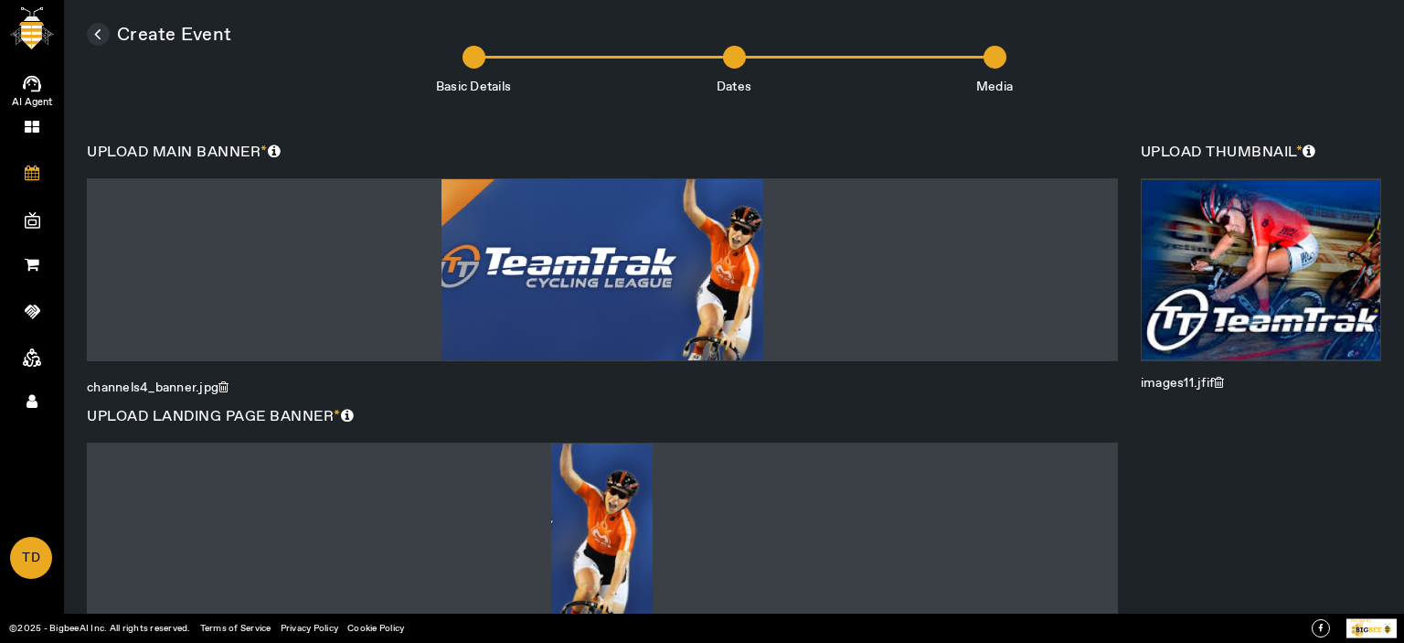
scroll to position [710, 0]
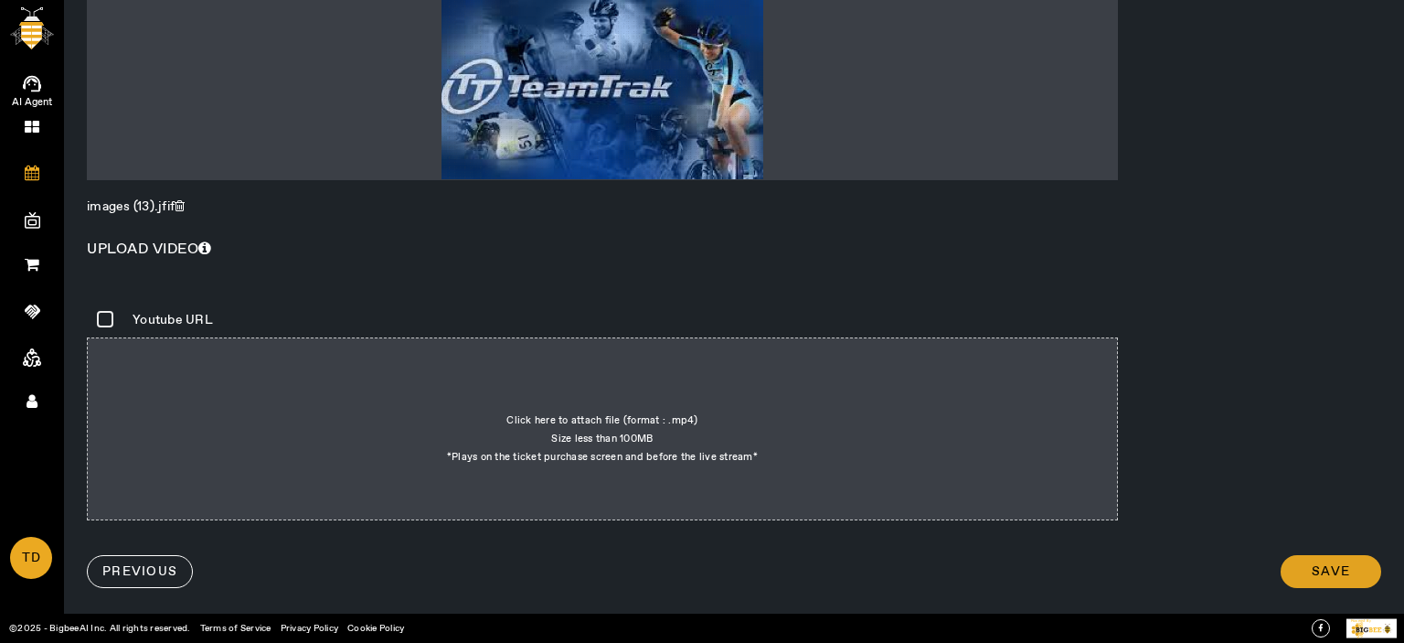
click at [1321, 560] on span at bounding box center [1331, 571] width 101 height 44
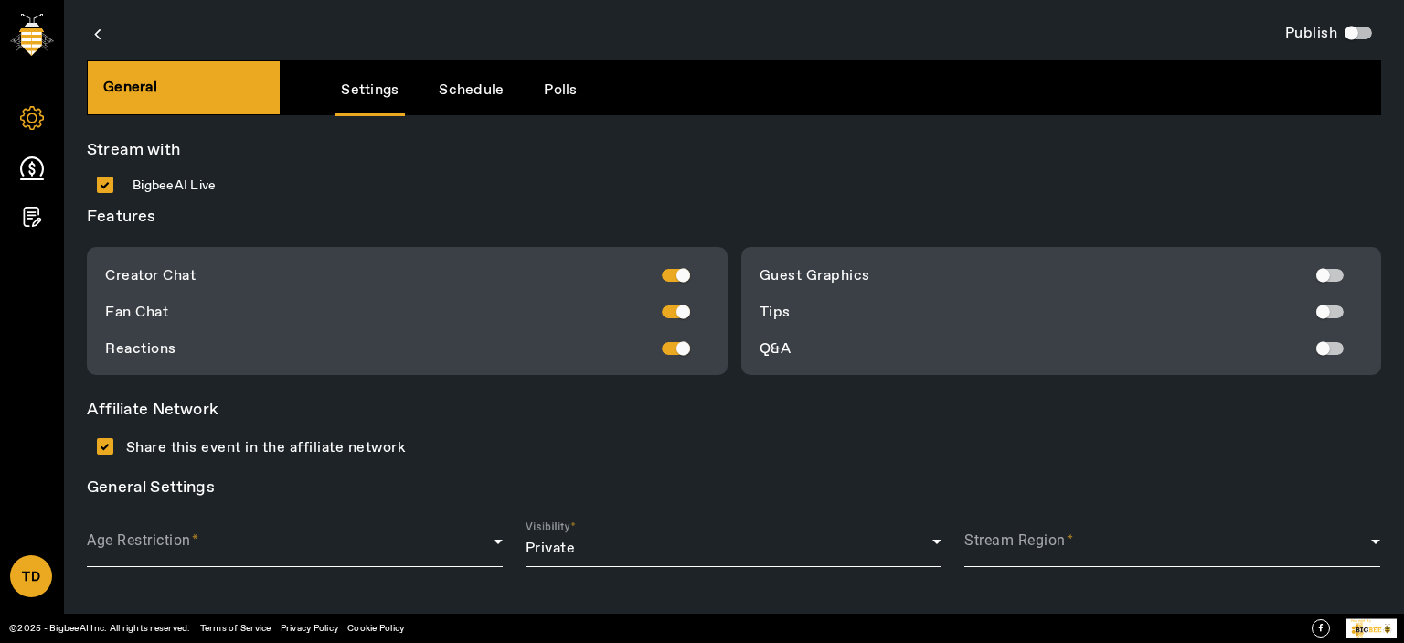
scroll to position [4, 0]
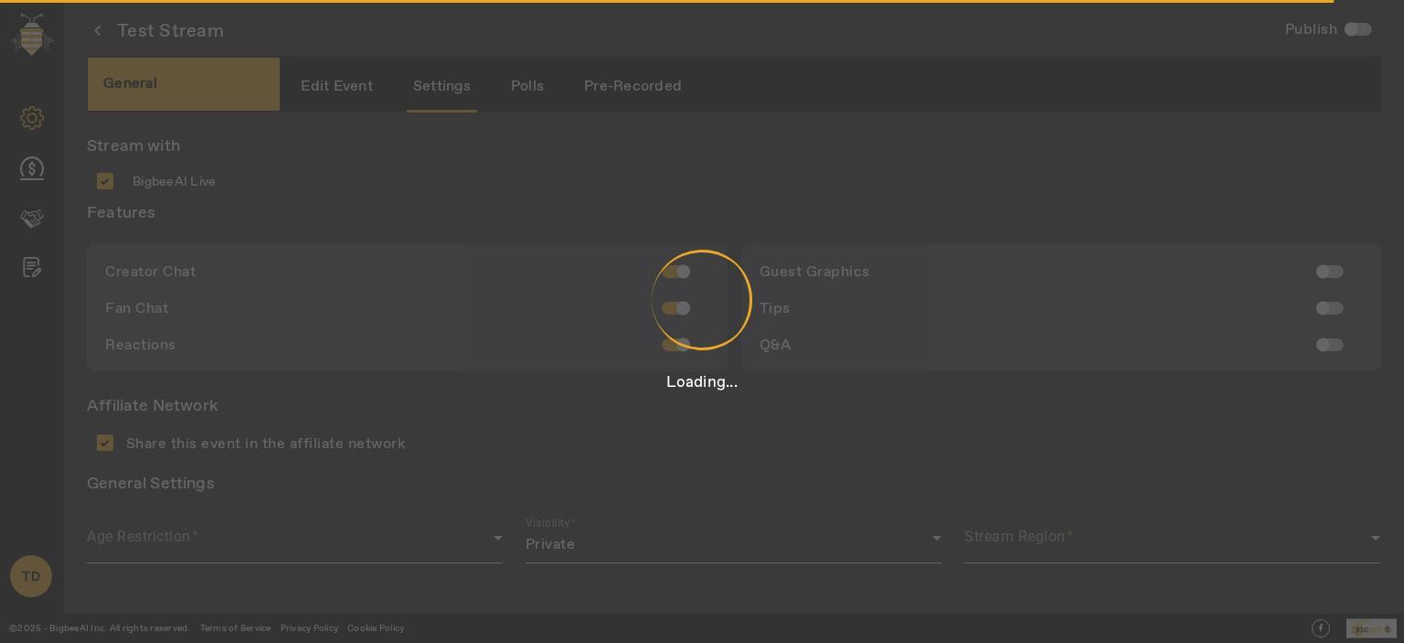
click at [391, 178] on div "Loading..." at bounding box center [702, 321] width 1404 height 643
type input "Hosted by"
type input "[PERSON_NAME]"
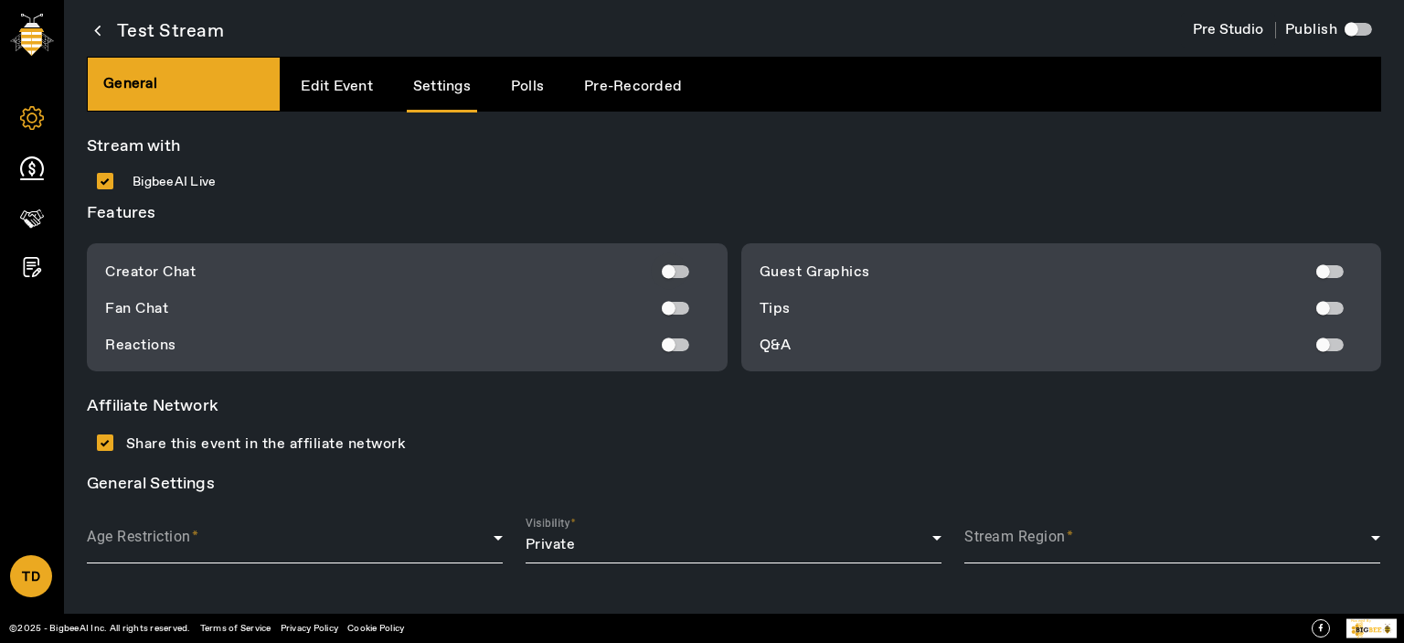
click at [683, 270] on button "button" at bounding box center [678, 271] width 33 height 13
click at [666, 314] on div "button" at bounding box center [669, 308] width 37 height 37
click at [670, 336] on div "button" at bounding box center [669, 344] width 37 height 37
drag, startPoint x: 1324, startPoint y: 268, endPoint x: 1322, endPoint y: 307, distance: 39.4
click at [1324, 269] on div "button" at bounding box center [1323, 271] width 37 height 37
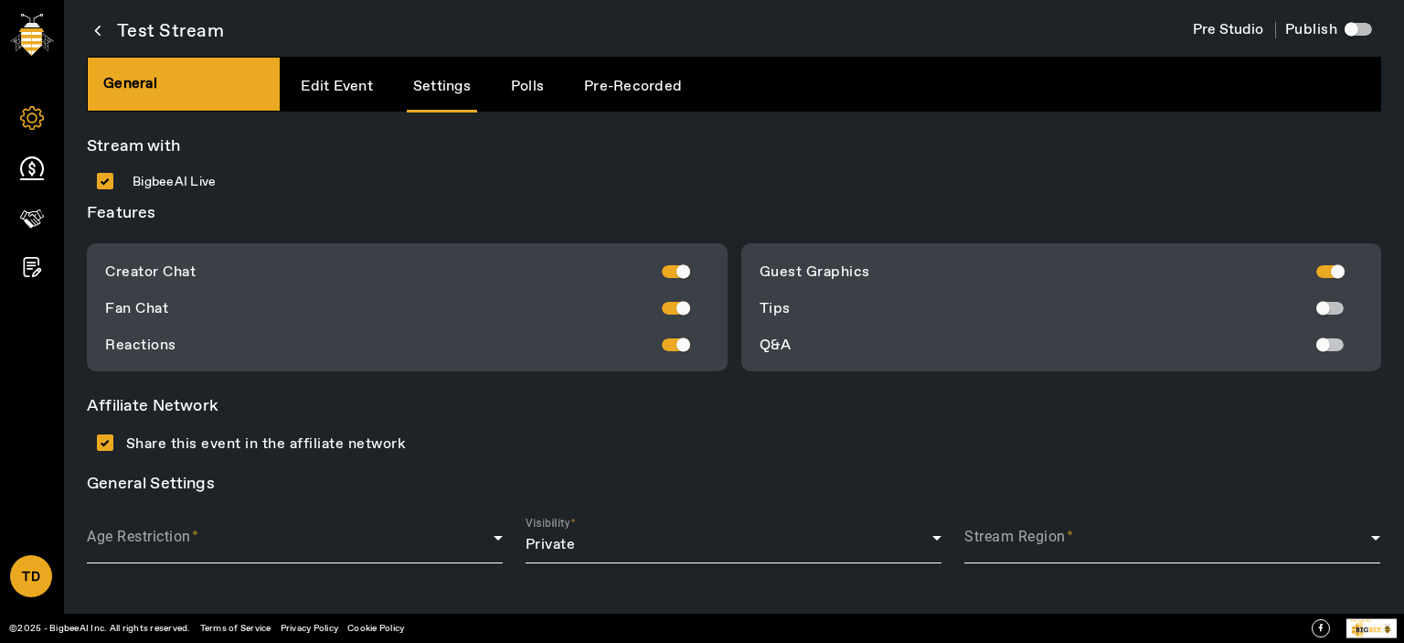
click at [1321, 309] on div "button" at bounding box center [1323, 308] width 14 height 14
click at [1329, 340] on div "button" at bounding box center [1323, 344] width 37 height 37
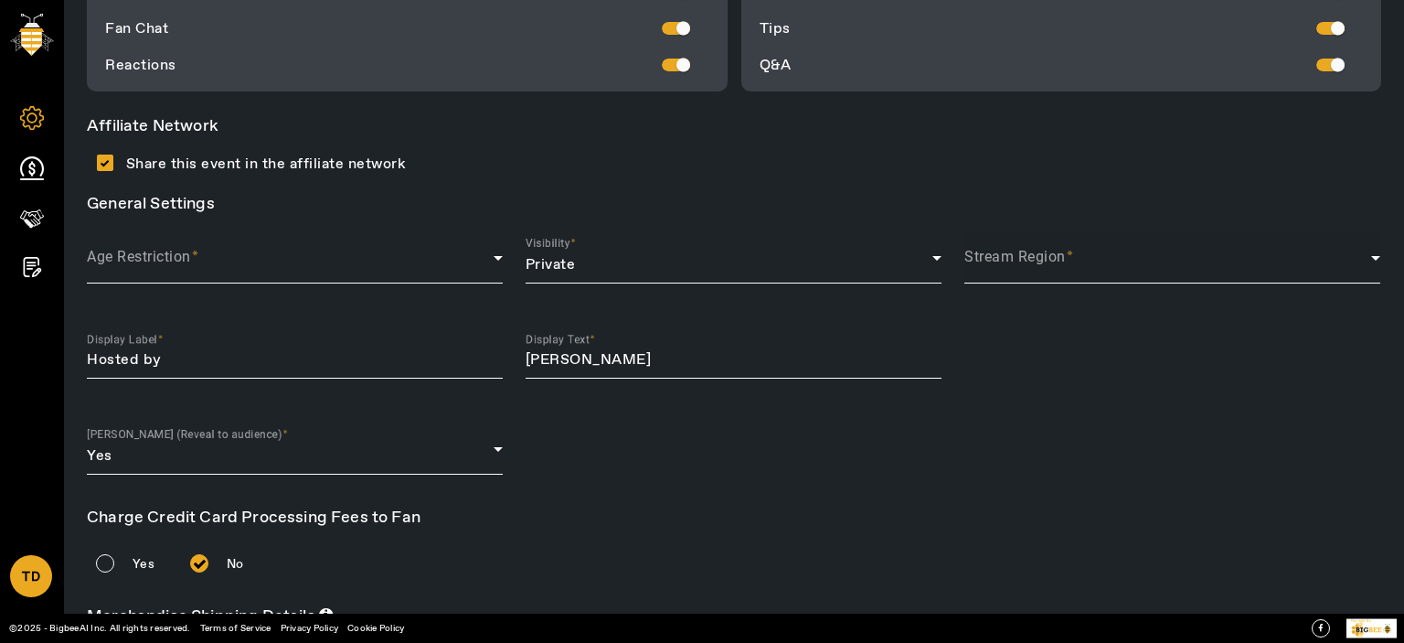
scroll to position [273, 0]
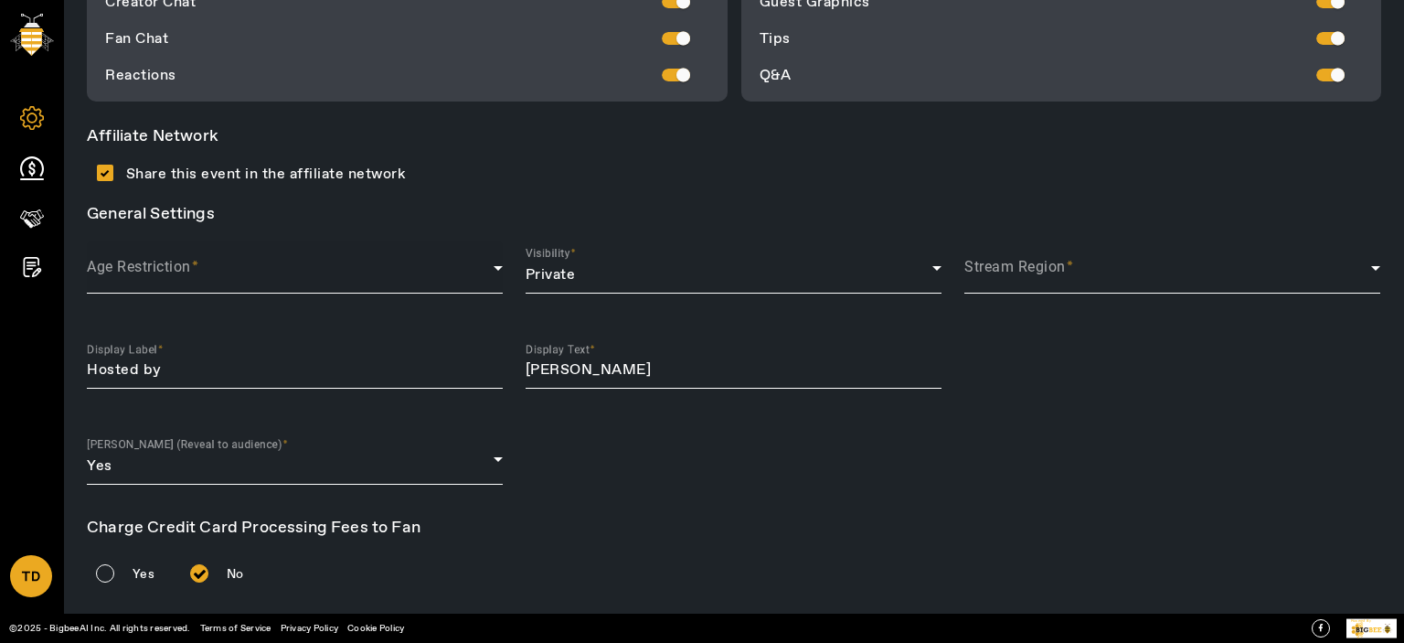
click at [333, 276] on span at bounding box center [290, 275] width 407 height 22
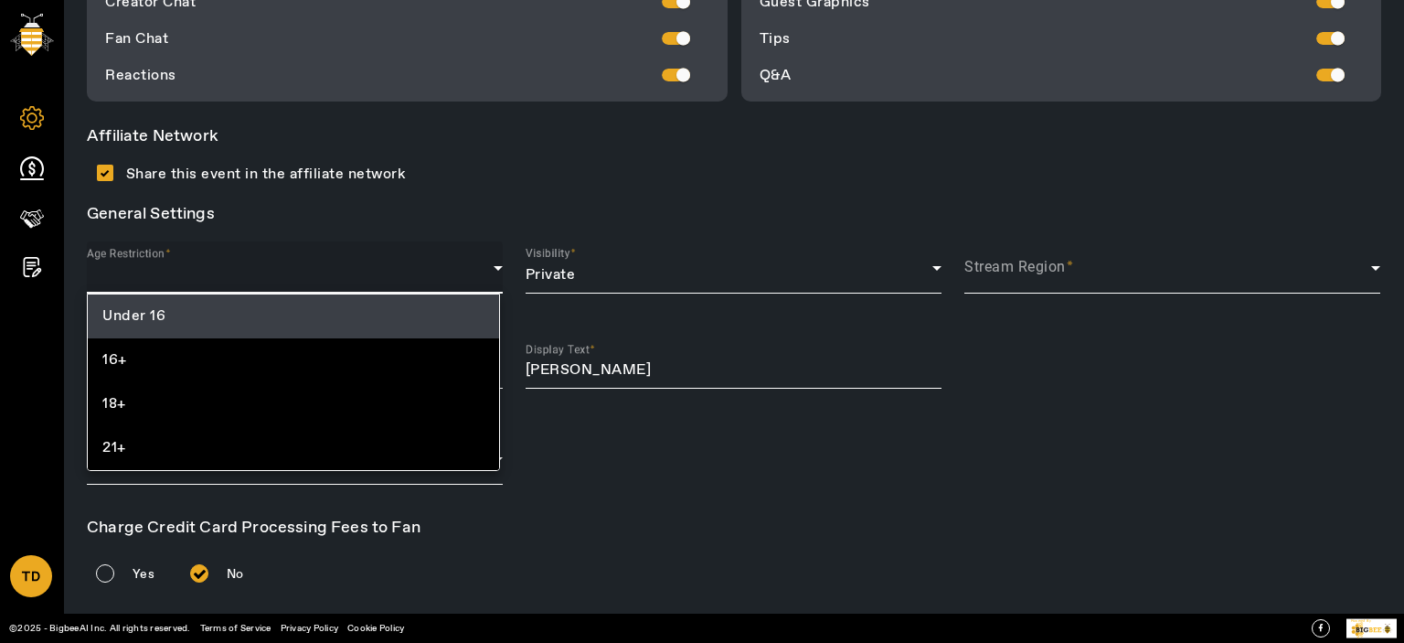
click at [154, 306] on span "Under 16" at bounding box center [133, 316] width 63 height 22
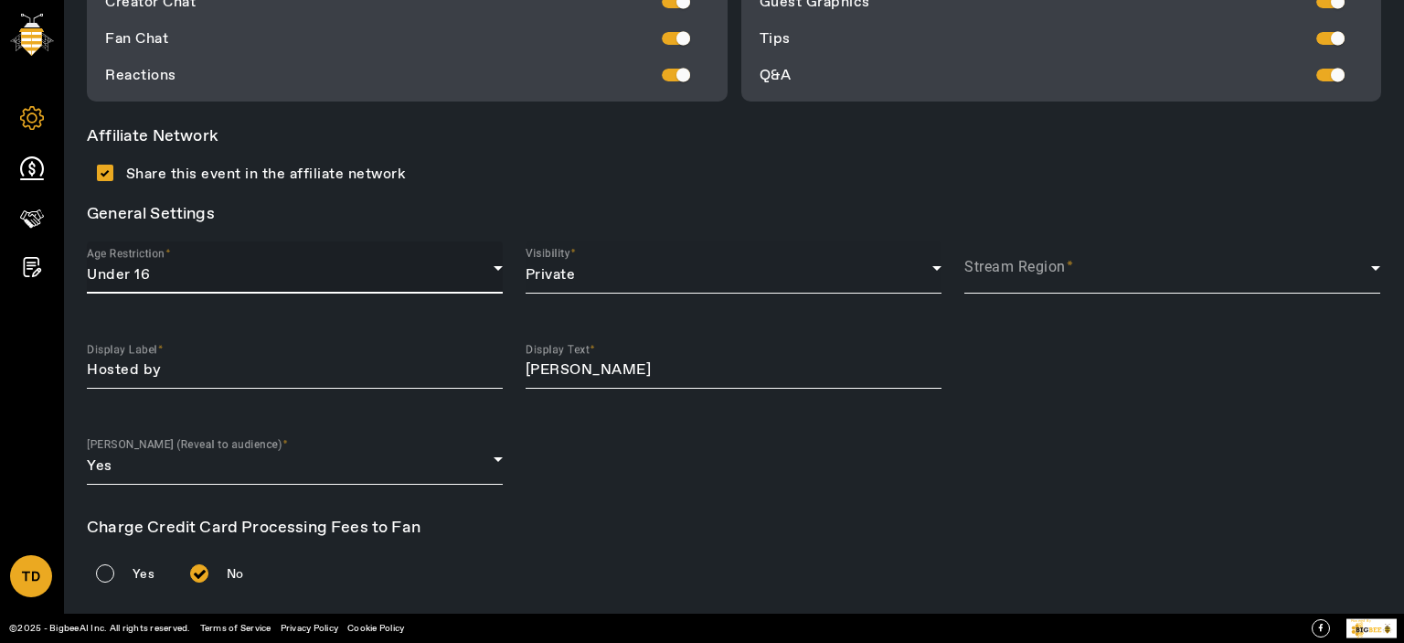
click at [664, 255] on div "Visibility Private" at bounding box center [734, 267] width 416 height 52
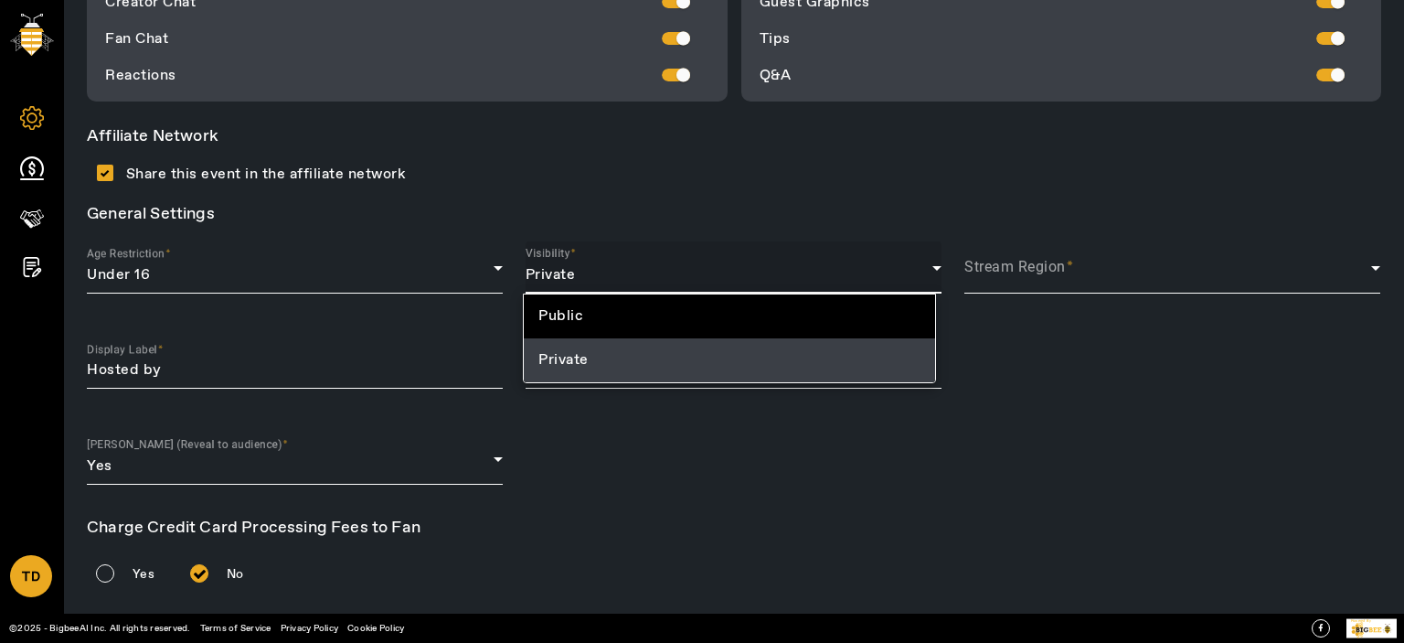
drag, startPoint x: 664, startPoint y: 255, endPoint x: 702, endPoint y: 250, distance: 38.8
click at [674, 251] on div at bounding box center [702, 321] width 1404 height 643
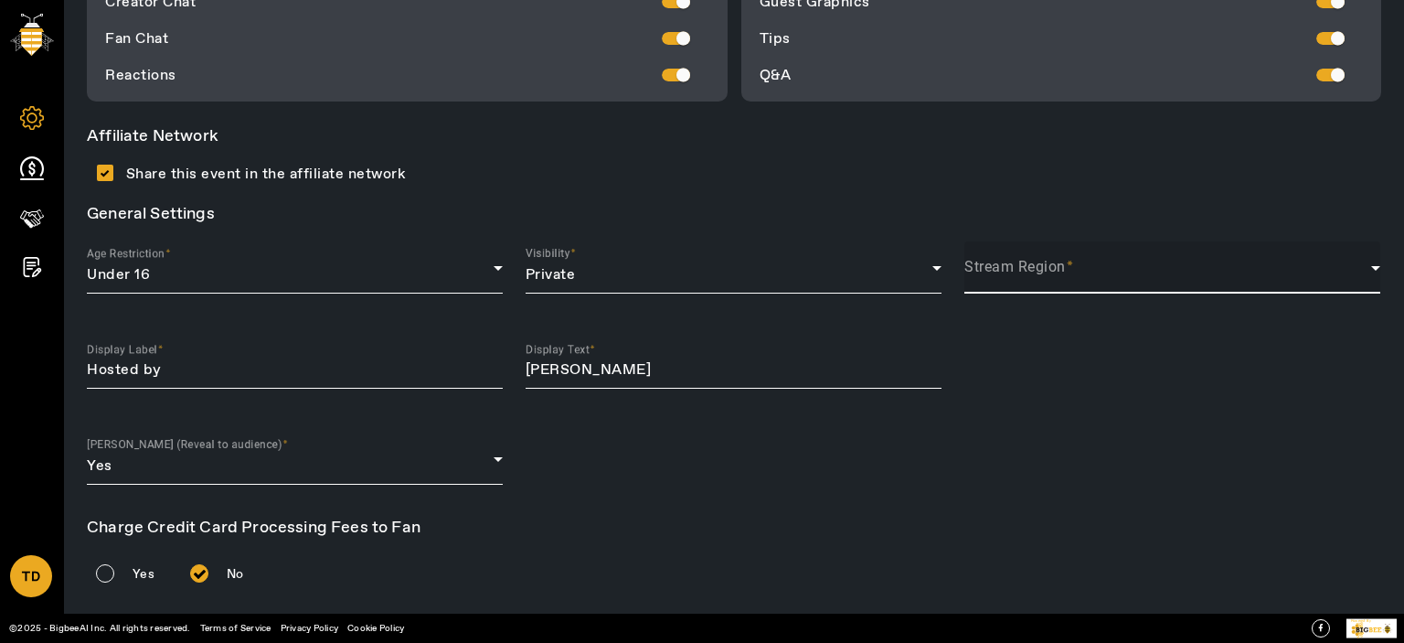
click at [1039, 266] on span at bounding box center [1167, 275] width 407 height 22
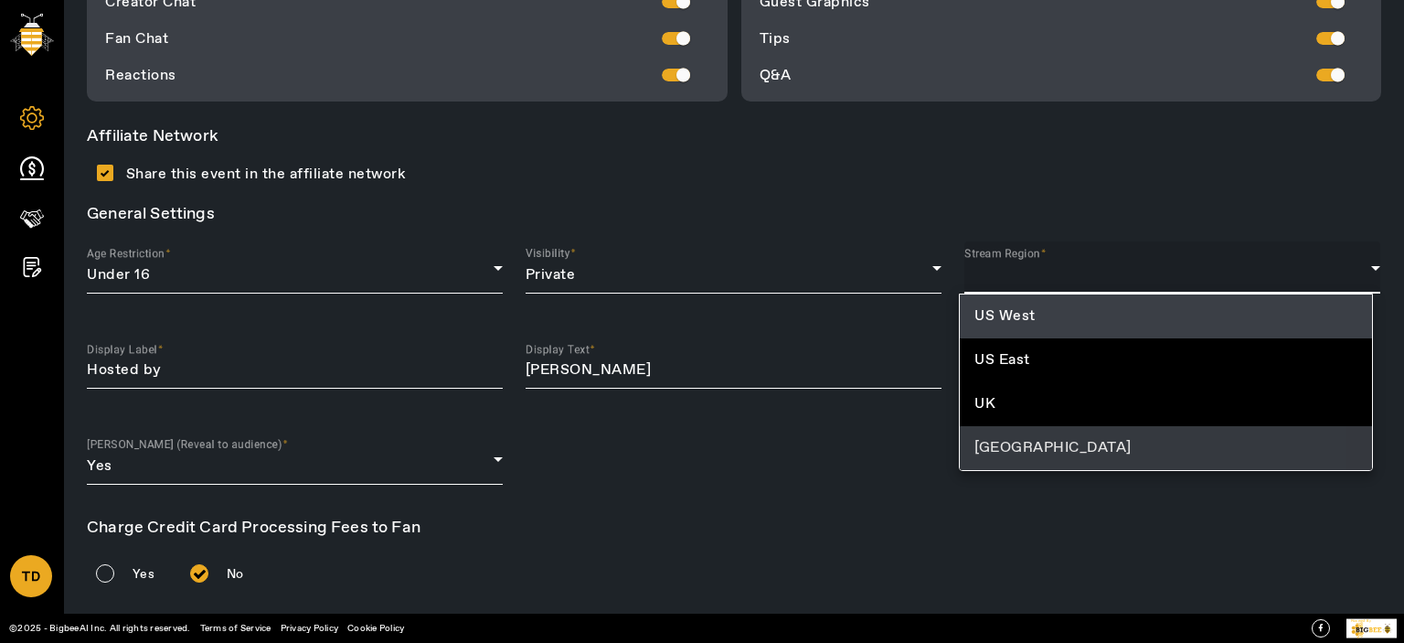
click at [1011, 459] on mat-option "[GEOGRAPHIC_DATA]" at bounding box center [1165, 448] width 411 height 44
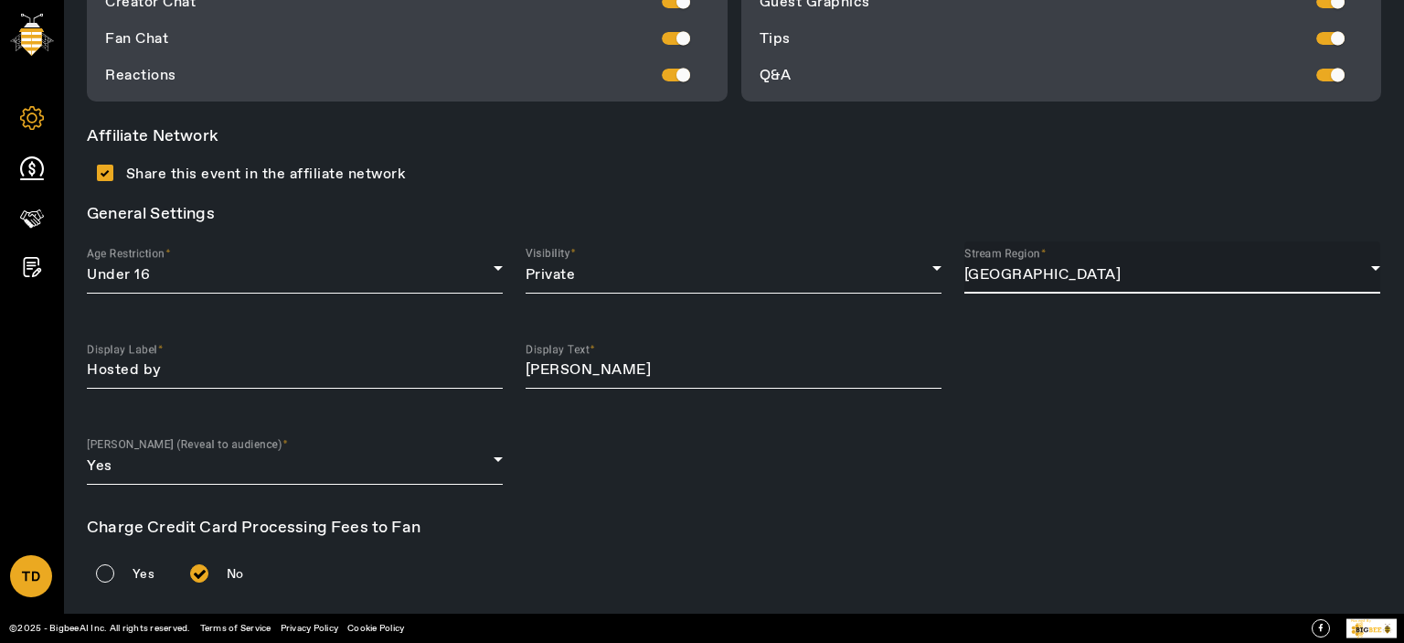
scroll to position [805, 0]
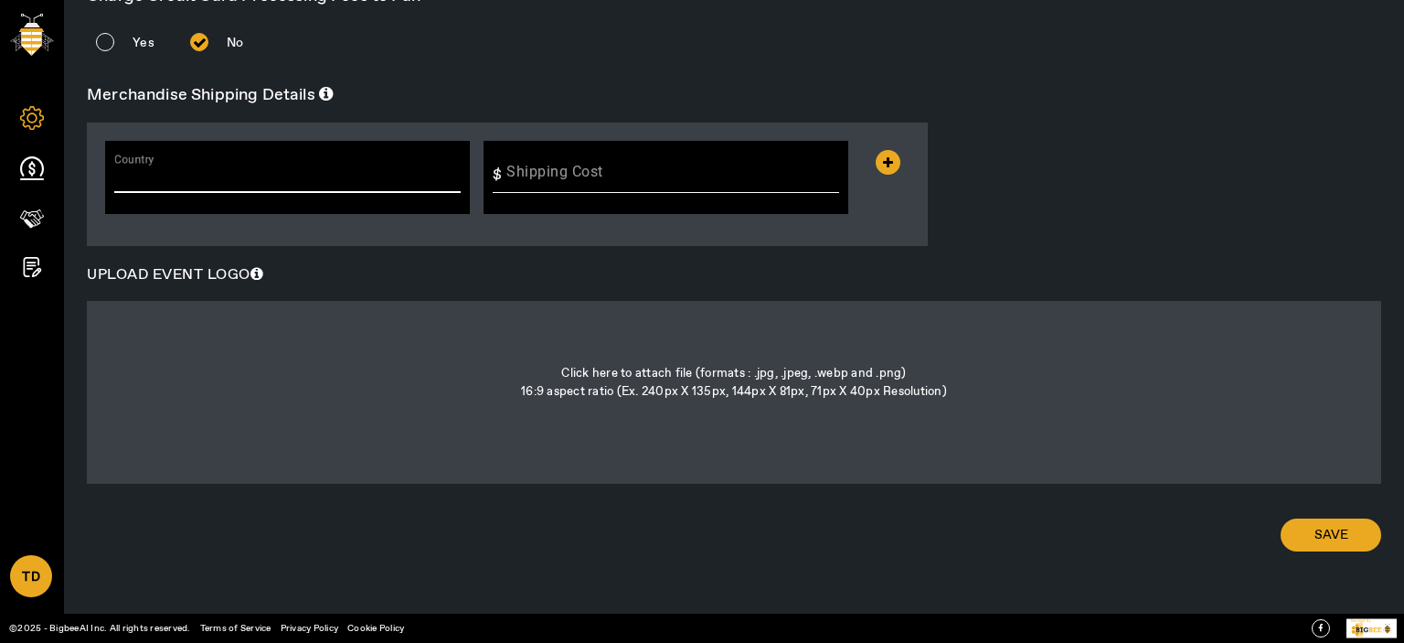
click at [193, 171] on input "Country" at bounding box center [287, 178] width 346 height 22
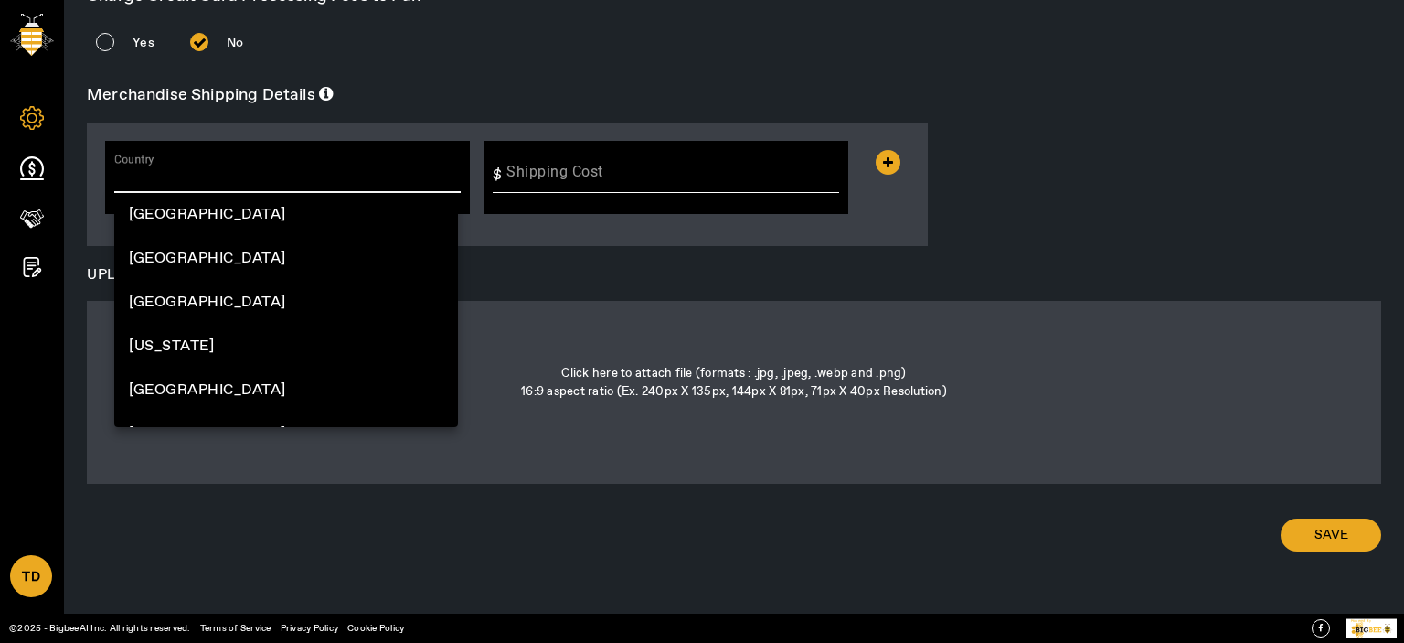
type input "m"
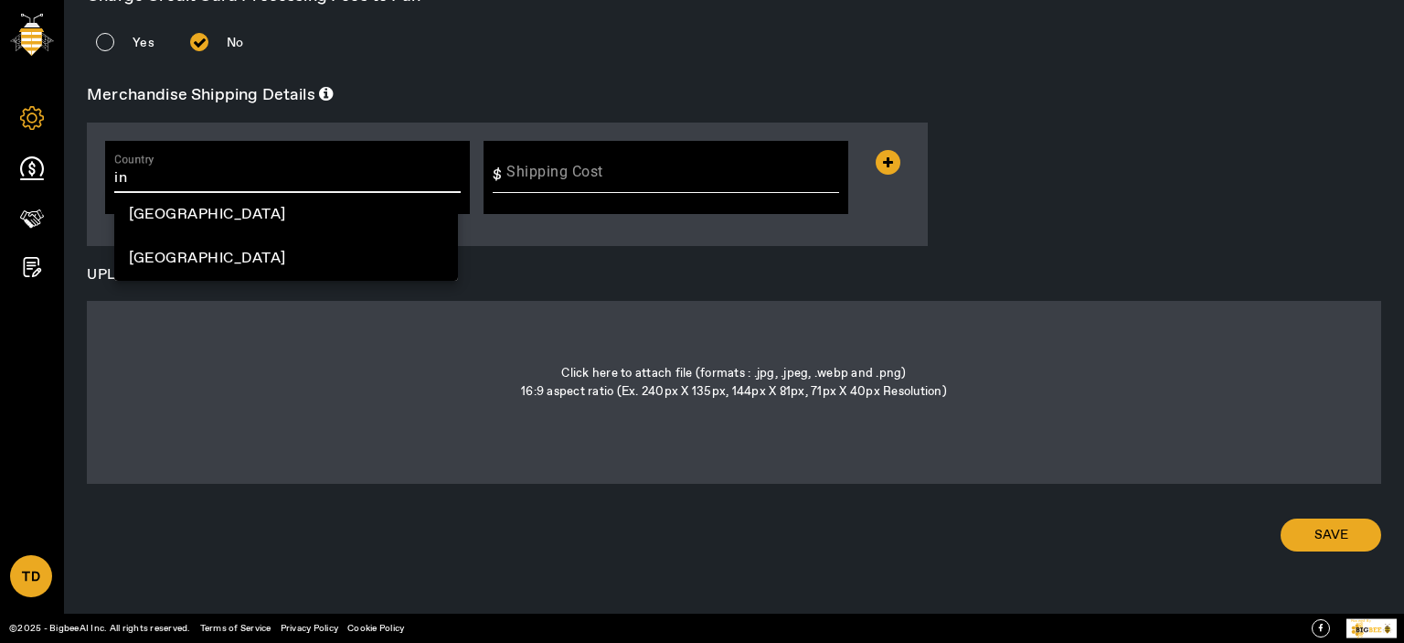
drag, startPoint x: 156, startPoint y: 211, endPoint x: 175, endPoint y: 210, distance: 18.3
click at [164, 210] on mat-option "[GEOGRAPHIC_DATA]" at bounding box center [286, 215] width 344 height 44
type input "[GEOGRAPHIC_DATA]"
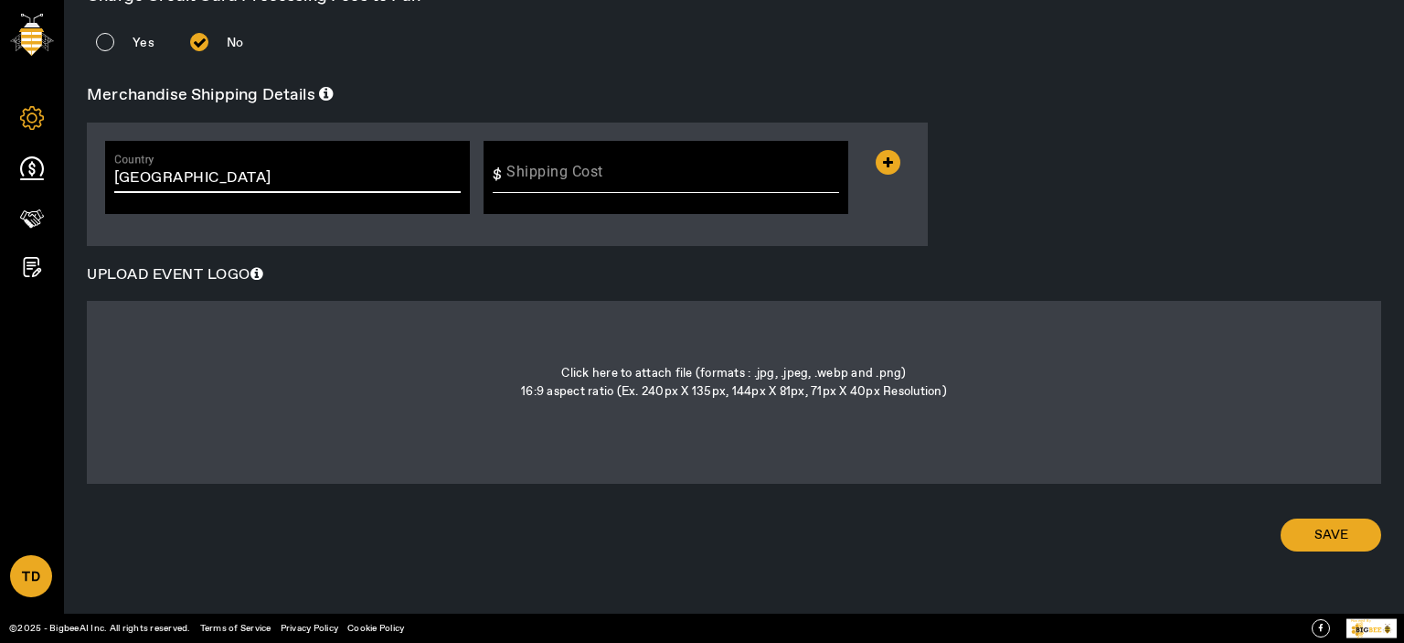
click at [0, 0] on div "Shipping Cost" at bounding box center [0, 0] width 0 height 0
type input "2"
click at [1361, 544] on span at bounding box center [1331, 535] width 101 height 44
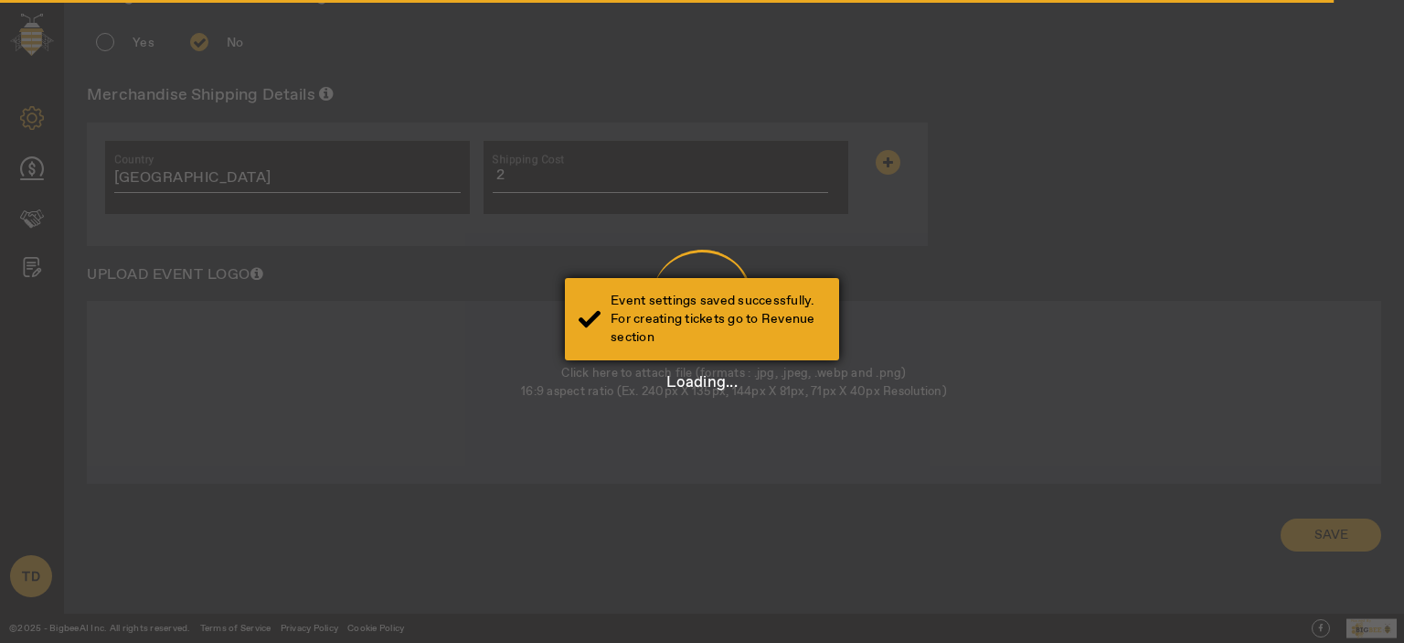
click at [698, 298] on div "Event settings saved successfully. For creating tickets go to Revenue section" at bounding box center [718, 319] width 215 height 55
